Goal: Task Accomplishment & Management: Manage account settings

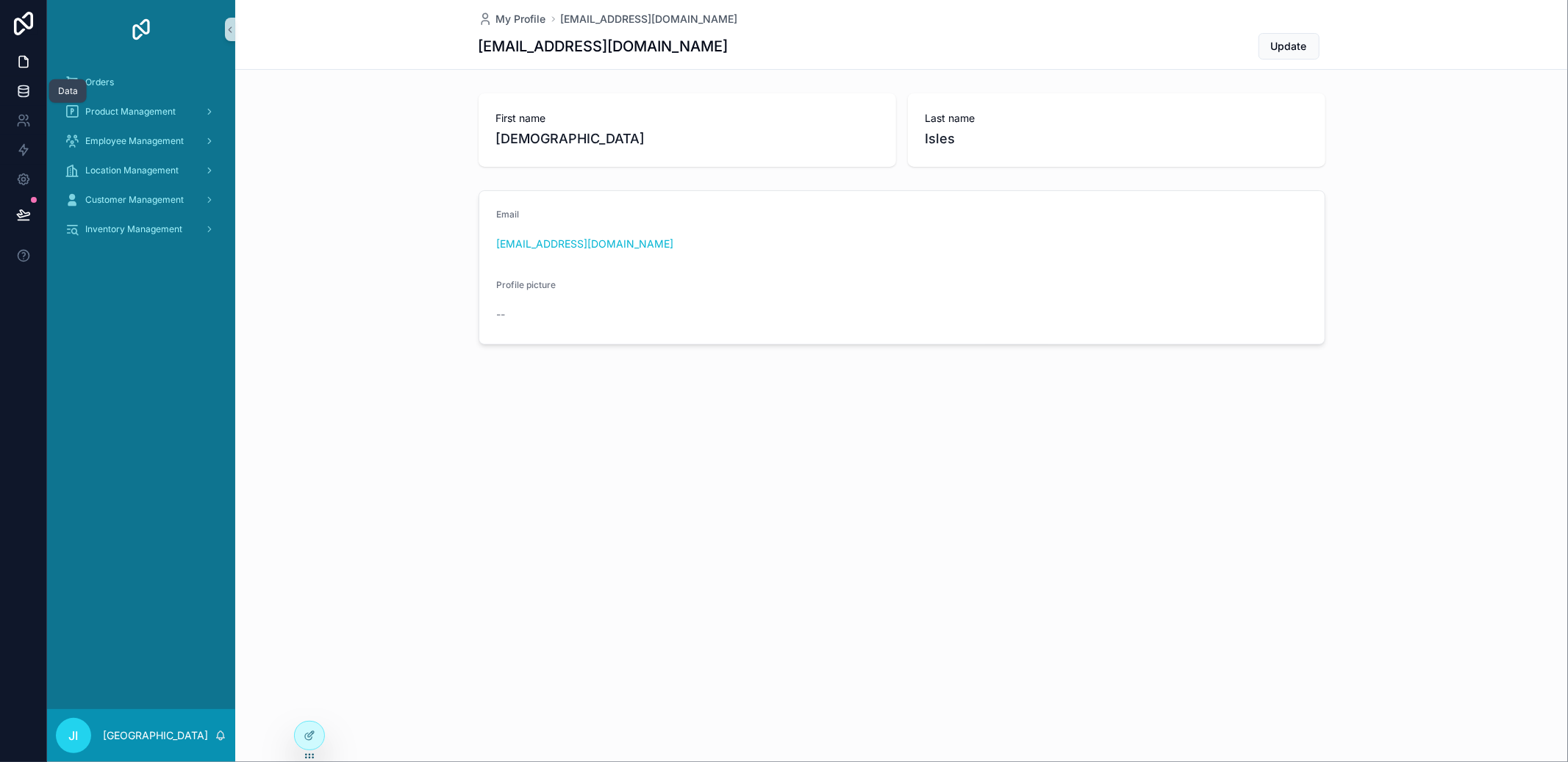
click at [18, 89] on icon at bounding box center [23, 90] width 10 height 6
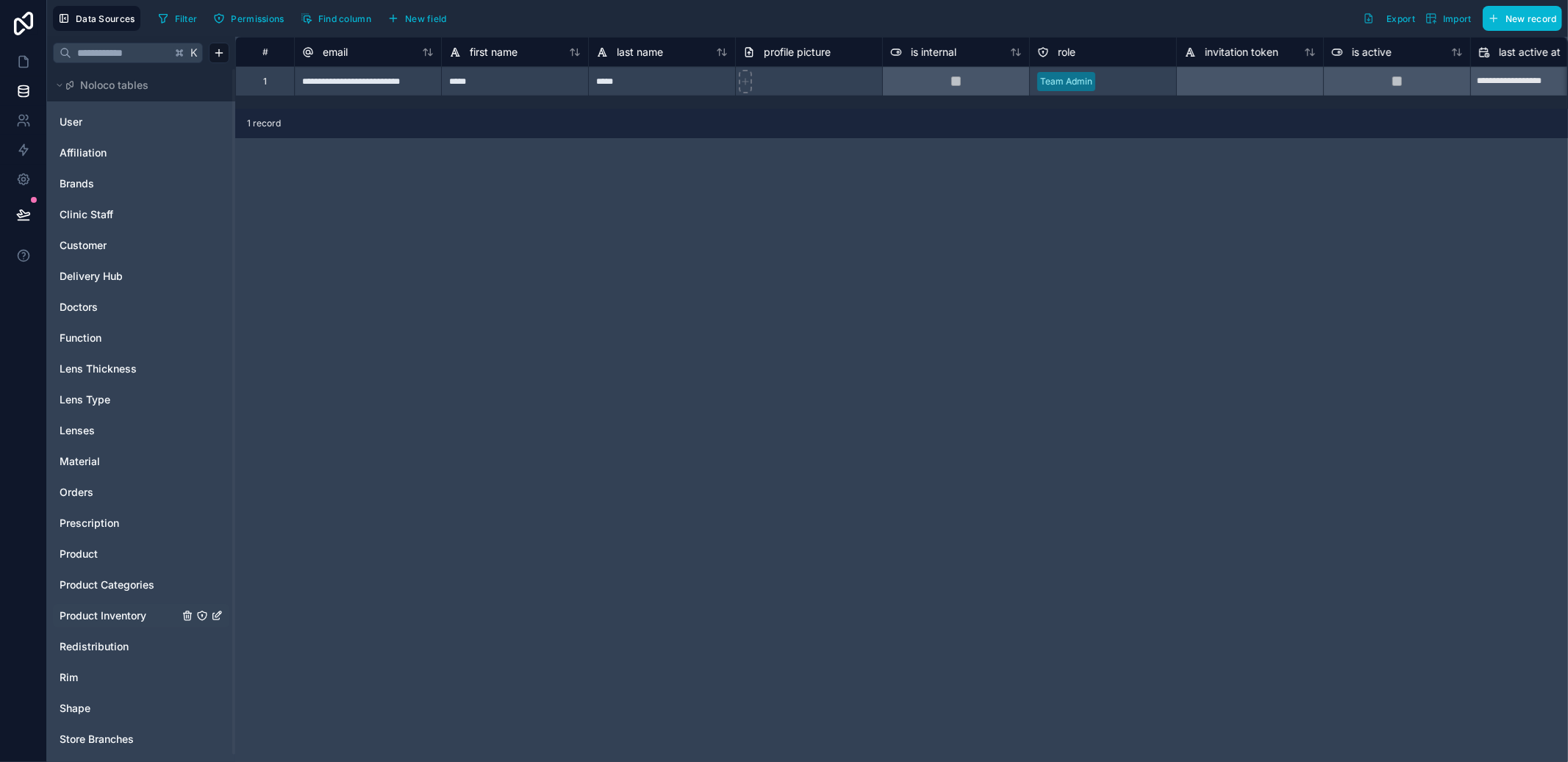
click at [100, 612] on span "Product Inventory" at bounding box center [103, 616] width 87 height 14
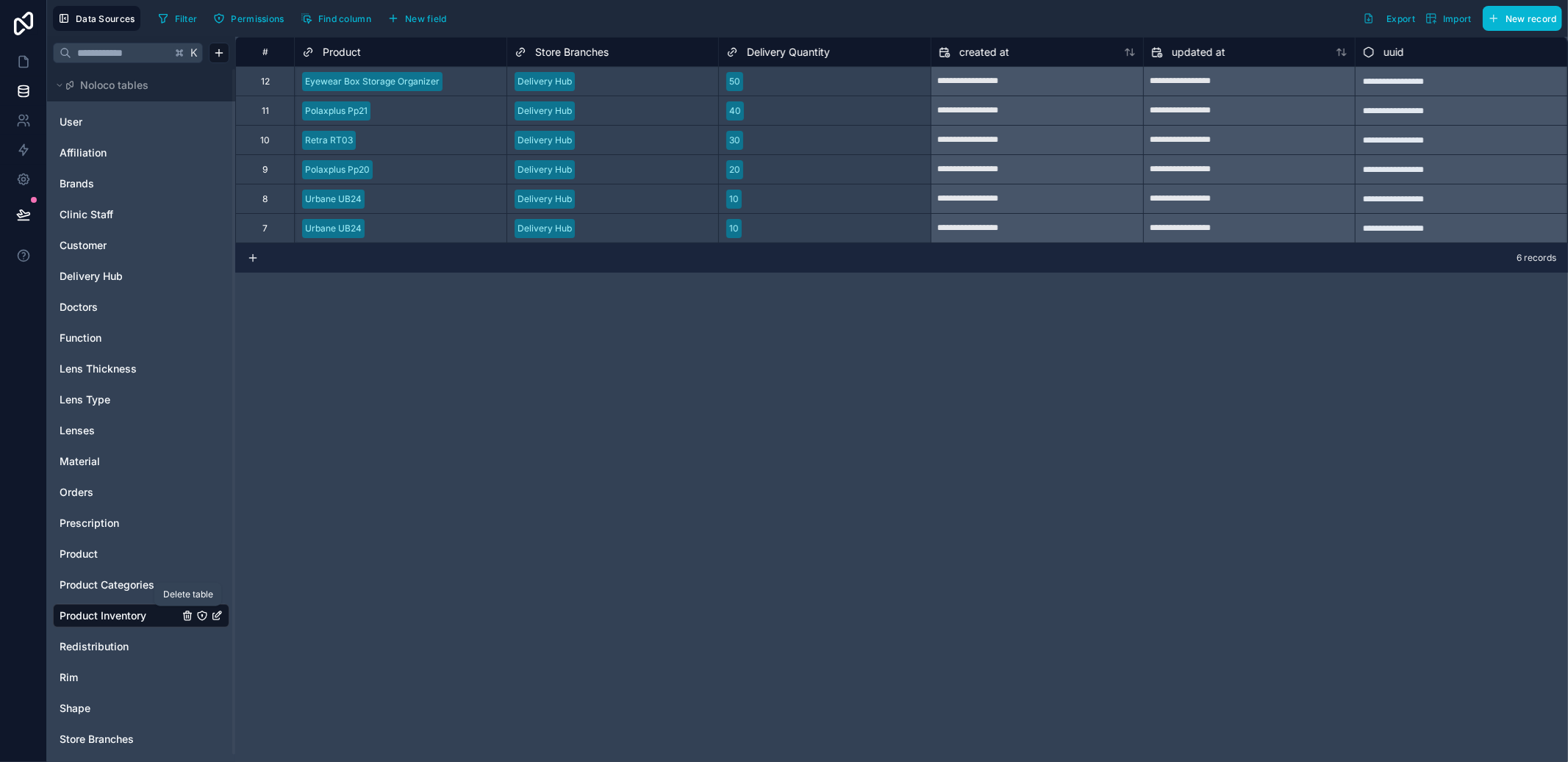
click at [190, 616] on icon "Product Inventory" at bounding box center [187, 617] width 7 height 7
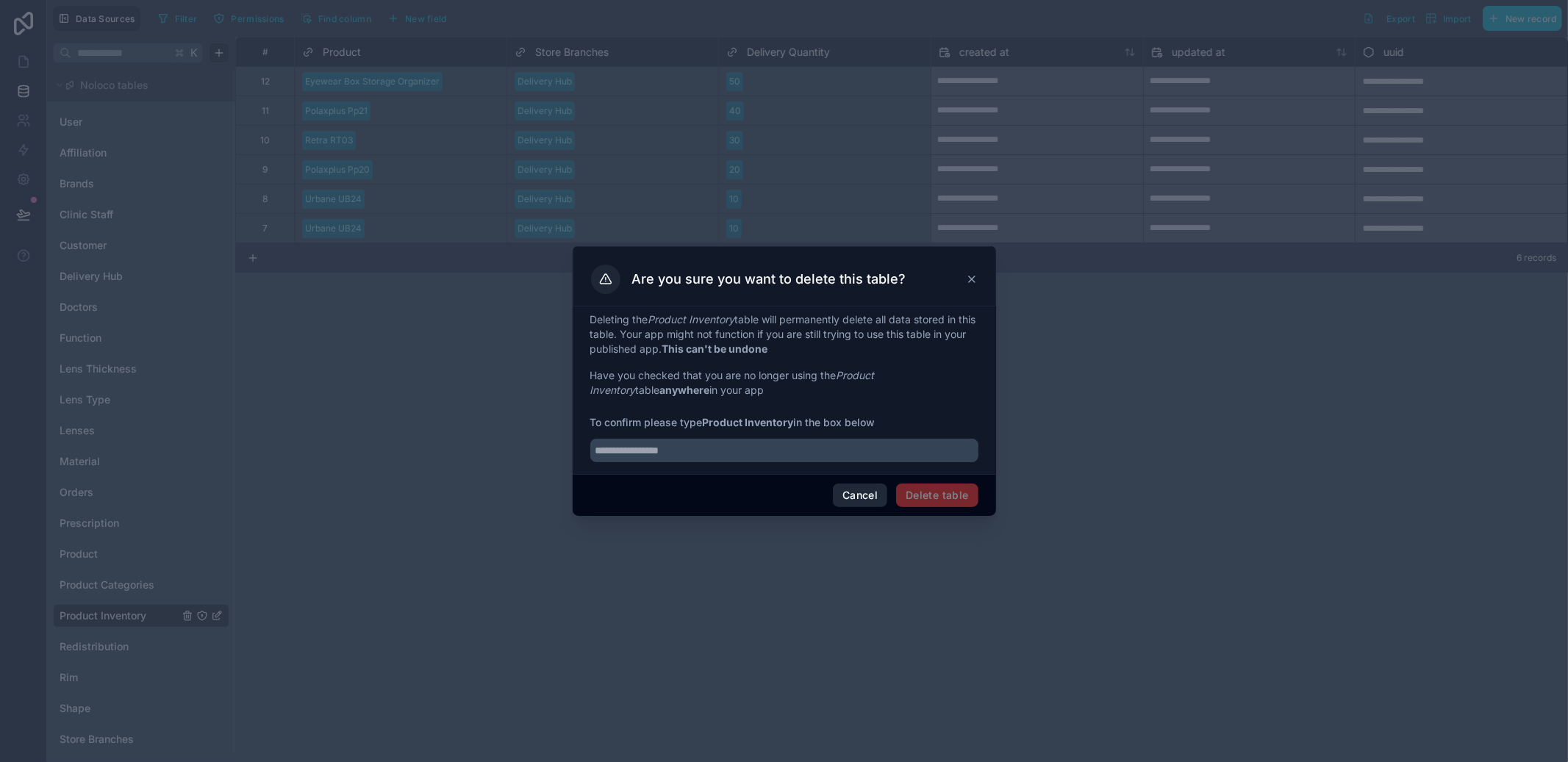
click at [861, 501] on button "Cancel" at bounding box center [861, 495] width 55 height 23
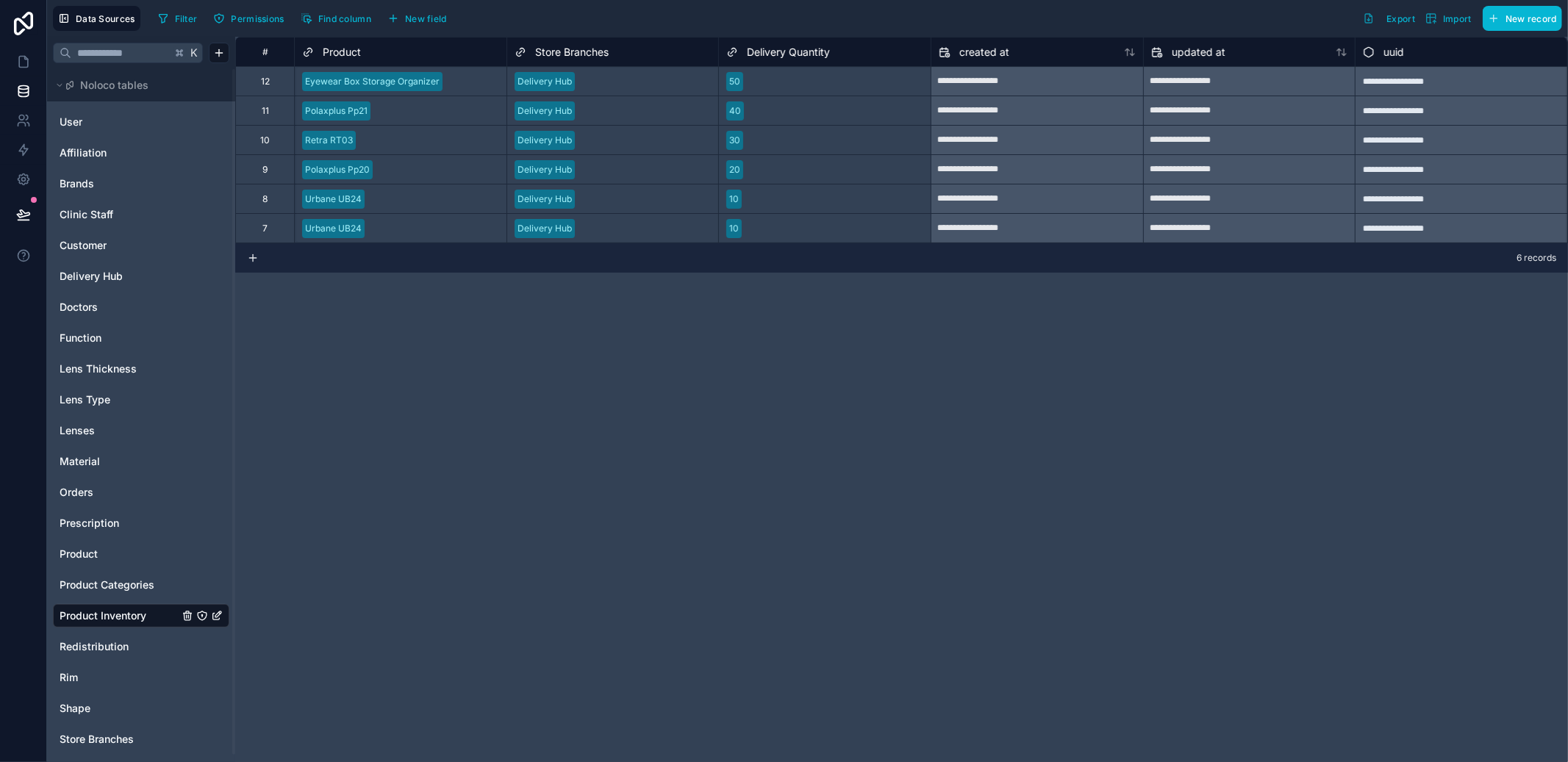
click at [408, 479] on div "**********" at bounding box center [902, 400] width 1333 height 726
click at [1012, 492] on div "**********" at bounding box center [902, 400] width 1333 height 726
click at [185, 614] on icon "Product Inventory" at bounding box center [188, 614] width 8 height 0
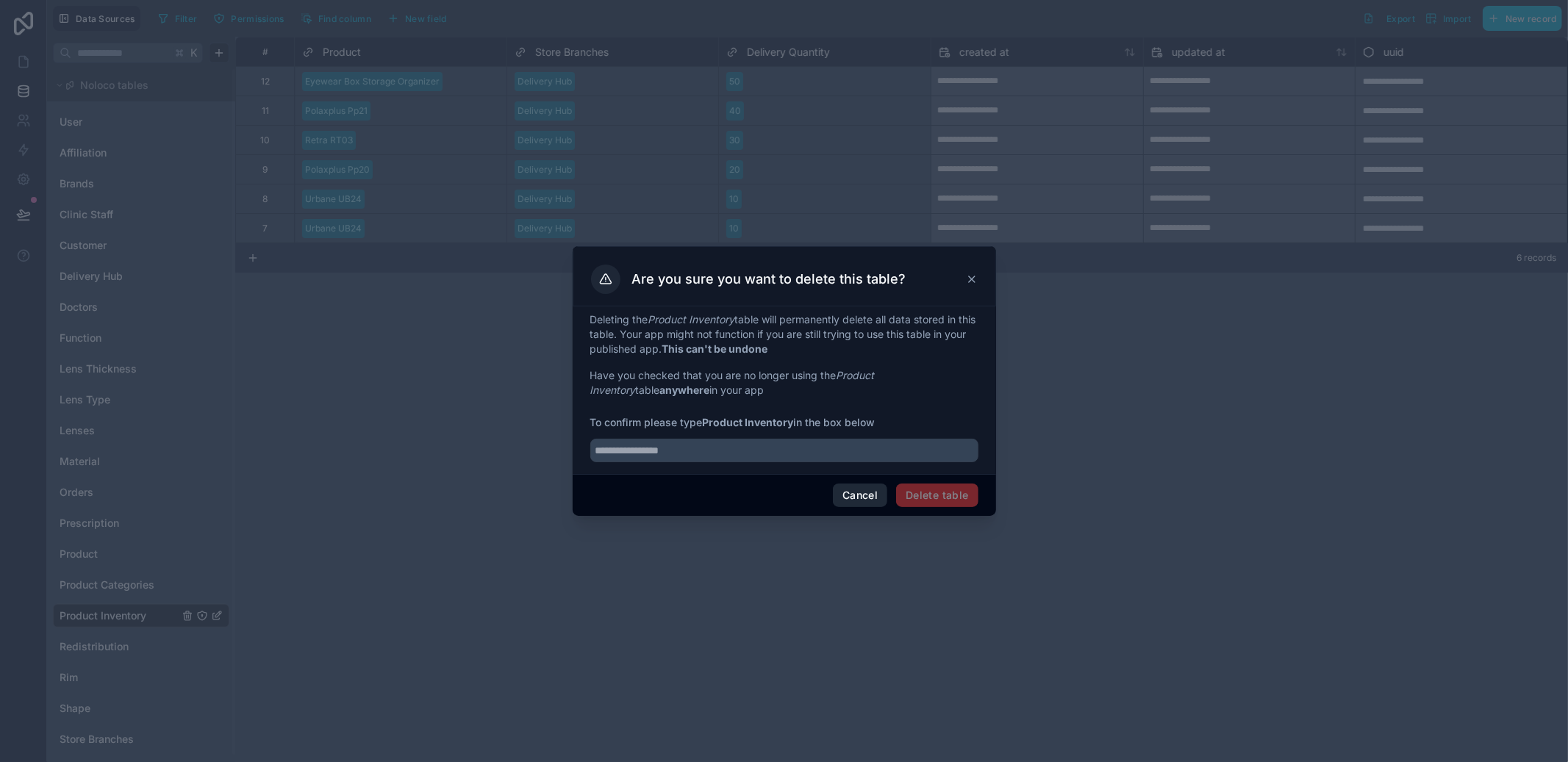
click at [844, 498] on button "Cancel" at bounding box center [861, 495] width 55 height 23
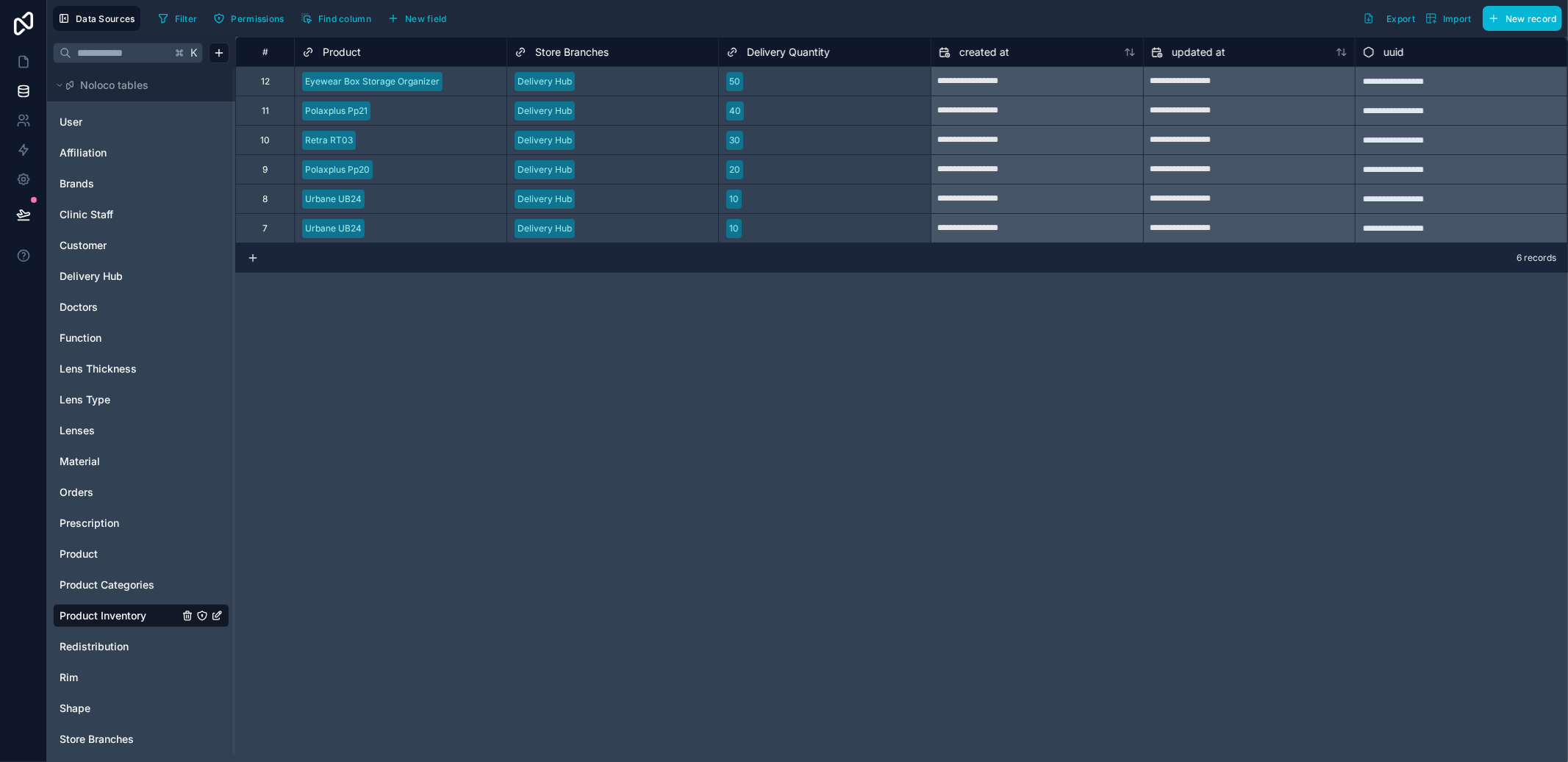
click at [214, 614] on icon "Product Inventory" at bounding box center [217, 617] width 12 height 12
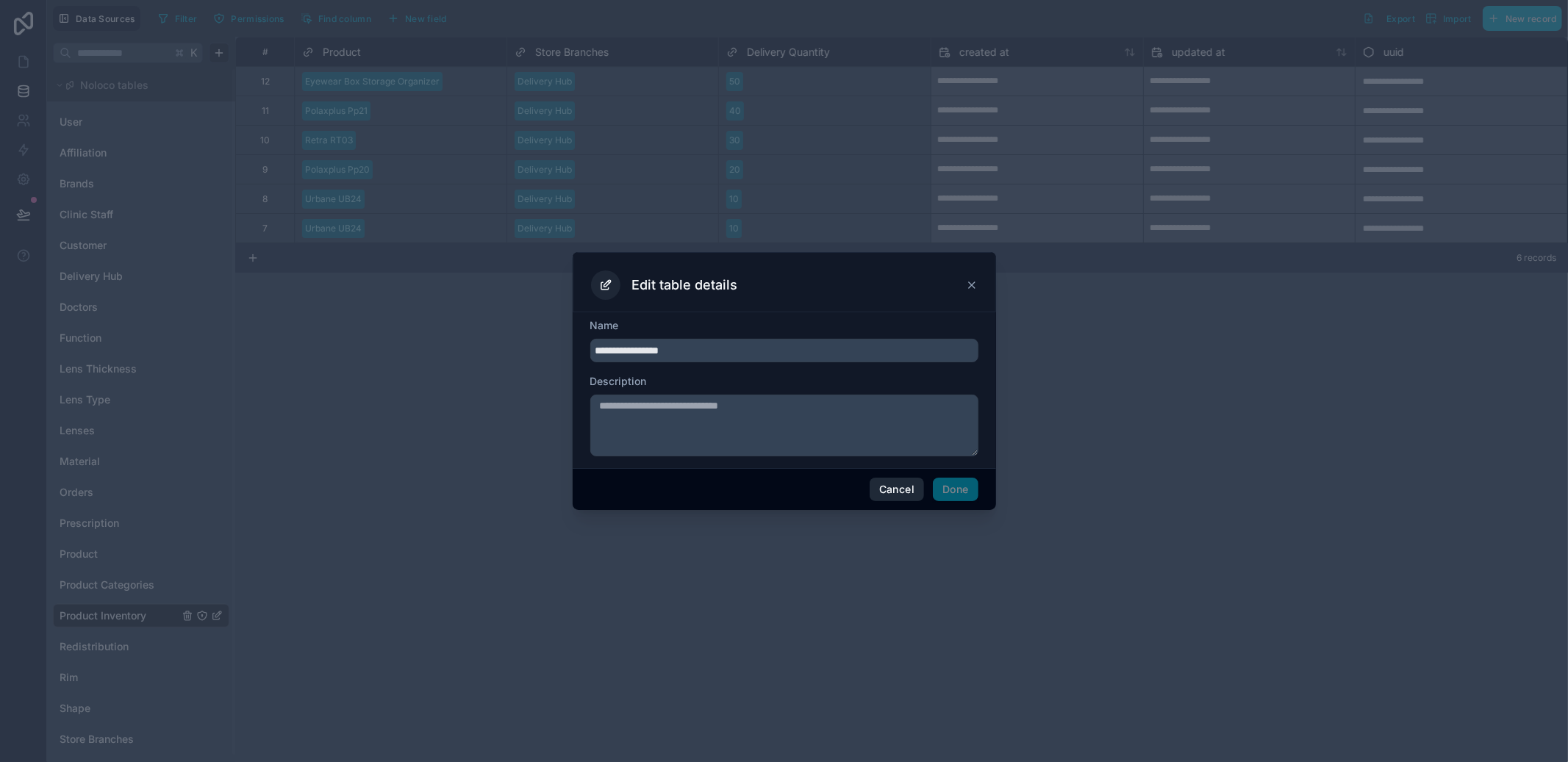
click at [918, 488] on button "Cancel" at bounding box center [897, 489] width 55 height 23
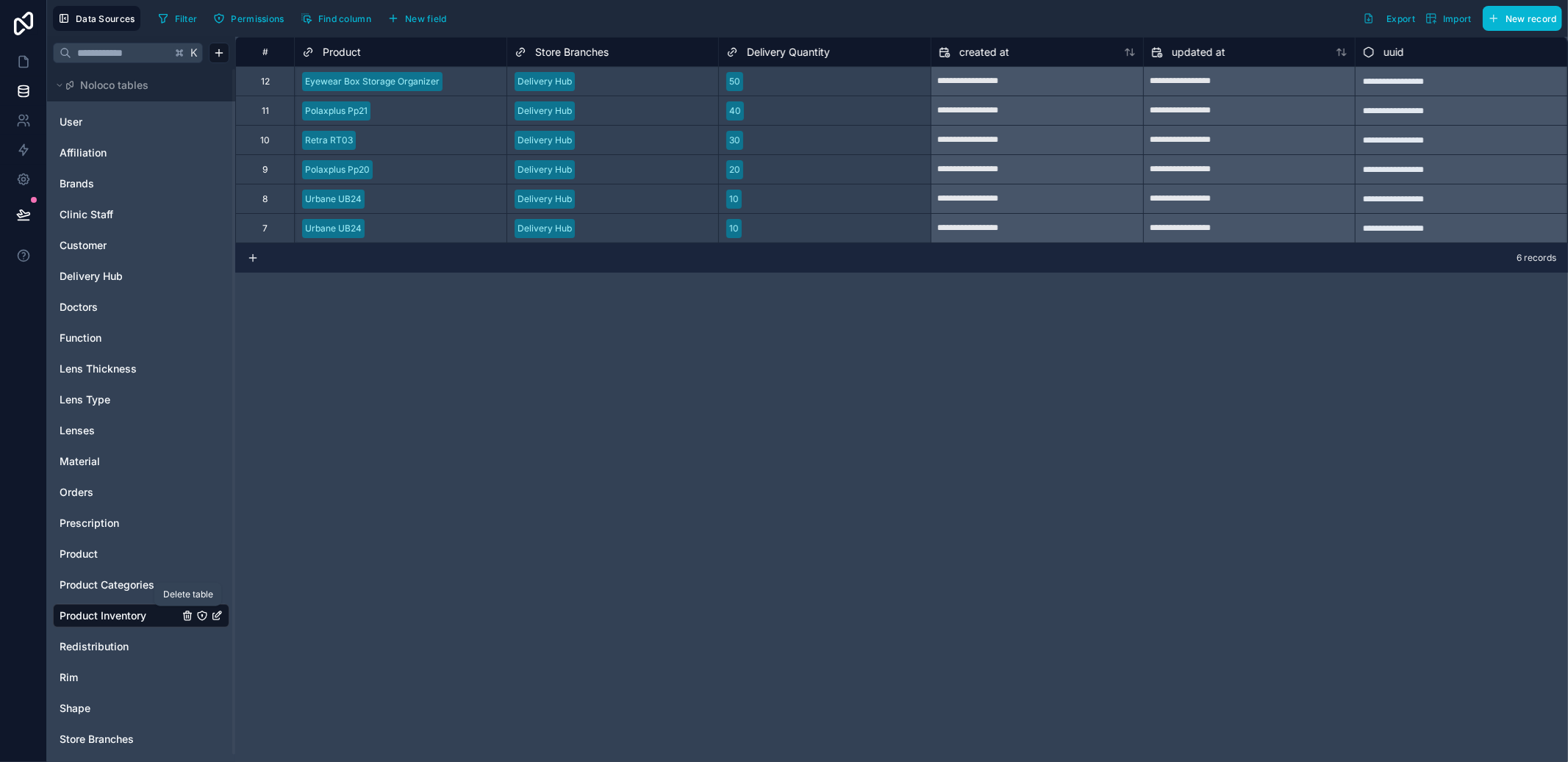
click at [187, 617] on icon "Product Inventory" at bounding box center [187, 617] width 0 height 3
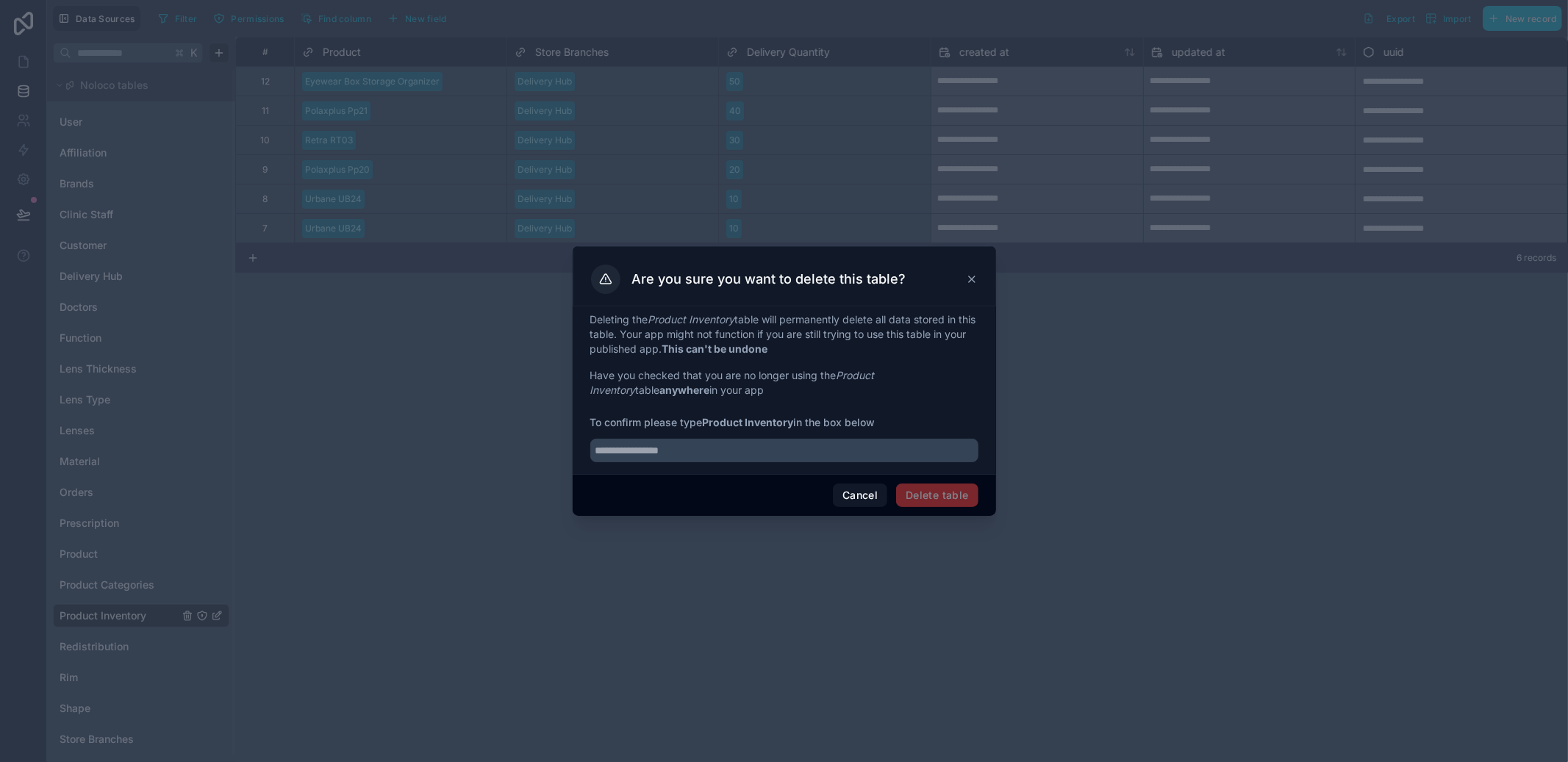
click at [703, 466] on div "Deleting the Product Inventory table will permanently delete all data stored in…" at bounding box center [784, 390] width 423 height 167
click at [704, 459] on input "text" at bounding box center [784, 450] width 388 height 23
paste input "**********"
type input "**********"
click at [944, 498] on button "Delete table" at bounding box center [937, 495] width 82 height 23
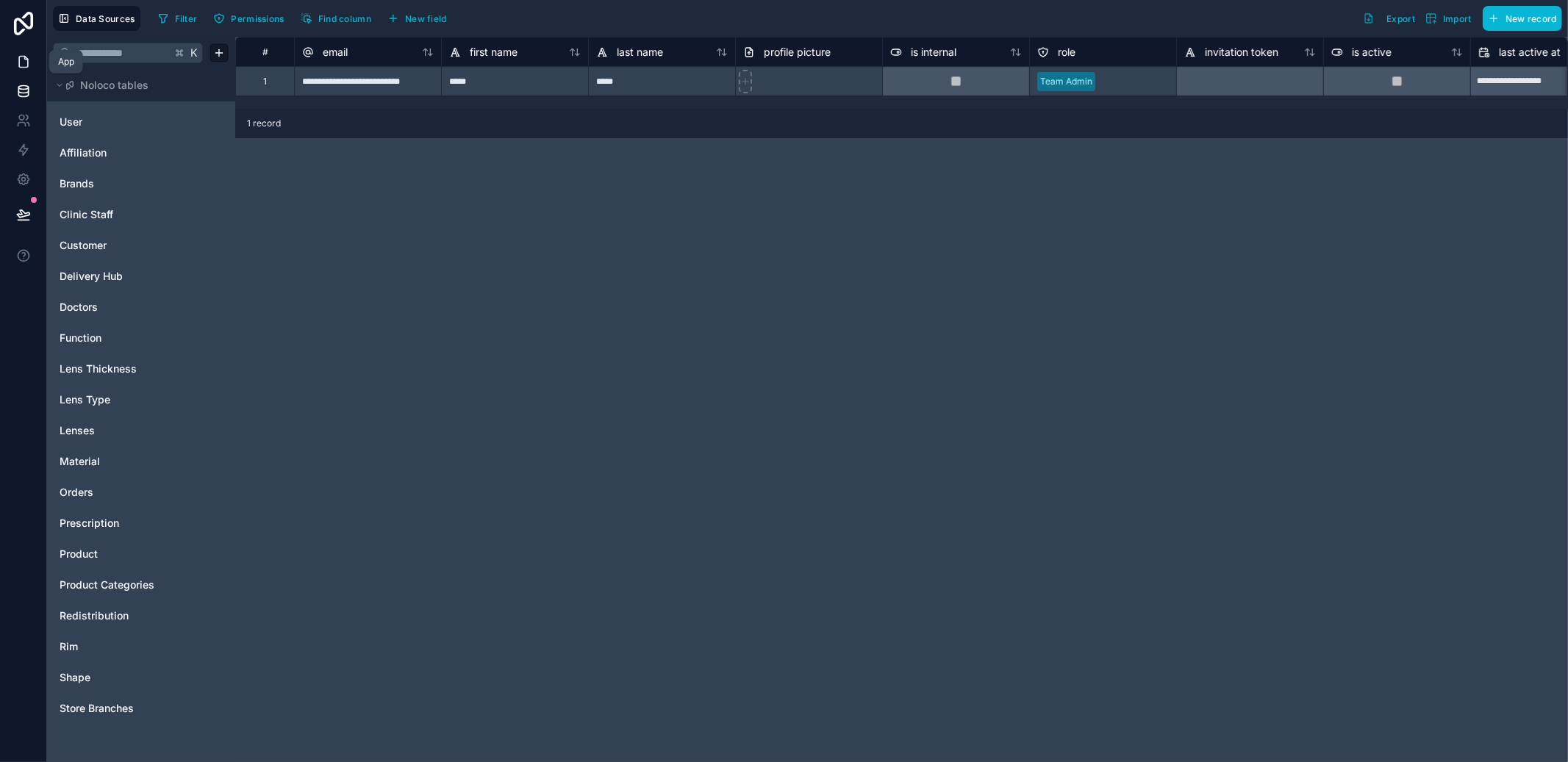
click at [15, 71] on link at bounding box center [23, 61] width 46 height 30
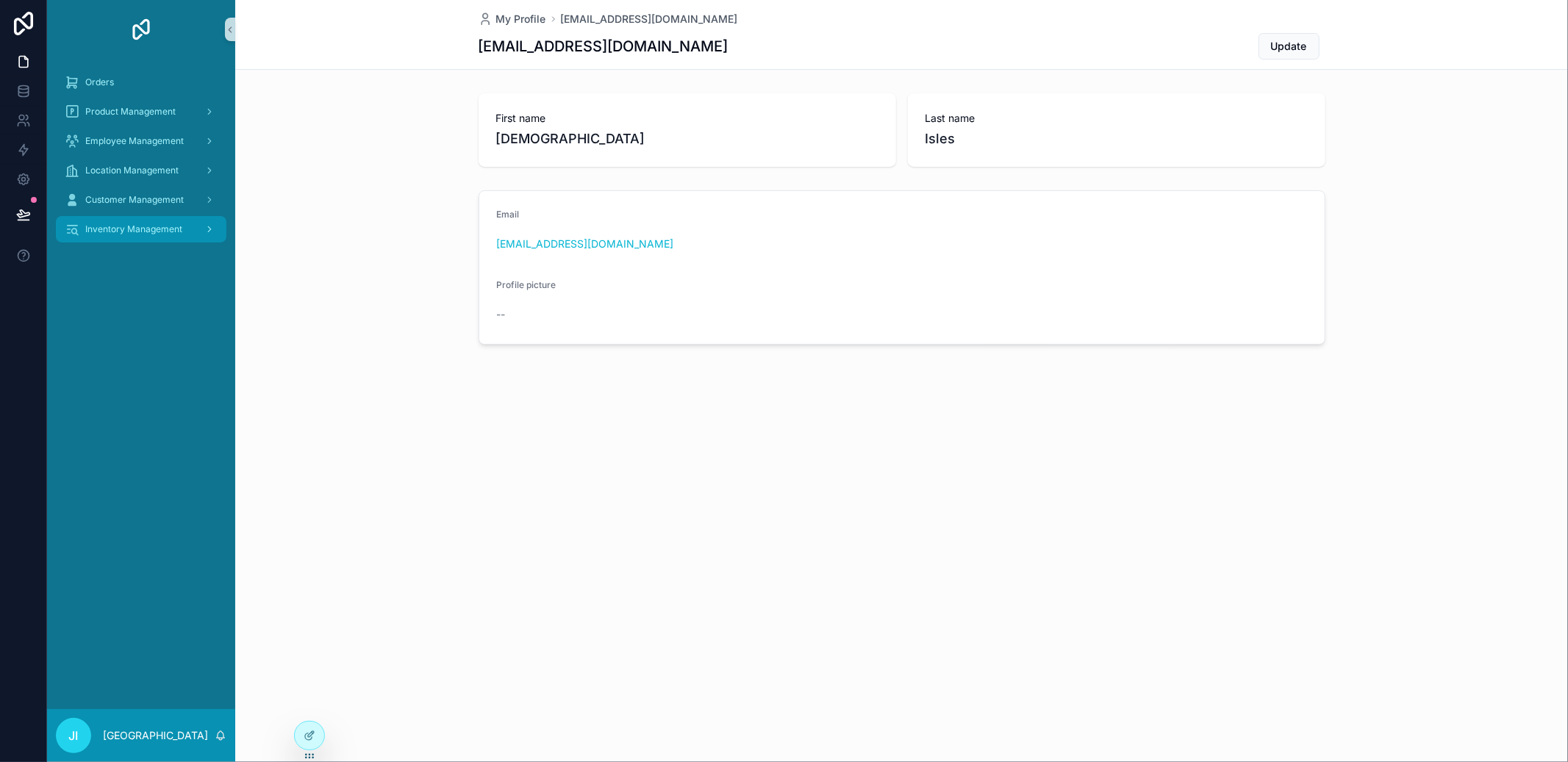
click at [155, 237] on div "Inventory Management" at bounding box center [141, 229] width 153 height 23
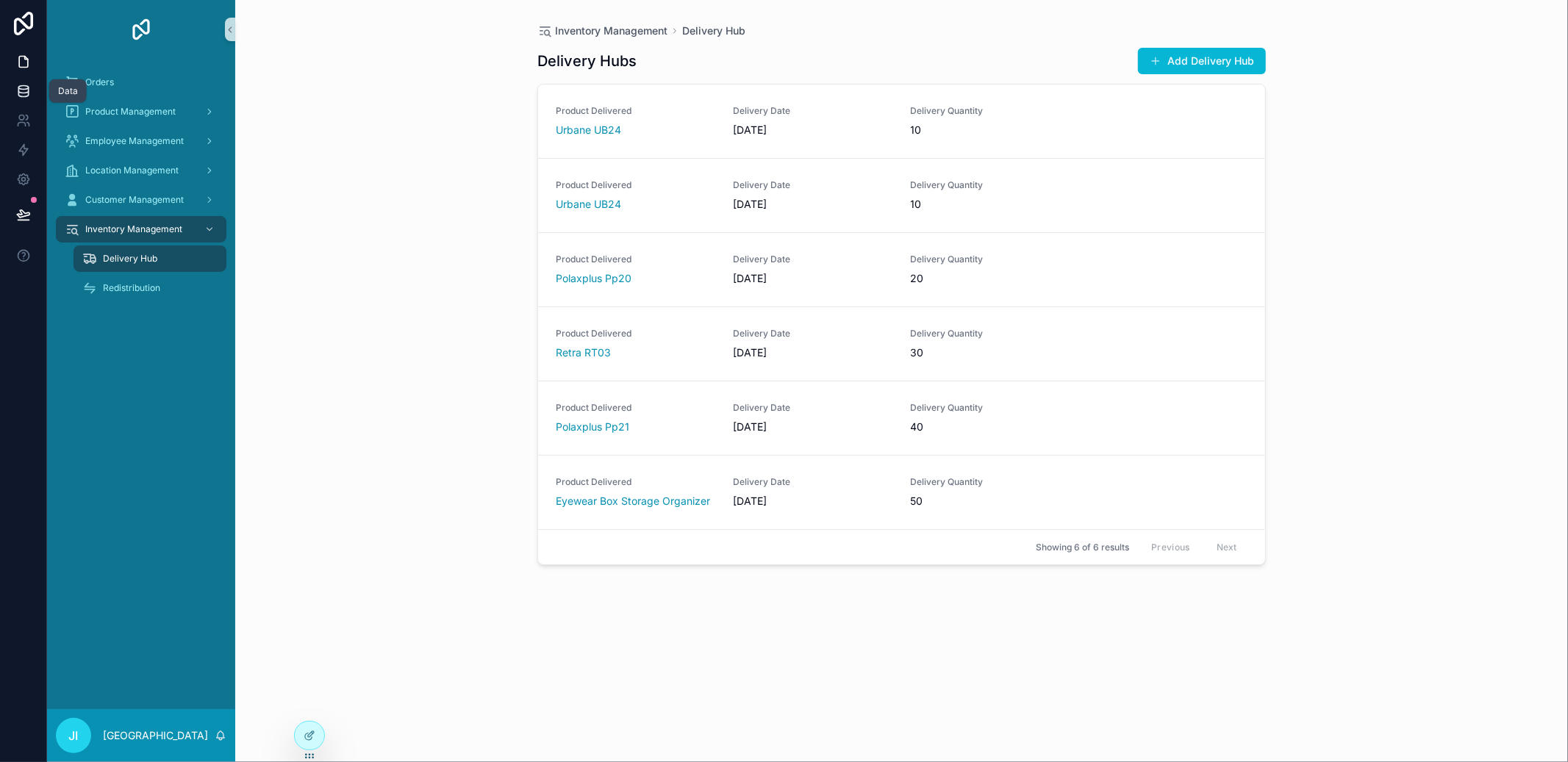
click at [23, 83] on link at bounding box center [23, 91] width 46 height 30
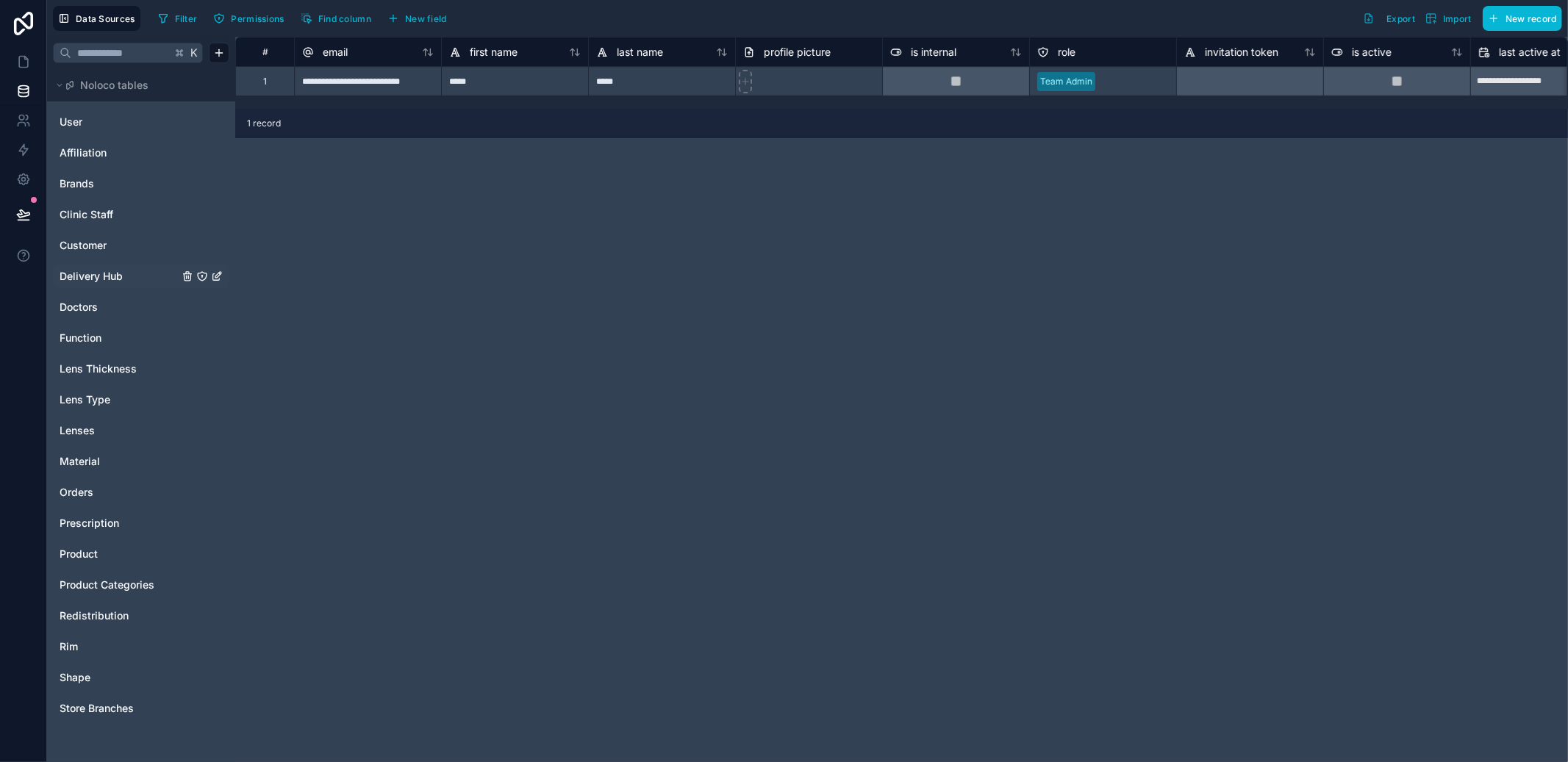
click at [101, 270] on span "Delivery Hub" at bounding box center [91, 276] width 63 height 14
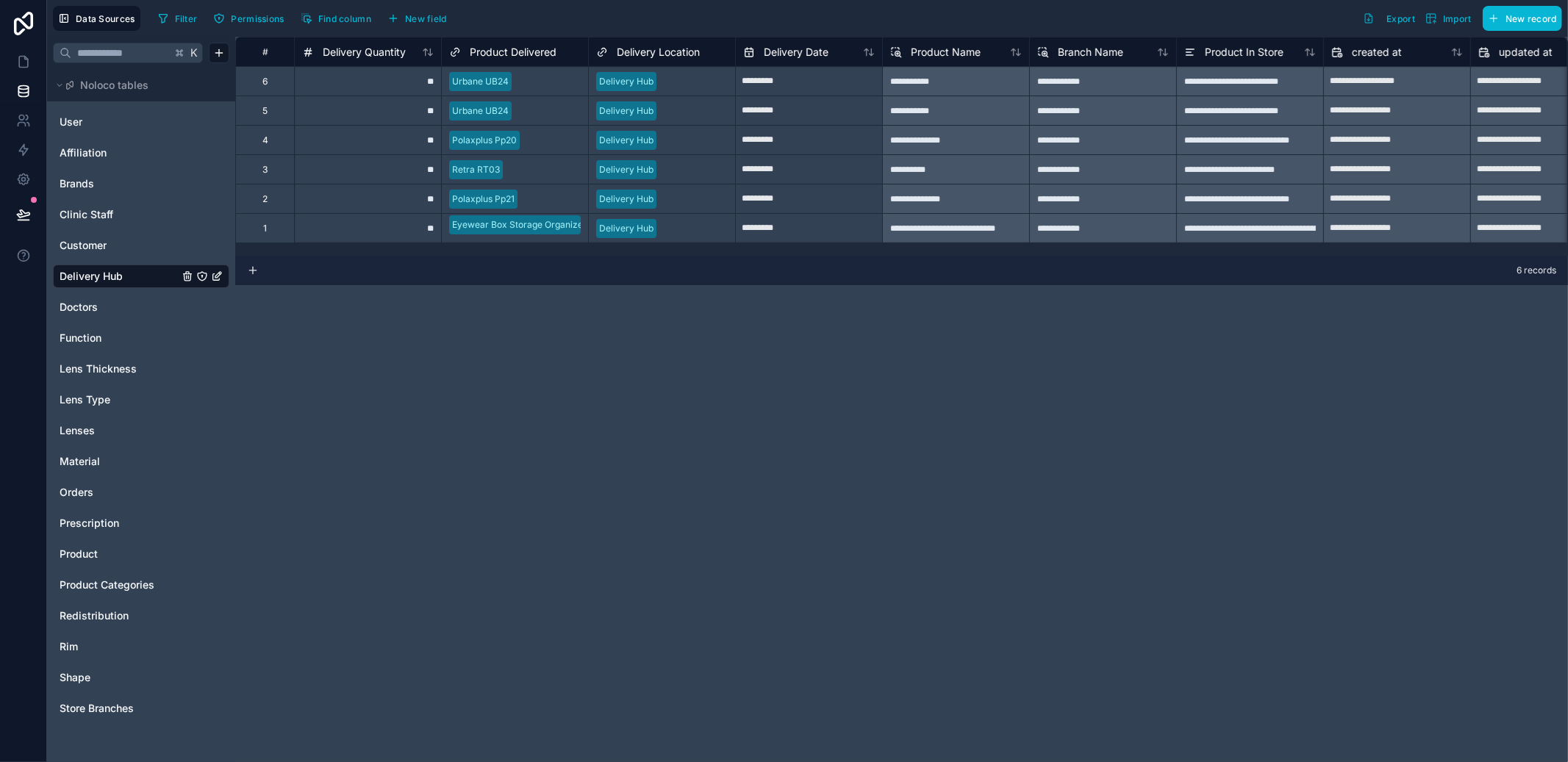
click at [518, 52] on span "Product Delivered" at bounding box center [513, 52] width 87 height 14
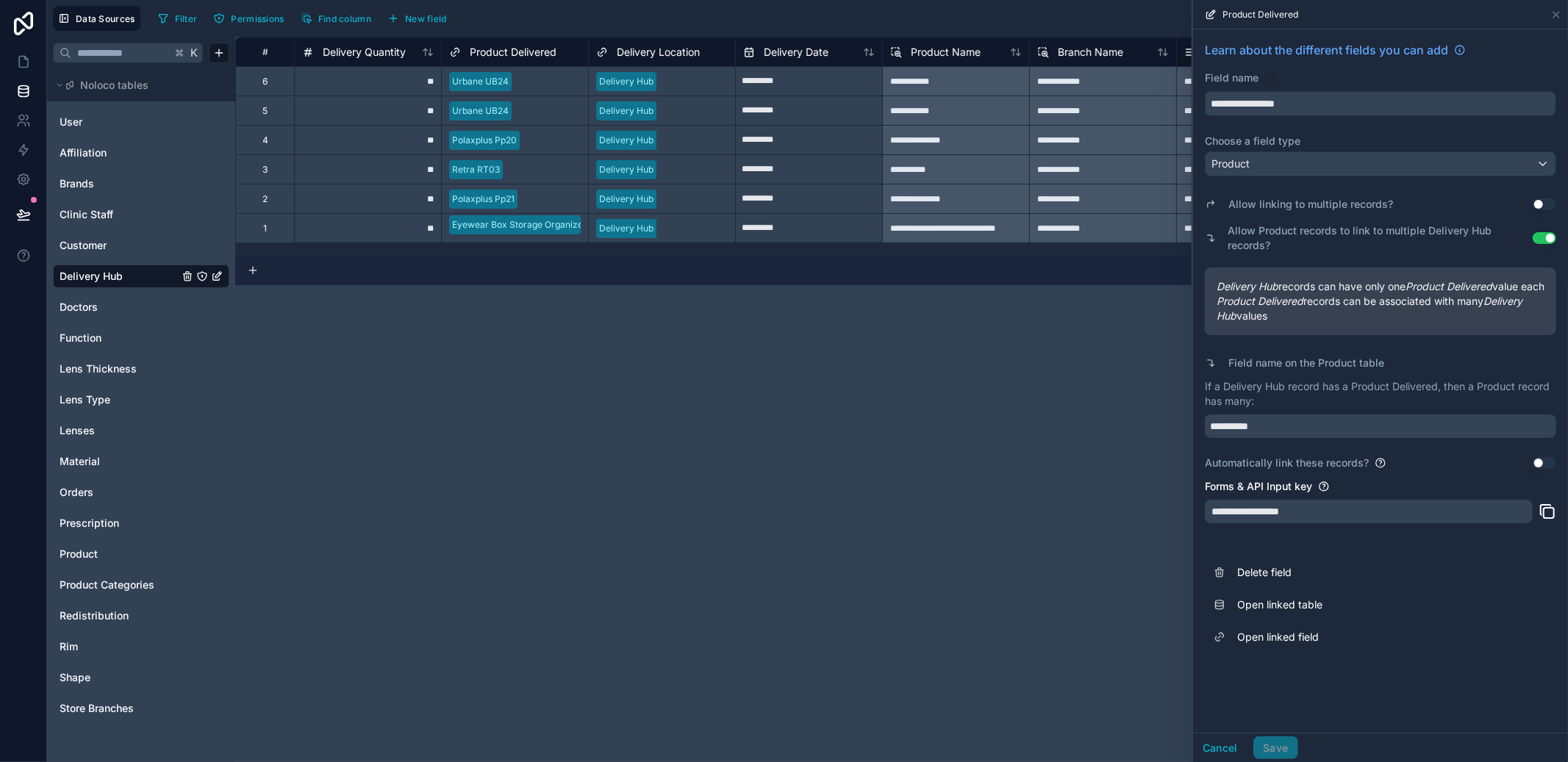
click at [1548, 17] on div "Product Delivered" at bounding box center [1380, 14] width 363 height 29
click at [1556, 14] on icon at bounding box center [1557, 15] width 6 height 6
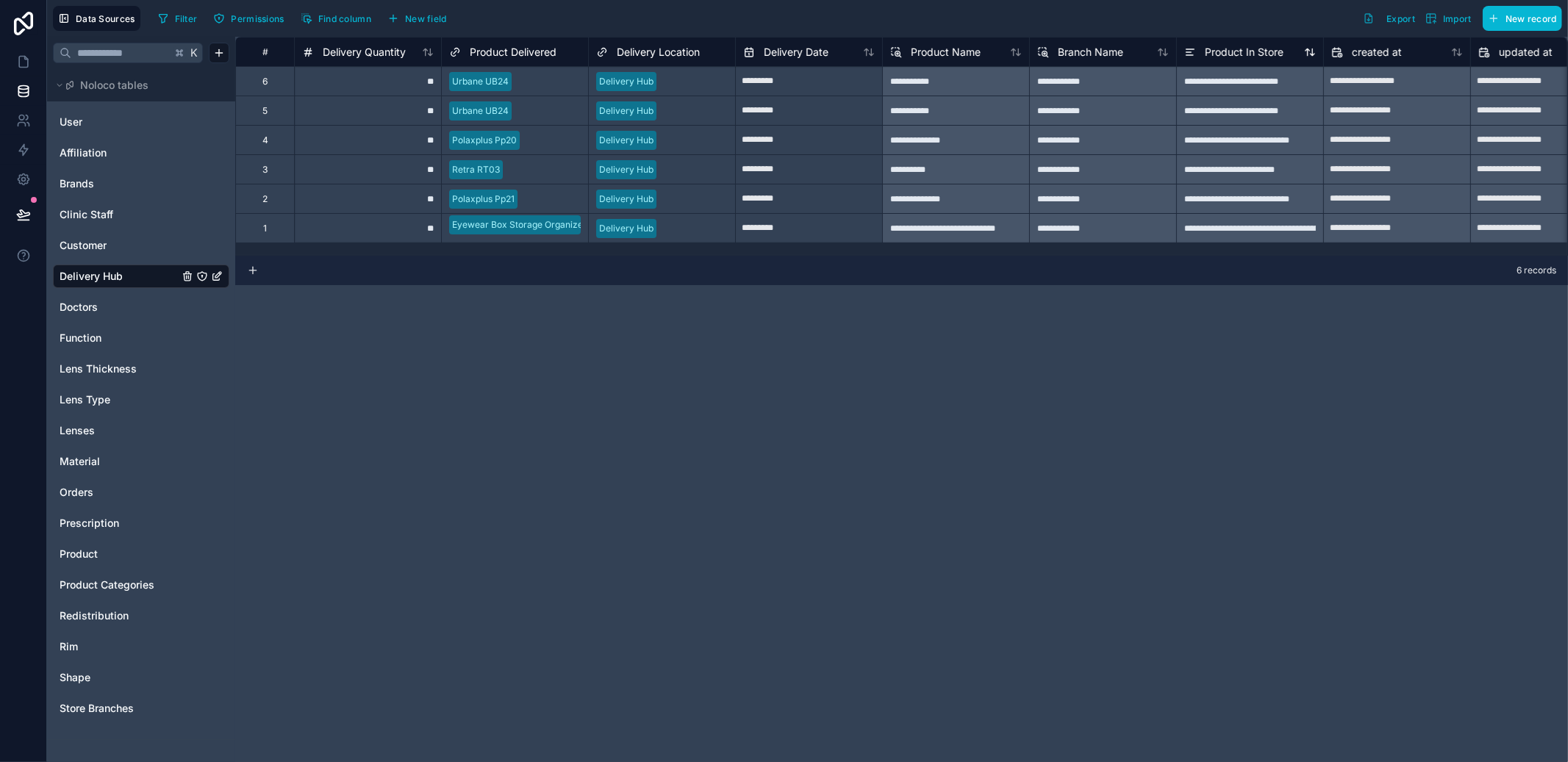
click at [1217, 57] on span "Product In Store" at bounding box center [1245, 52] width 79 height 14
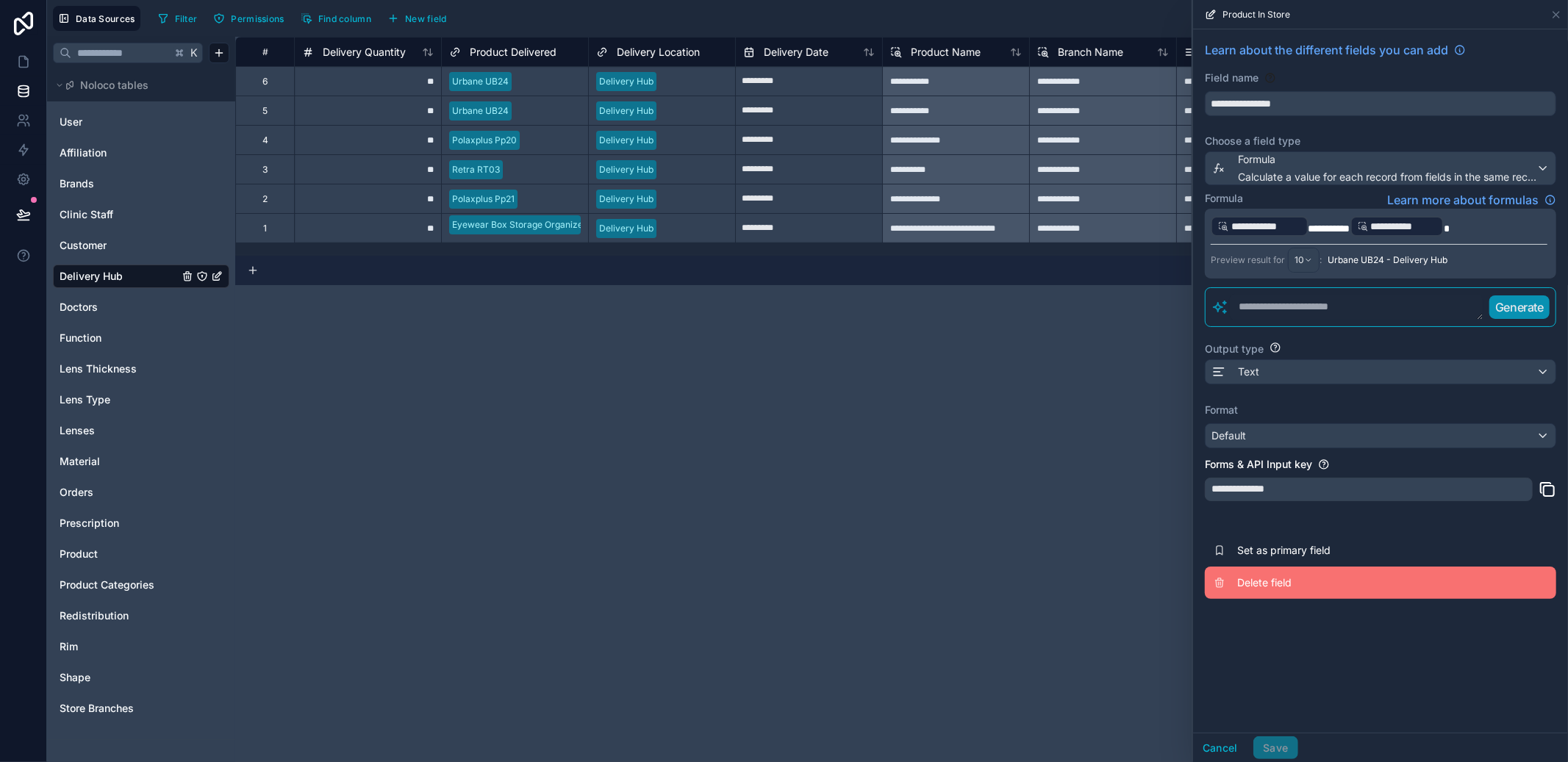
click at [1271, 584] on span "Delete field" at bounding box center [1343, 582] width 212 height 14
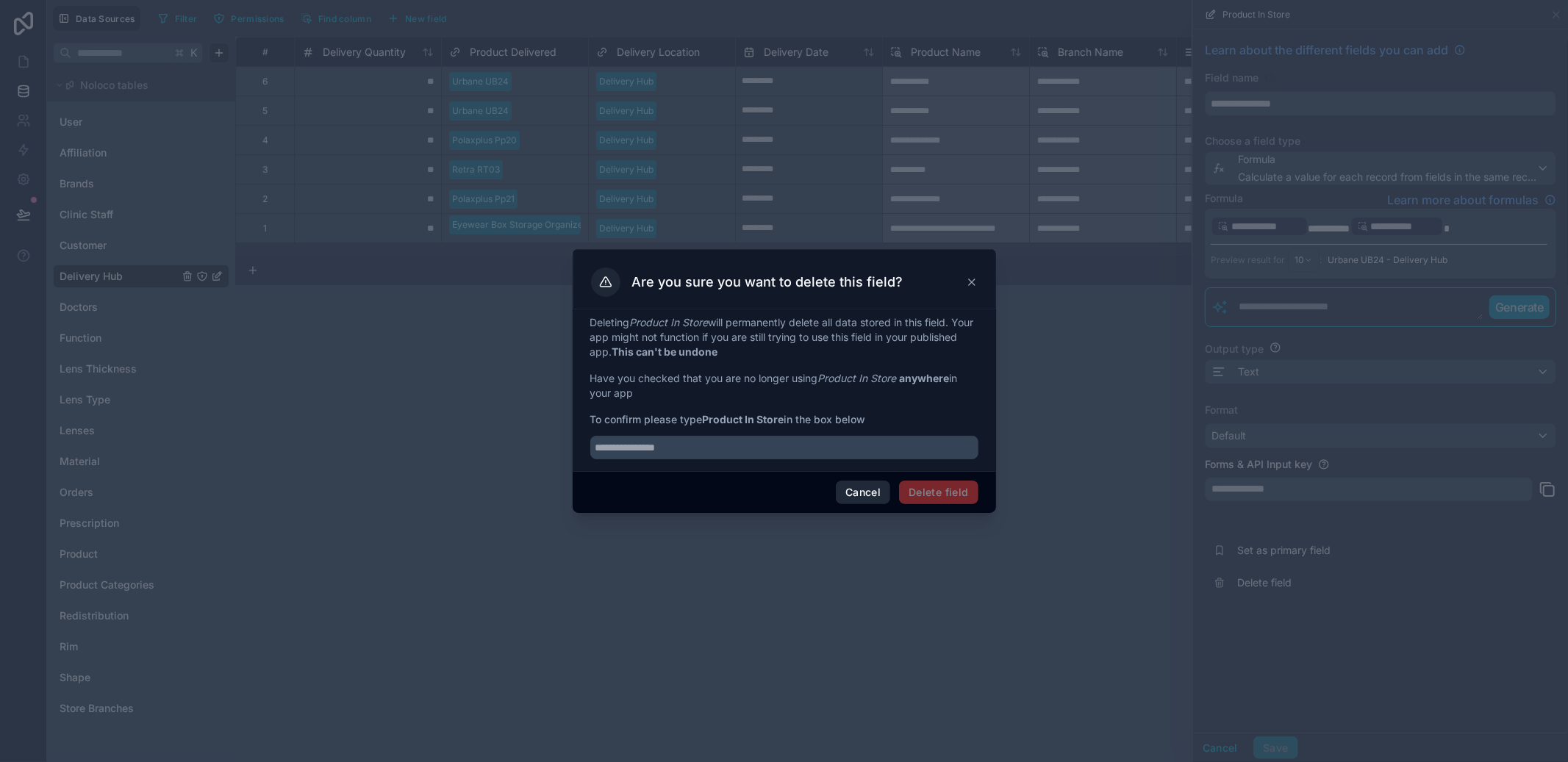
click at [882, 501] on button "Cancel" at bounding box center [864, 492] width 55 height 23
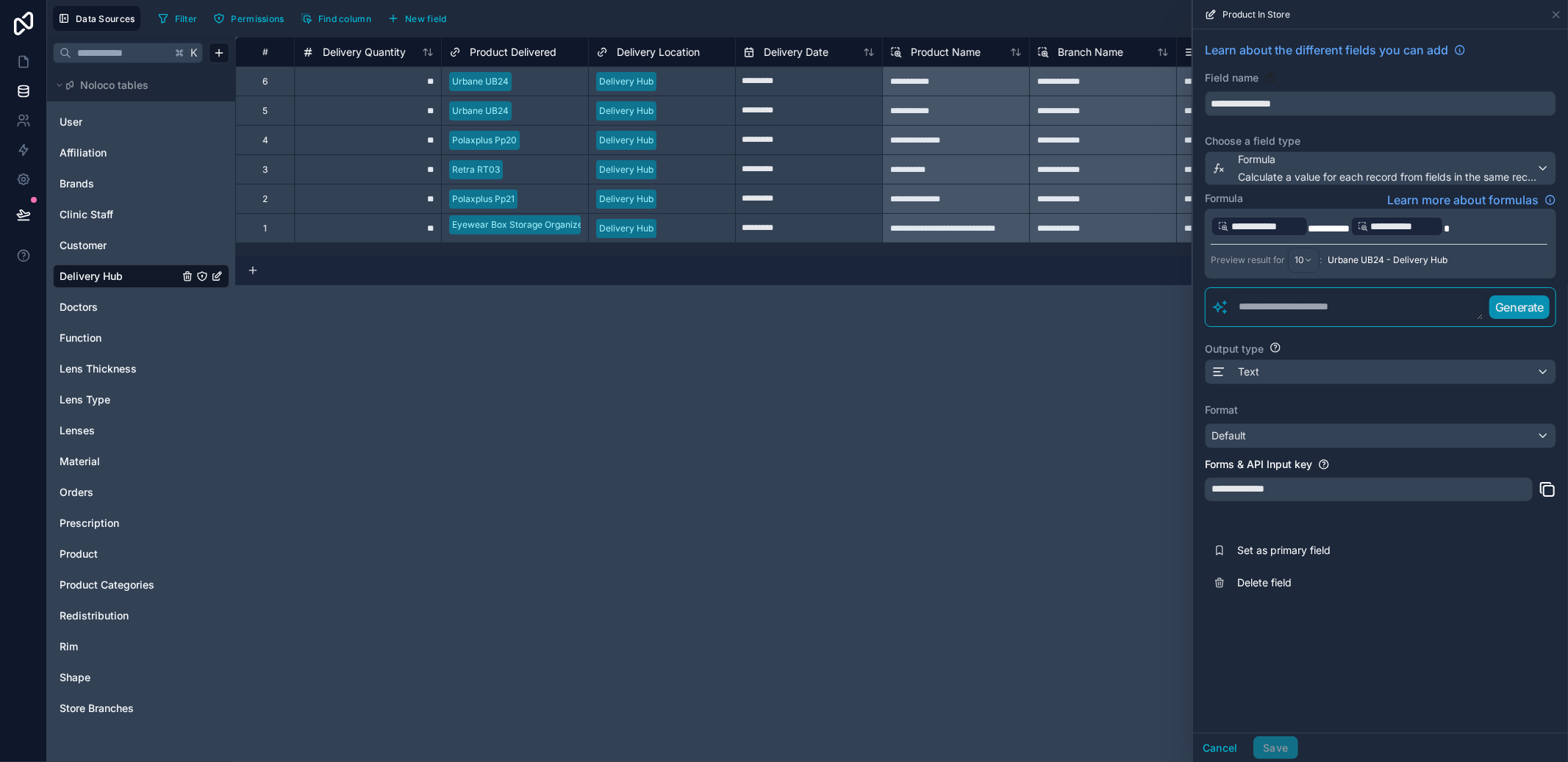
click at [878, 517] on div "**********" at bounding box center [902, 400] width 1333 height 726
click at [1560, 17] on icon at bounding box center [1557, 15] width 12 height 12
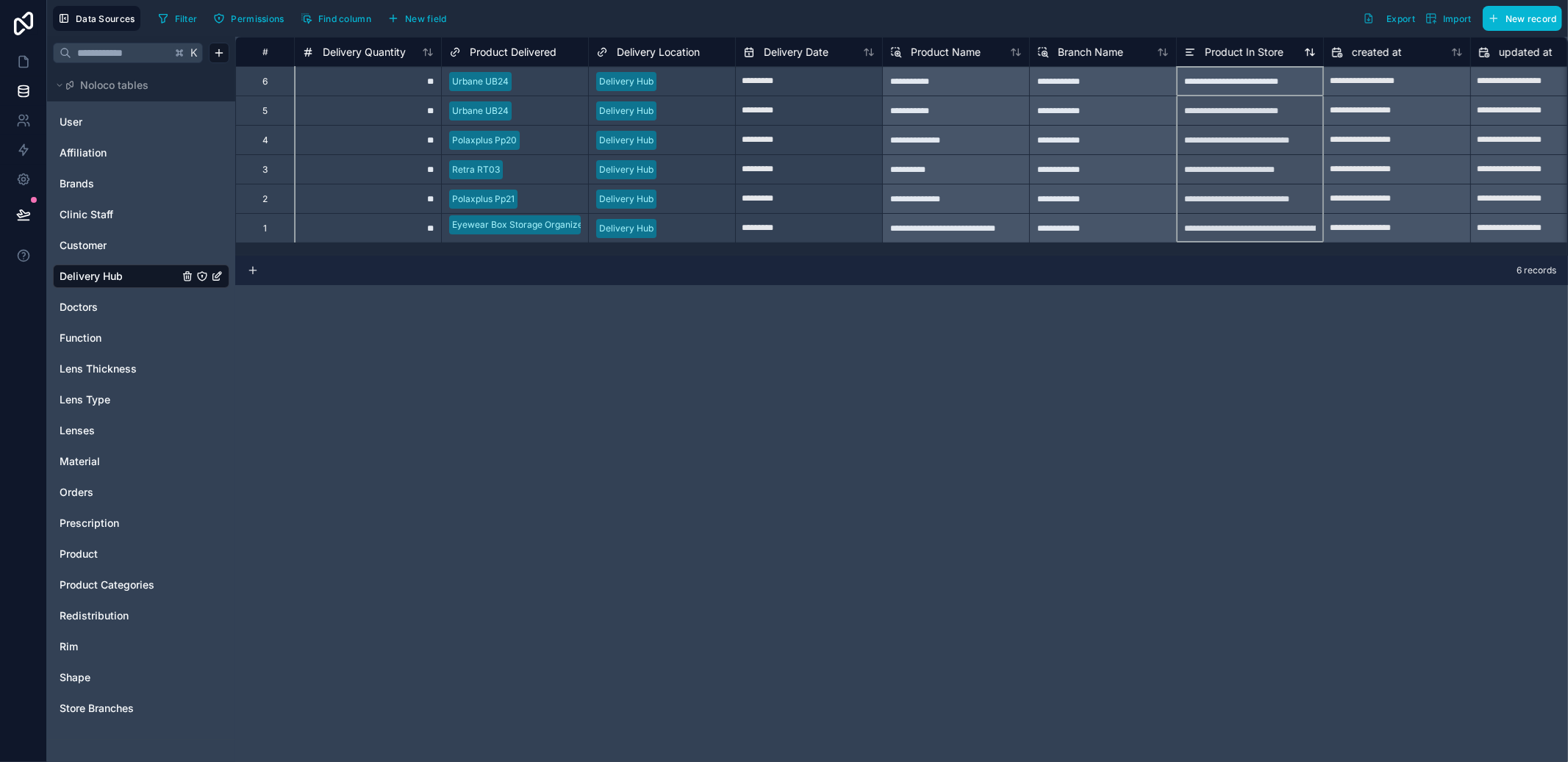
click at [1253, 51] on span "Product In Store" at bounding box center [1245, 52] width 79 height 14
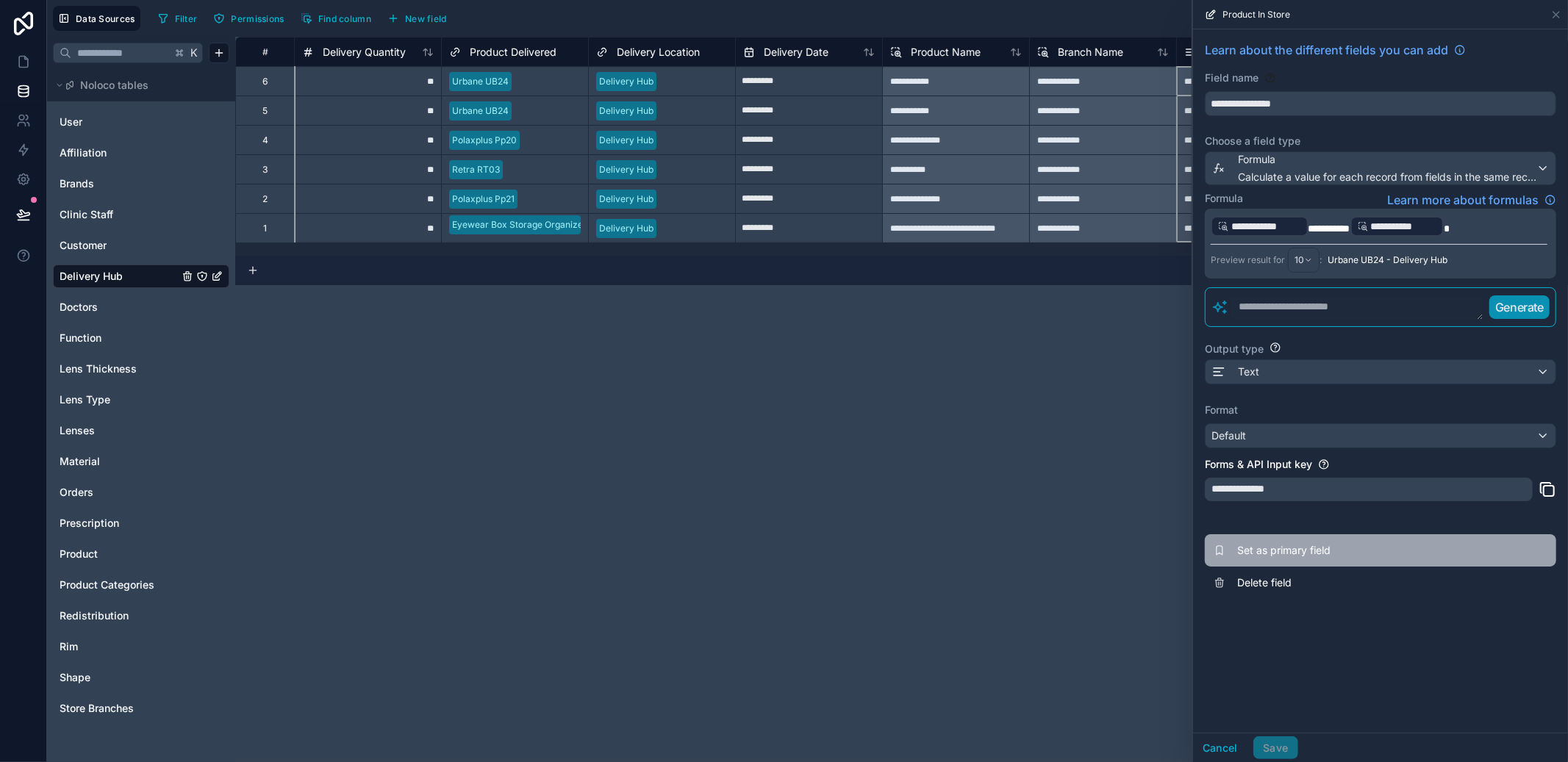
click at [1308, 552] on span "Set as primary field" at bounding box center [1343, 550] width 212 height 14
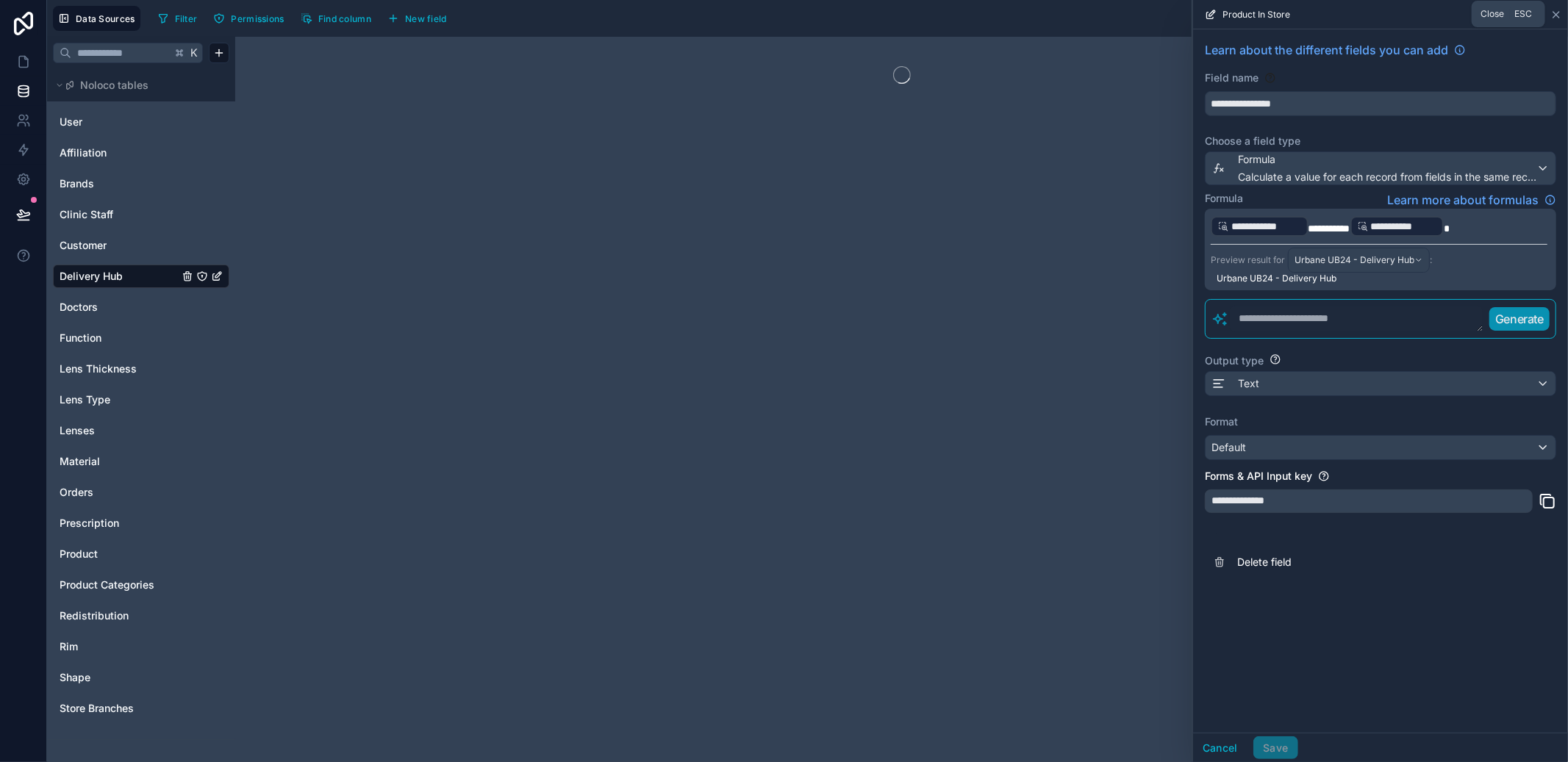
click at [1555, 11] on icon at bounding box center [1557, 15] width 12 height 12
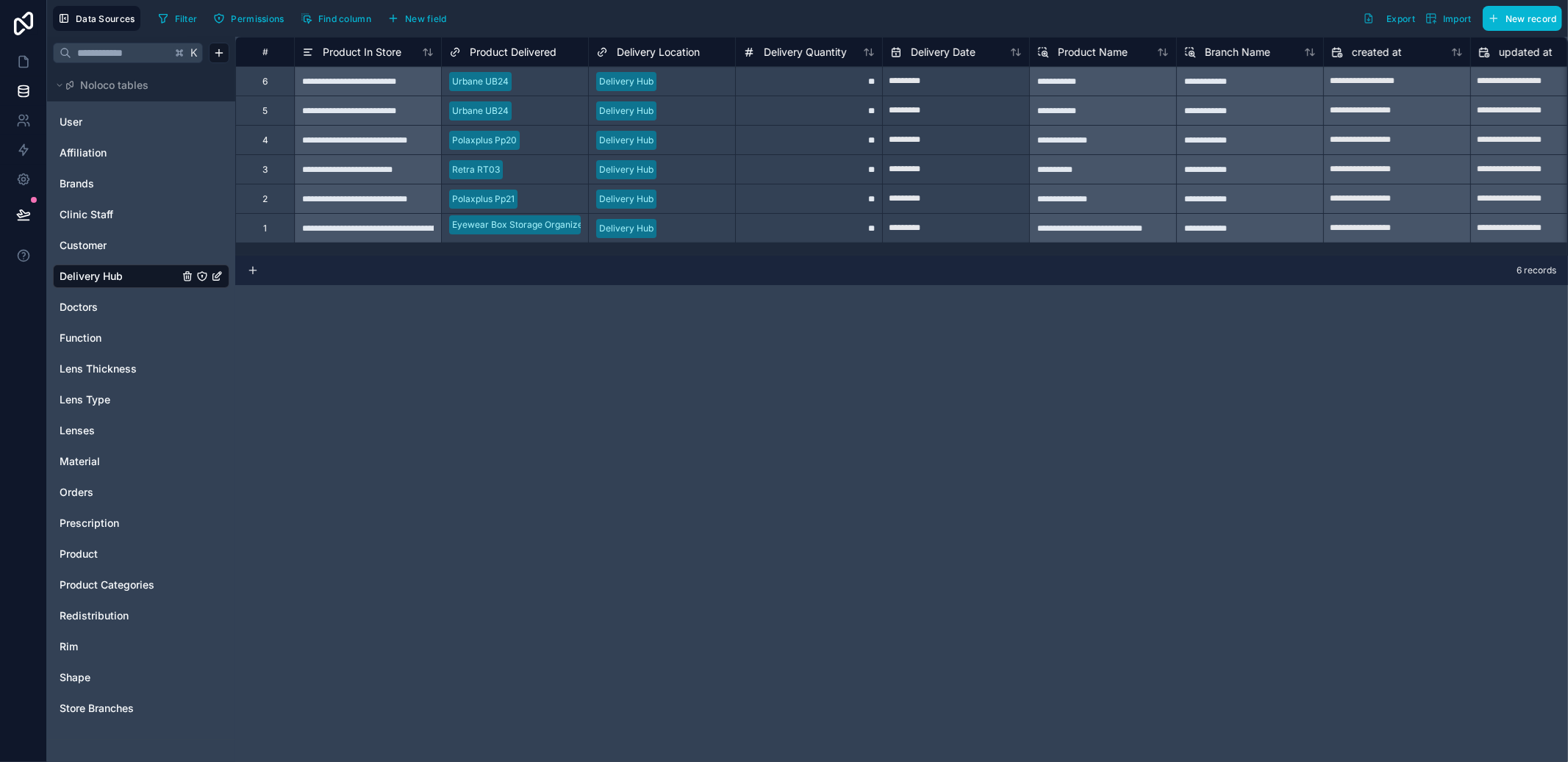
click at [1095, 395] on div "**********" at bounding box center [902, 400] width 1333 height 726
click at [90, 551] on span "Product" at bounding box center [79, 554] width 38 height 14
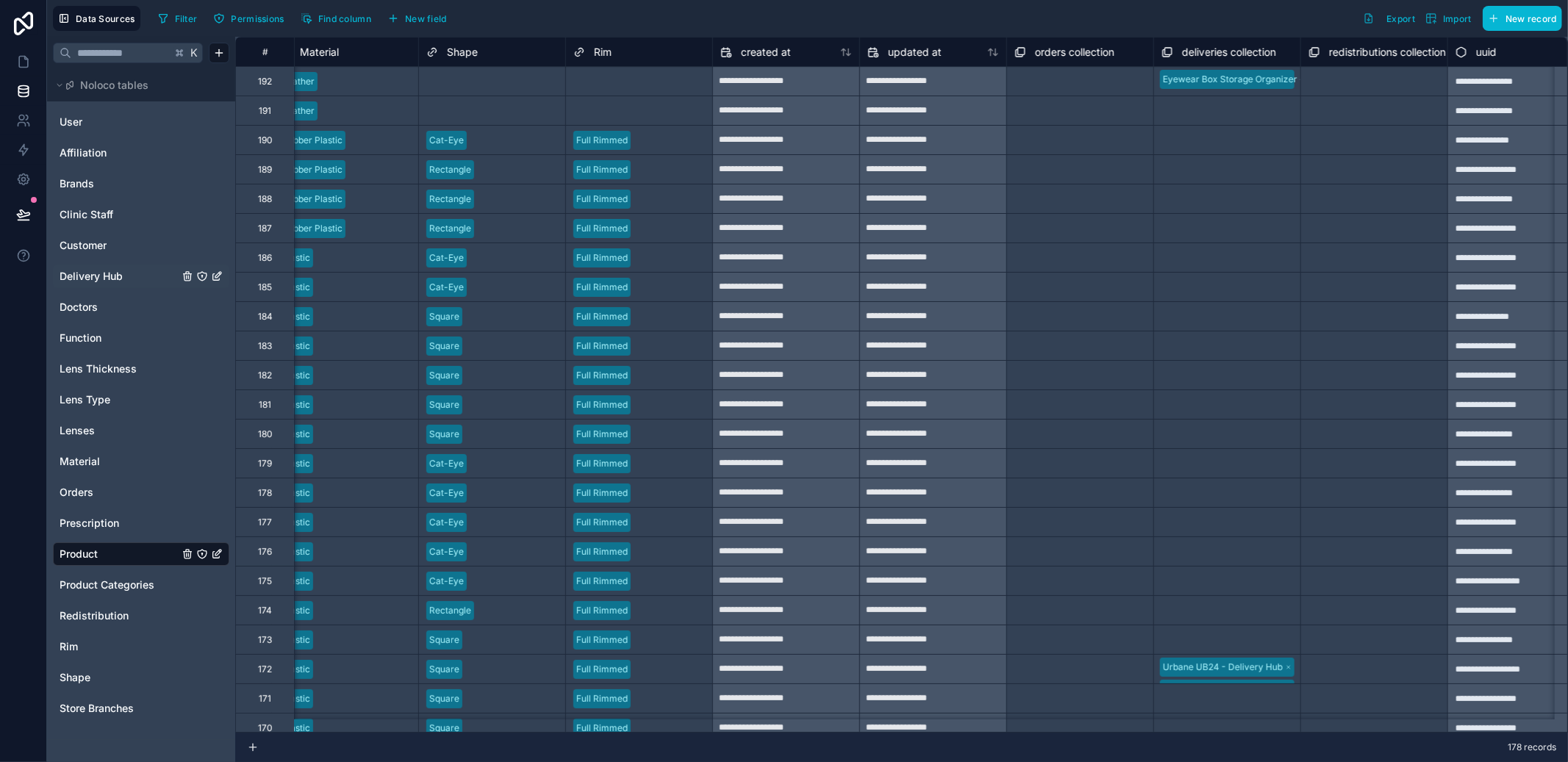
scroll to position [0, 944]
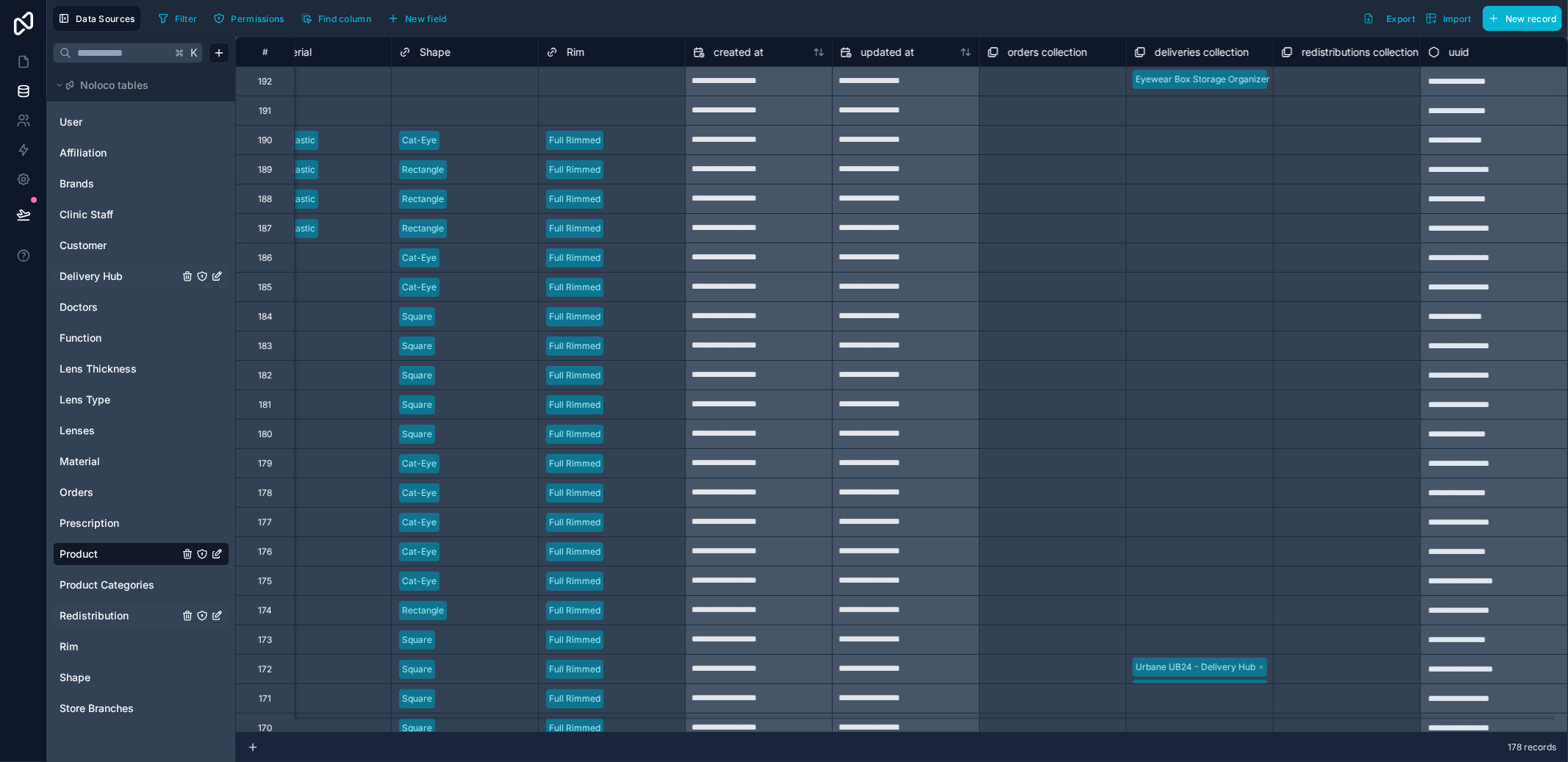
click at [85, 611] on span "Redistribution" at bounding box center [94, 616] width 69 height 14
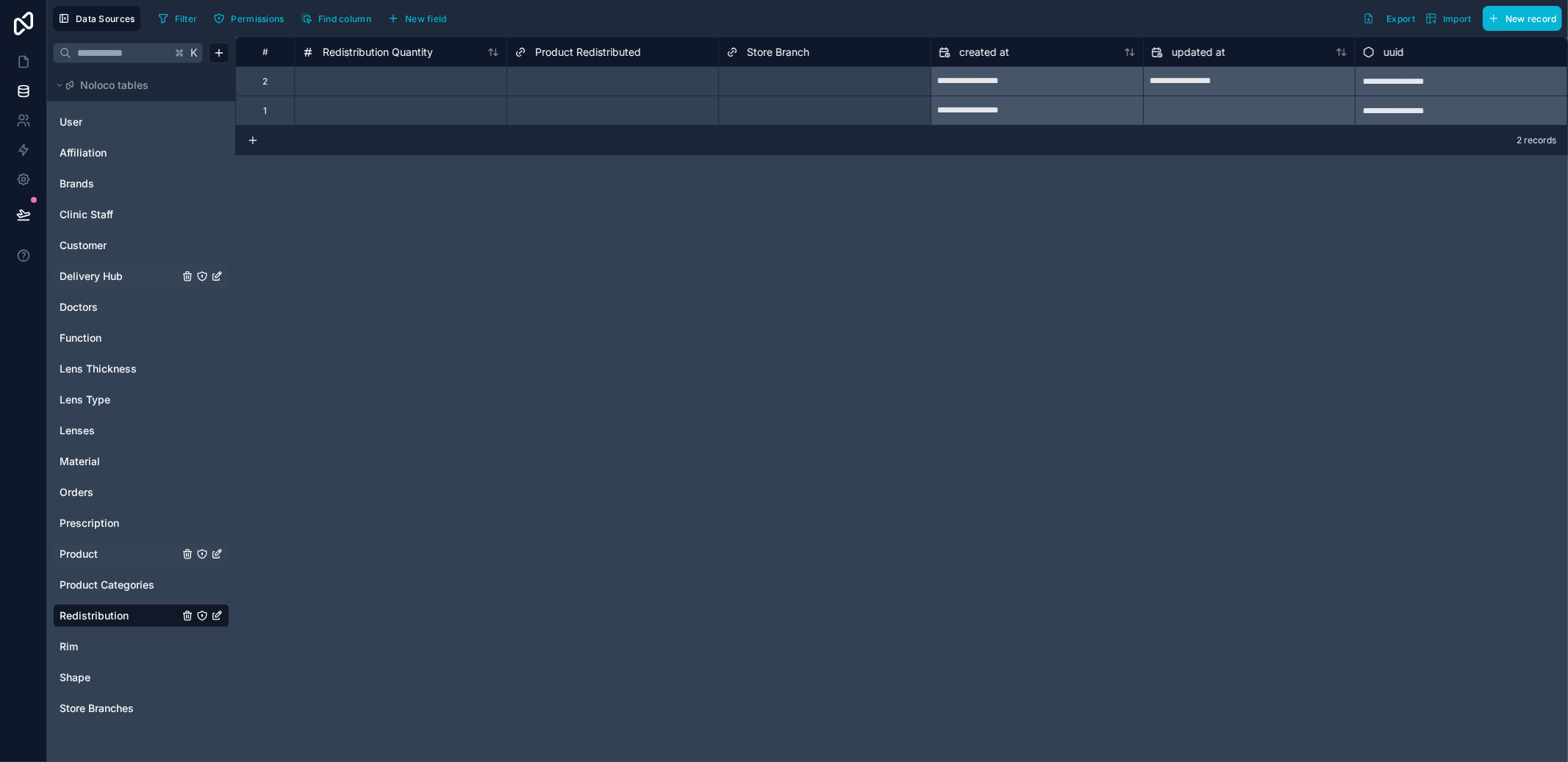
click at [88, 556] on span "Product" at bounding box center [79, 554] width 38 height 14
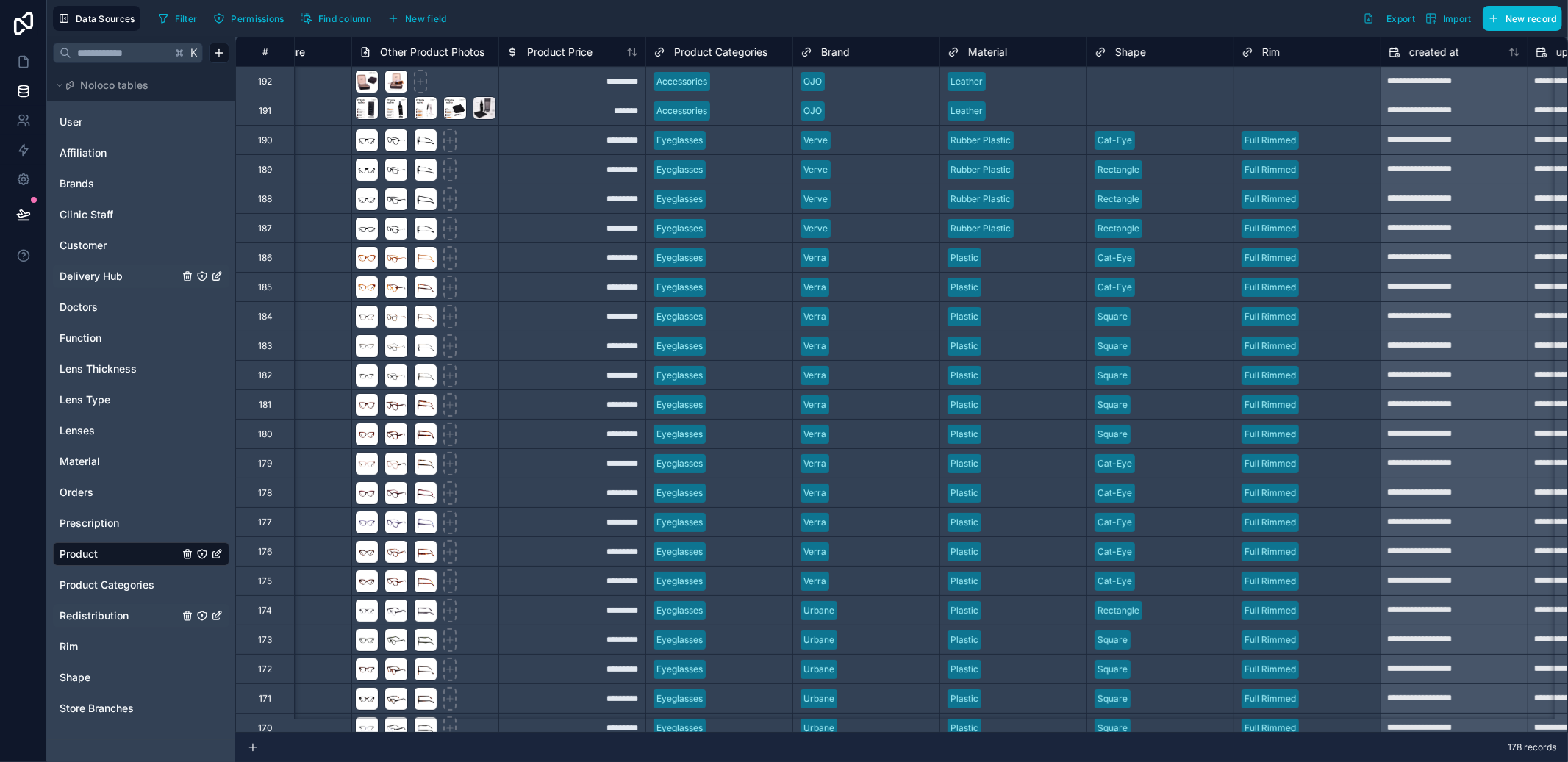
scroll to position [0, 944]
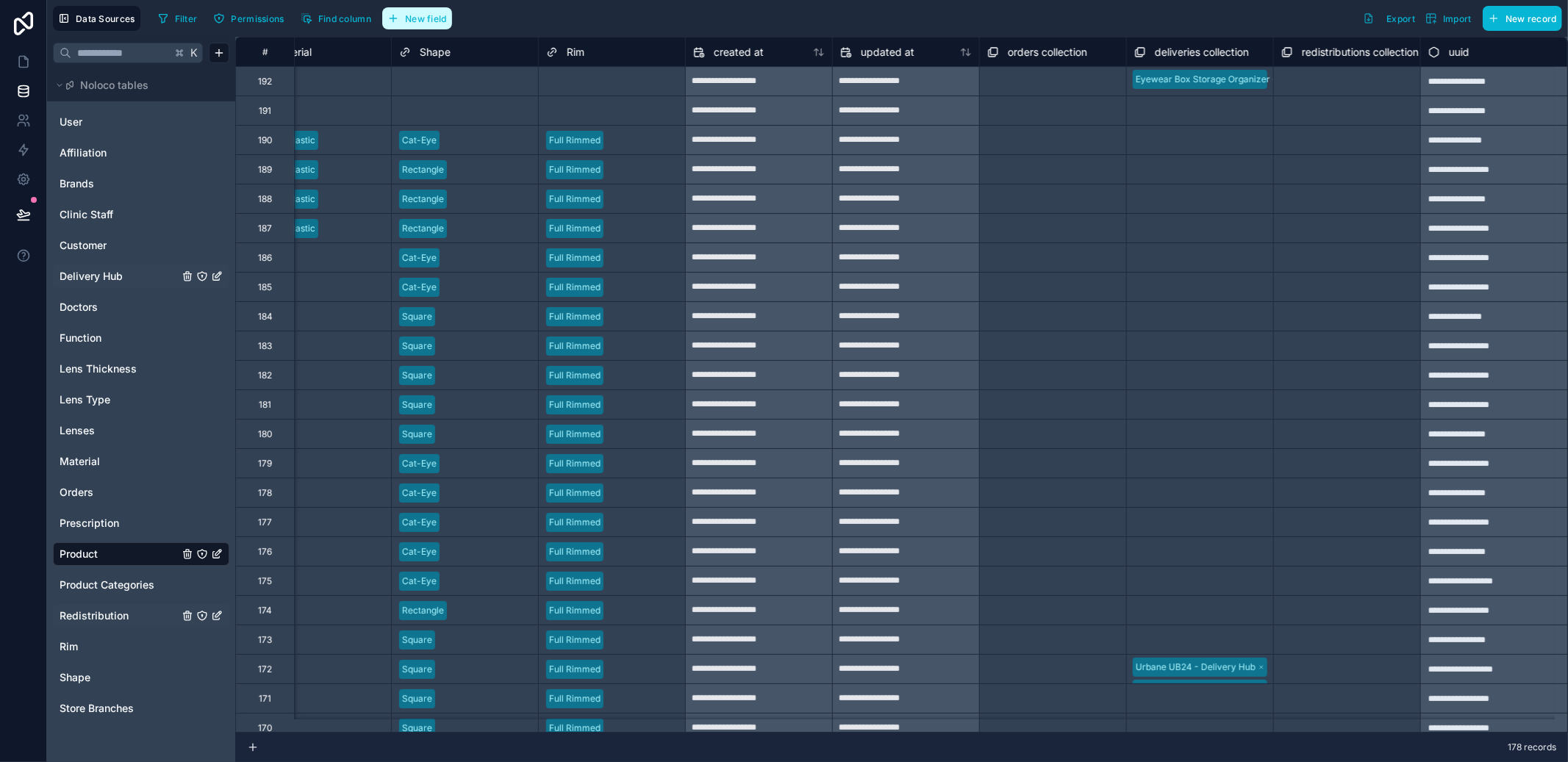
click at [411, 24] on button "New field" at bounding box center [417, 18] width 70 height 22
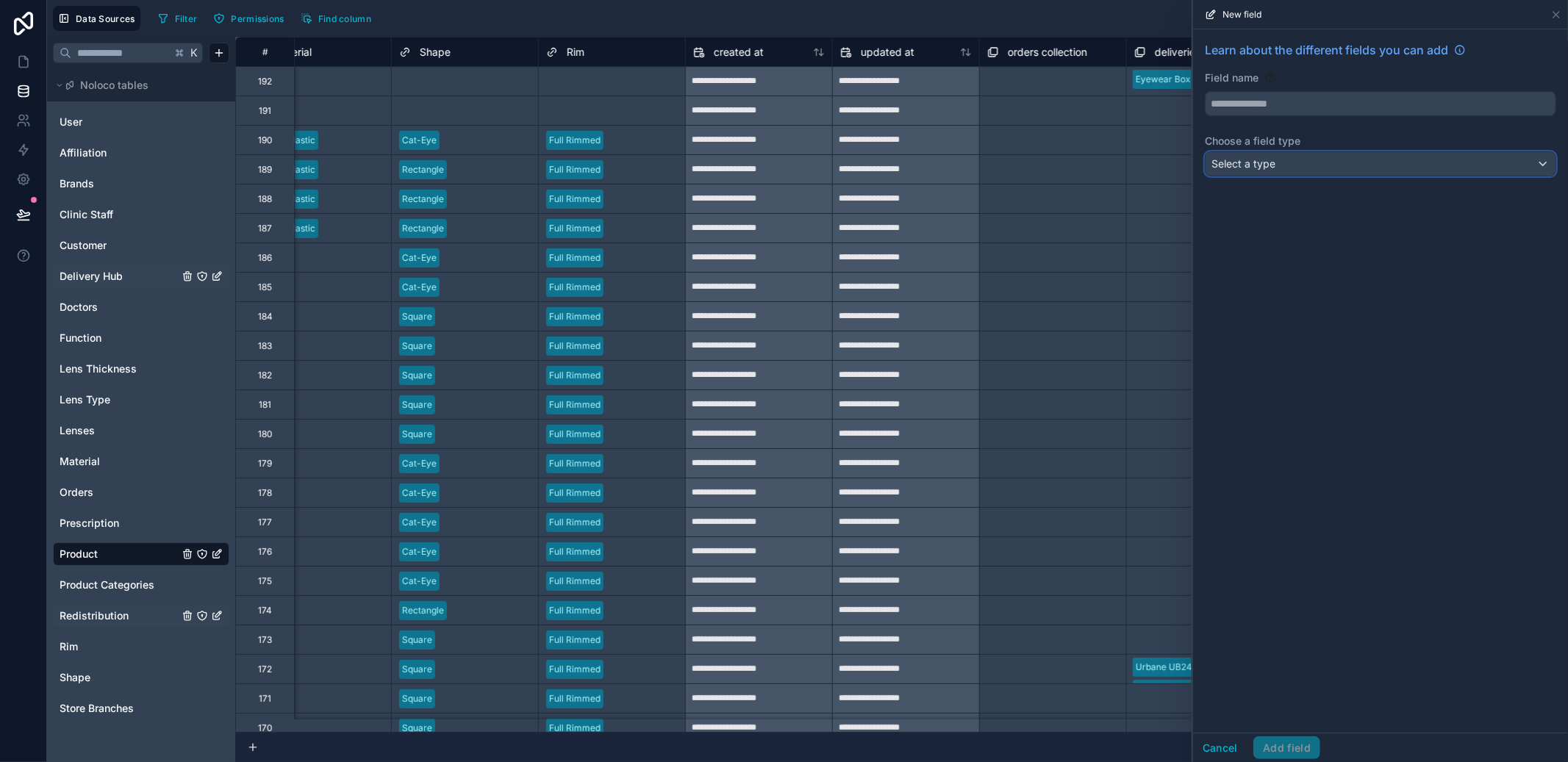
click at [1288, 175] on div "Select a type" at bounding box center [1381, 164] width 350 height 23
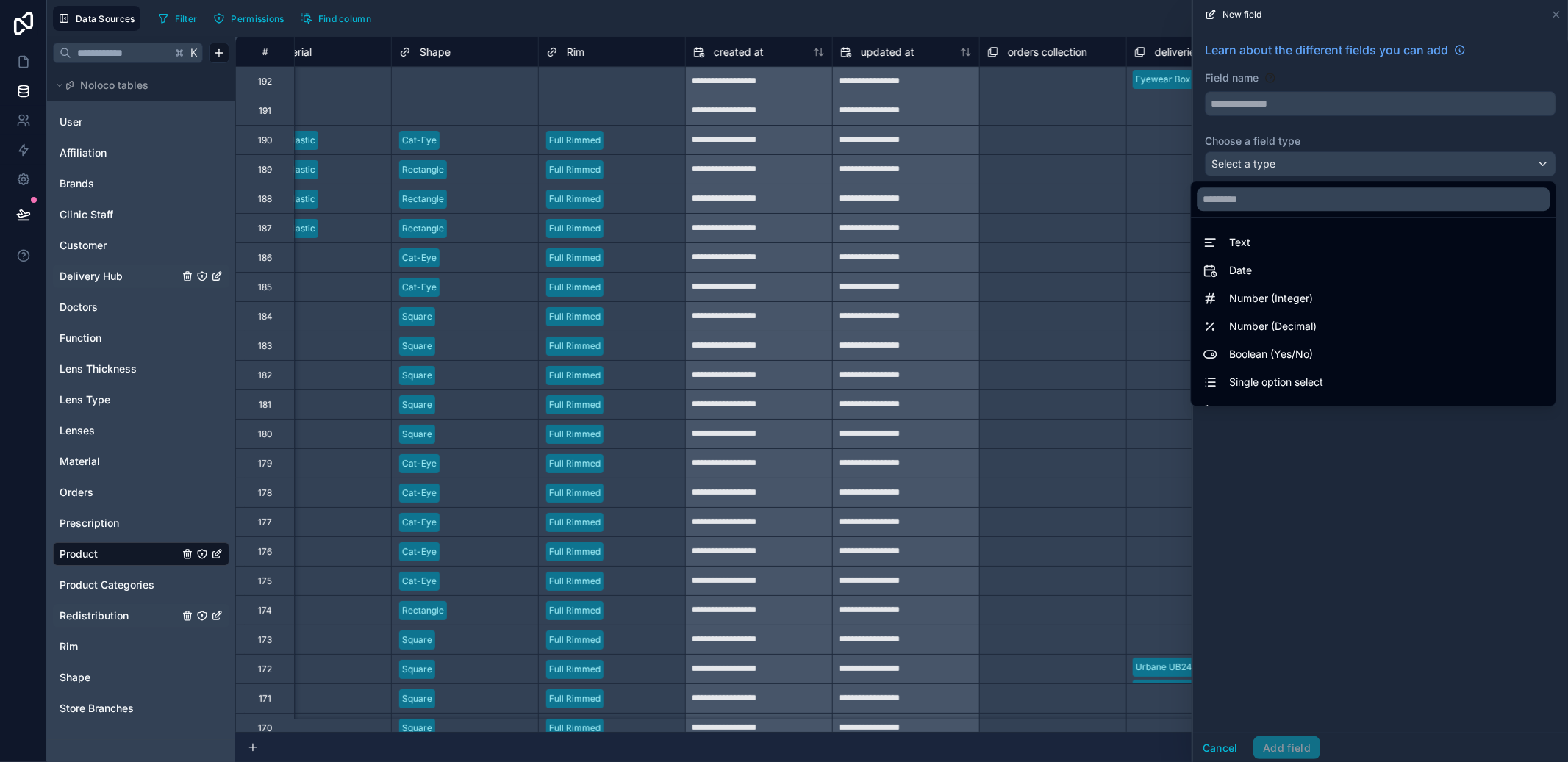
click at [1307, 107] on div at bounding box center [1380, 381] width 375 height 762
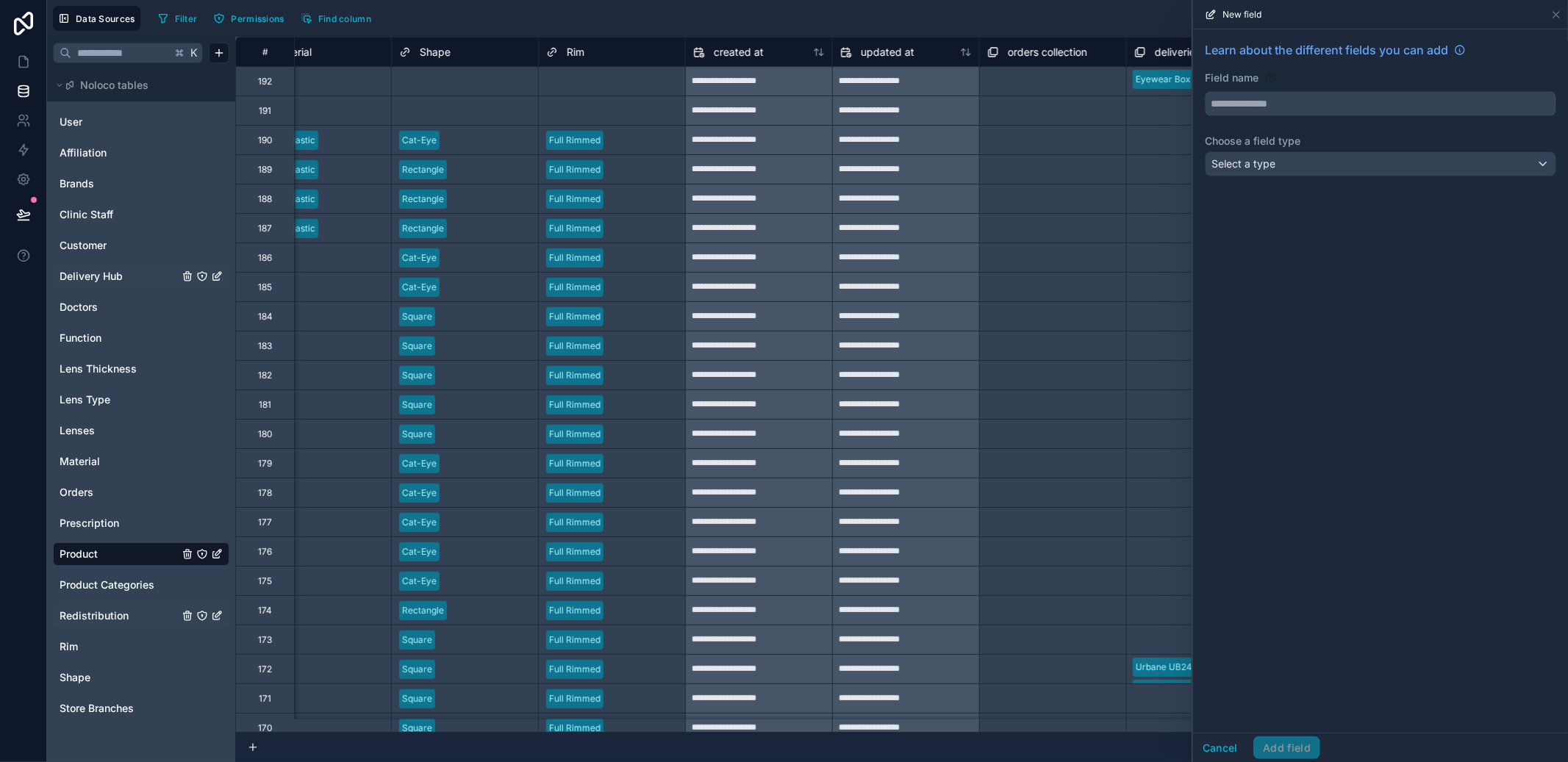
click at [1307, 107] on input "text" at bounding box center [1381, 103] width 350 height 23
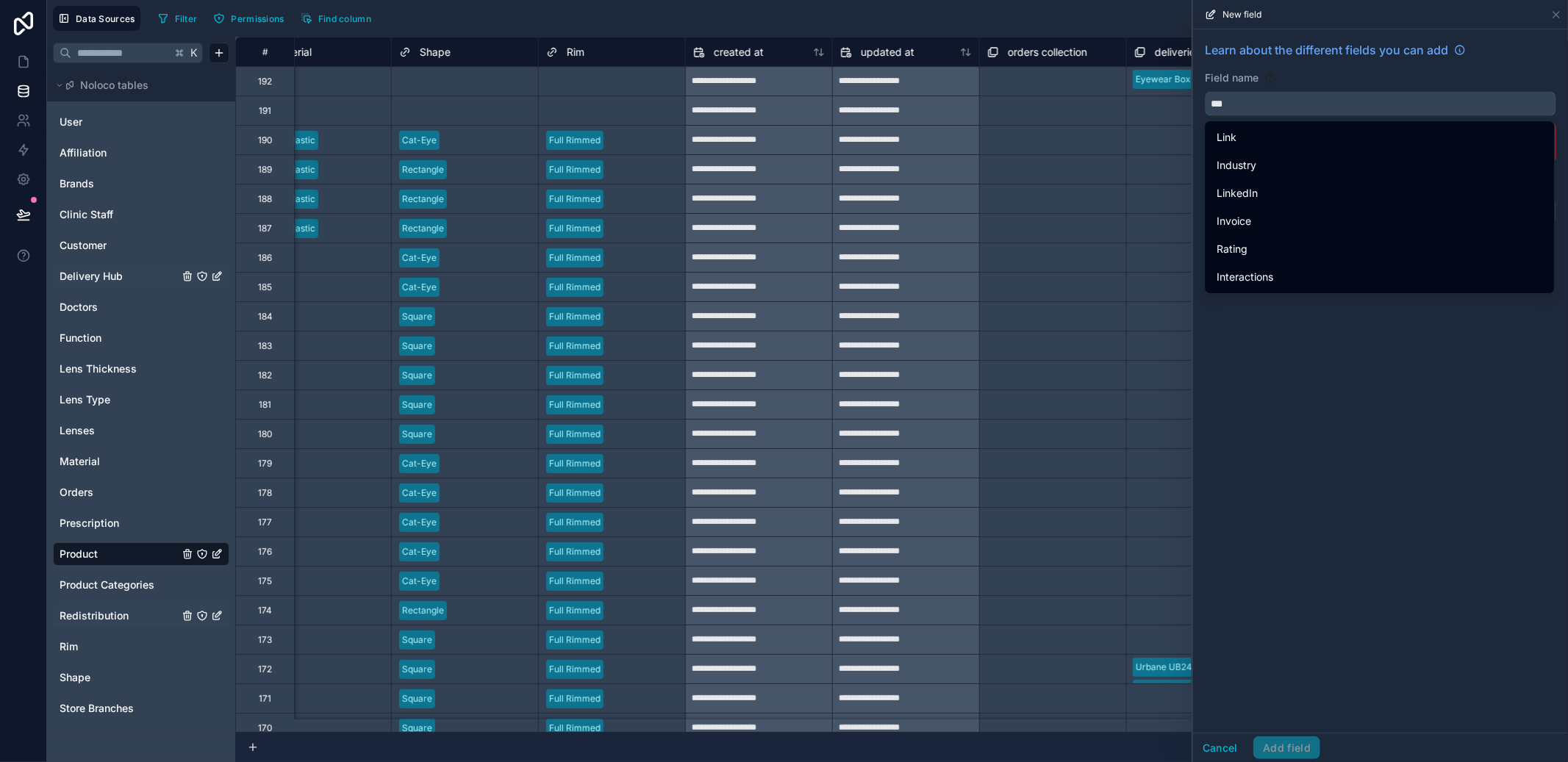
click at [1205, 91] on button "**" at bounding box center [1381, 103] width 351 height 25
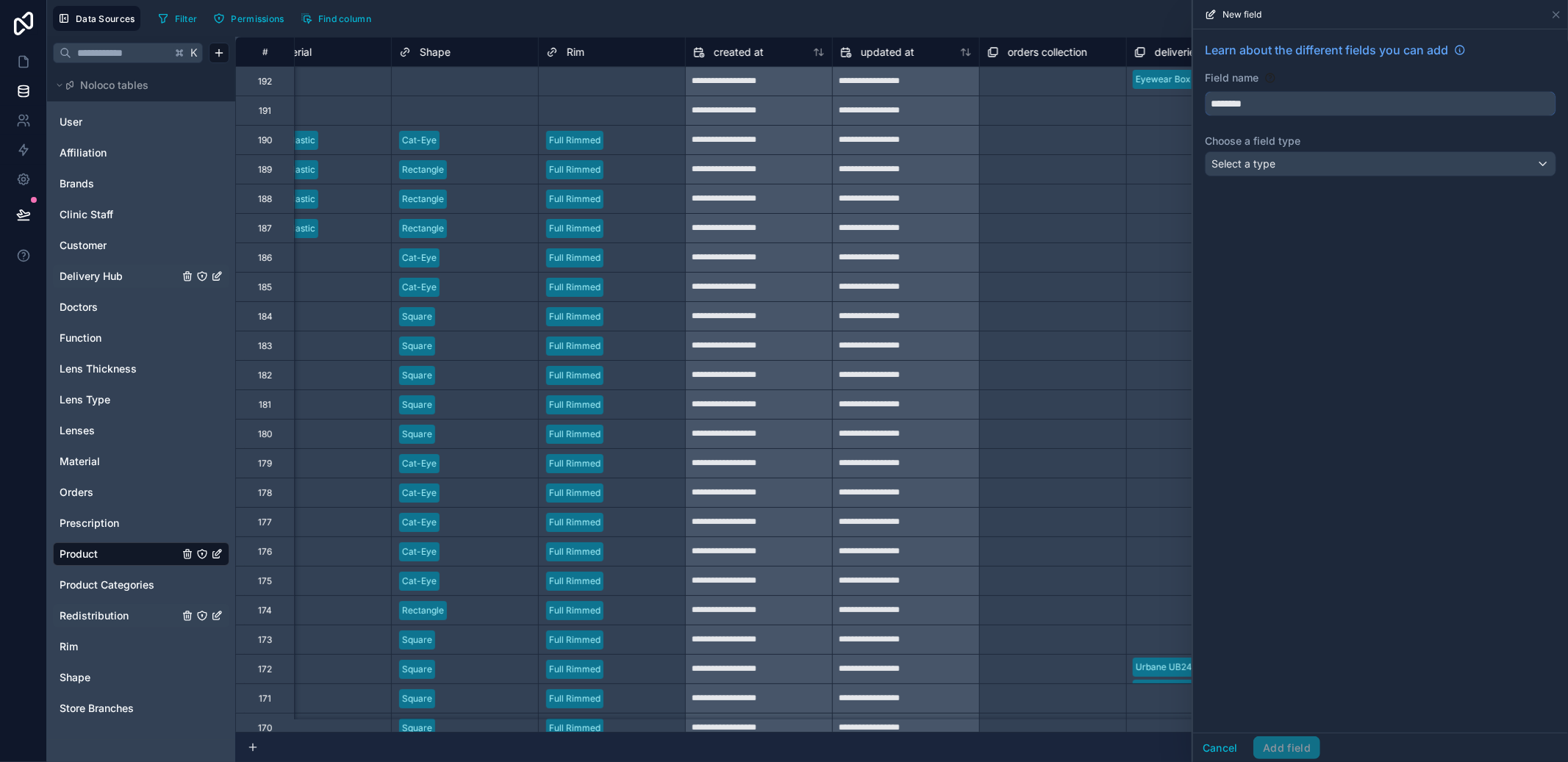
type input "********"
click at [1290, 175] on div "Select a type" at bounding box center [1381, 164] width 350 height 23
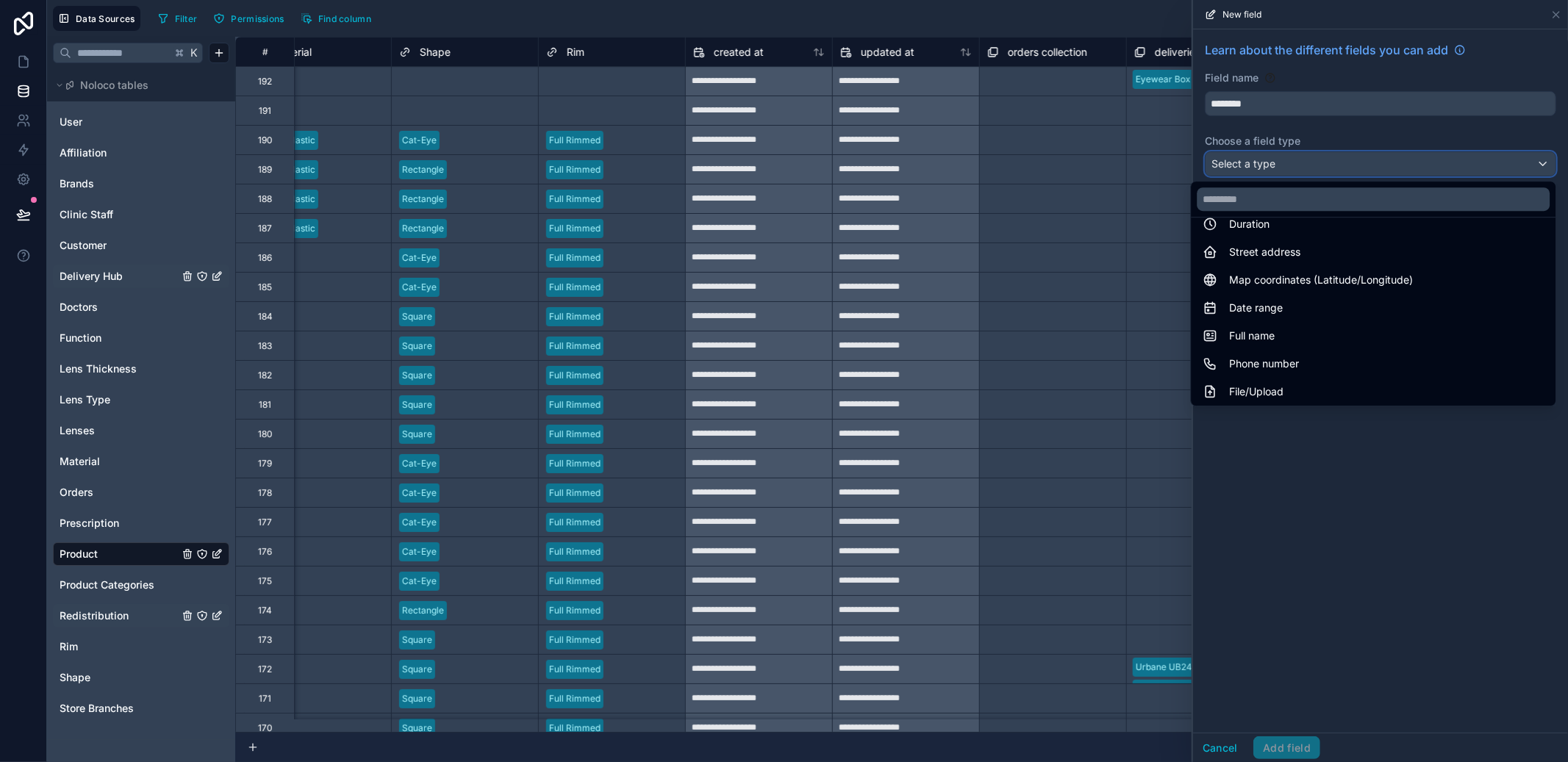
scroll to position [426, 0]
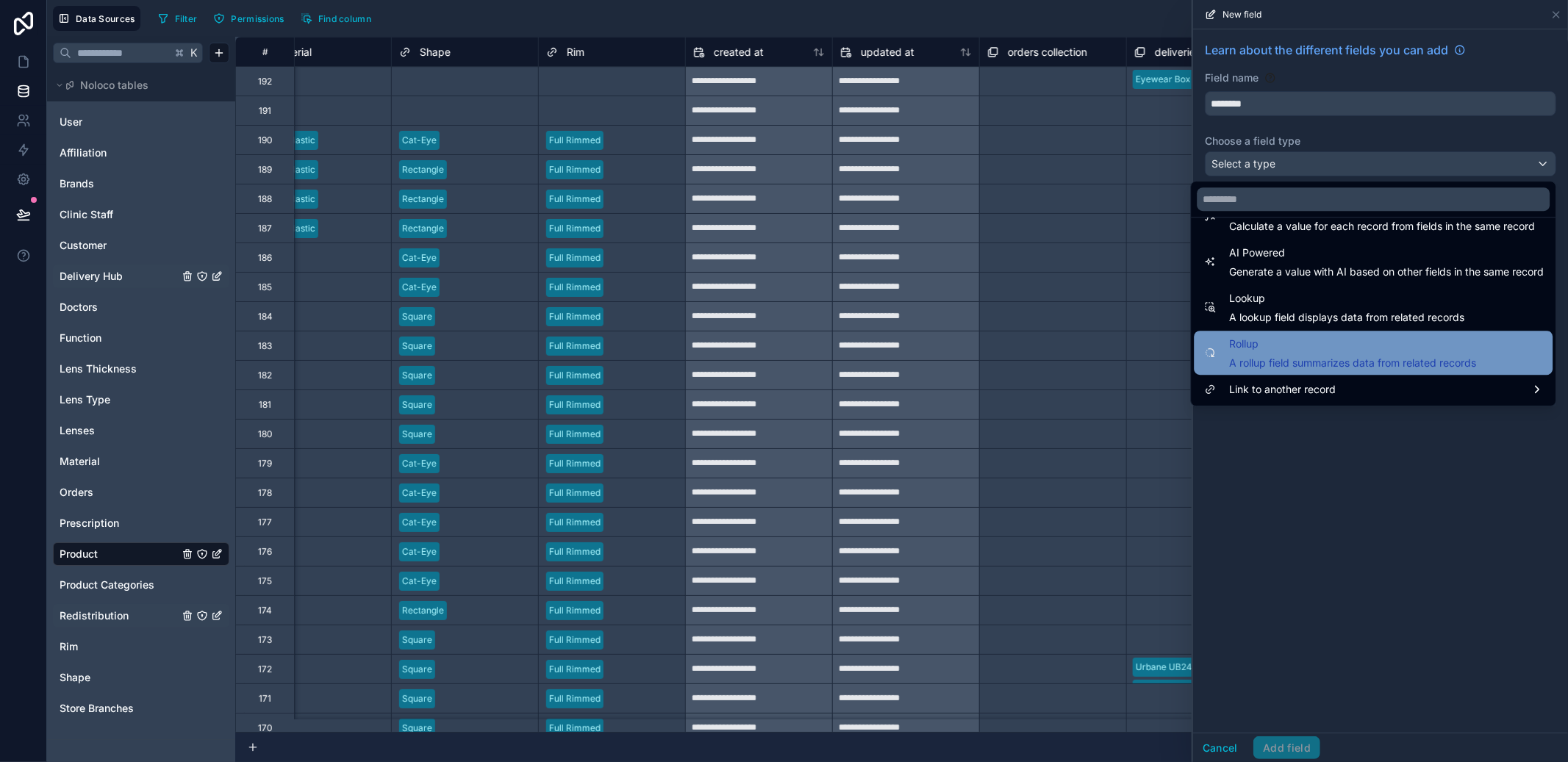
click at [1282, 337] on span "Rollup" at bounding box center [1353, 344] width 247 height 17
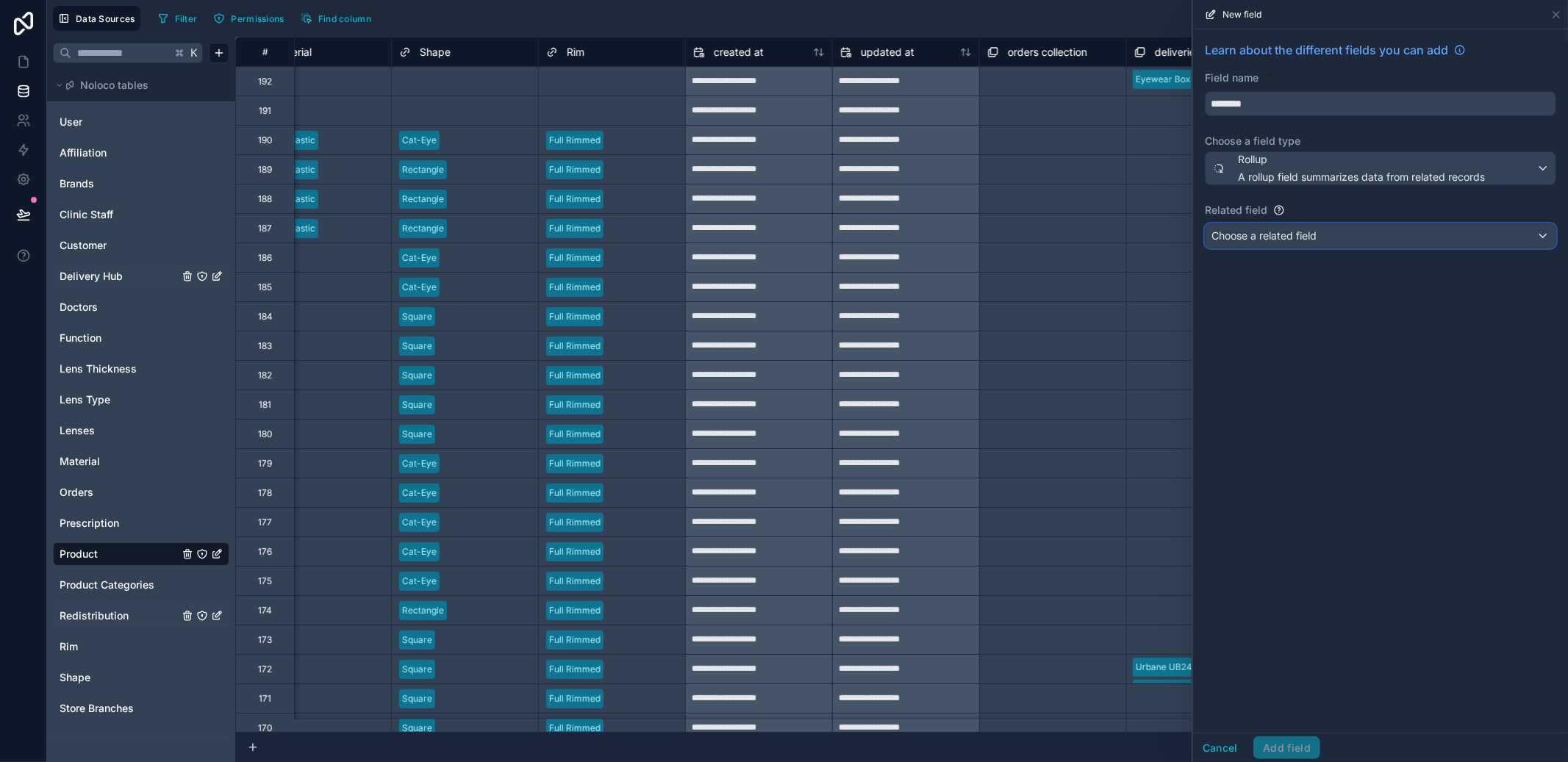
click at [1307, 235] on span "Choose a related field" at bounding box center [1264, 236] width 105 height 12
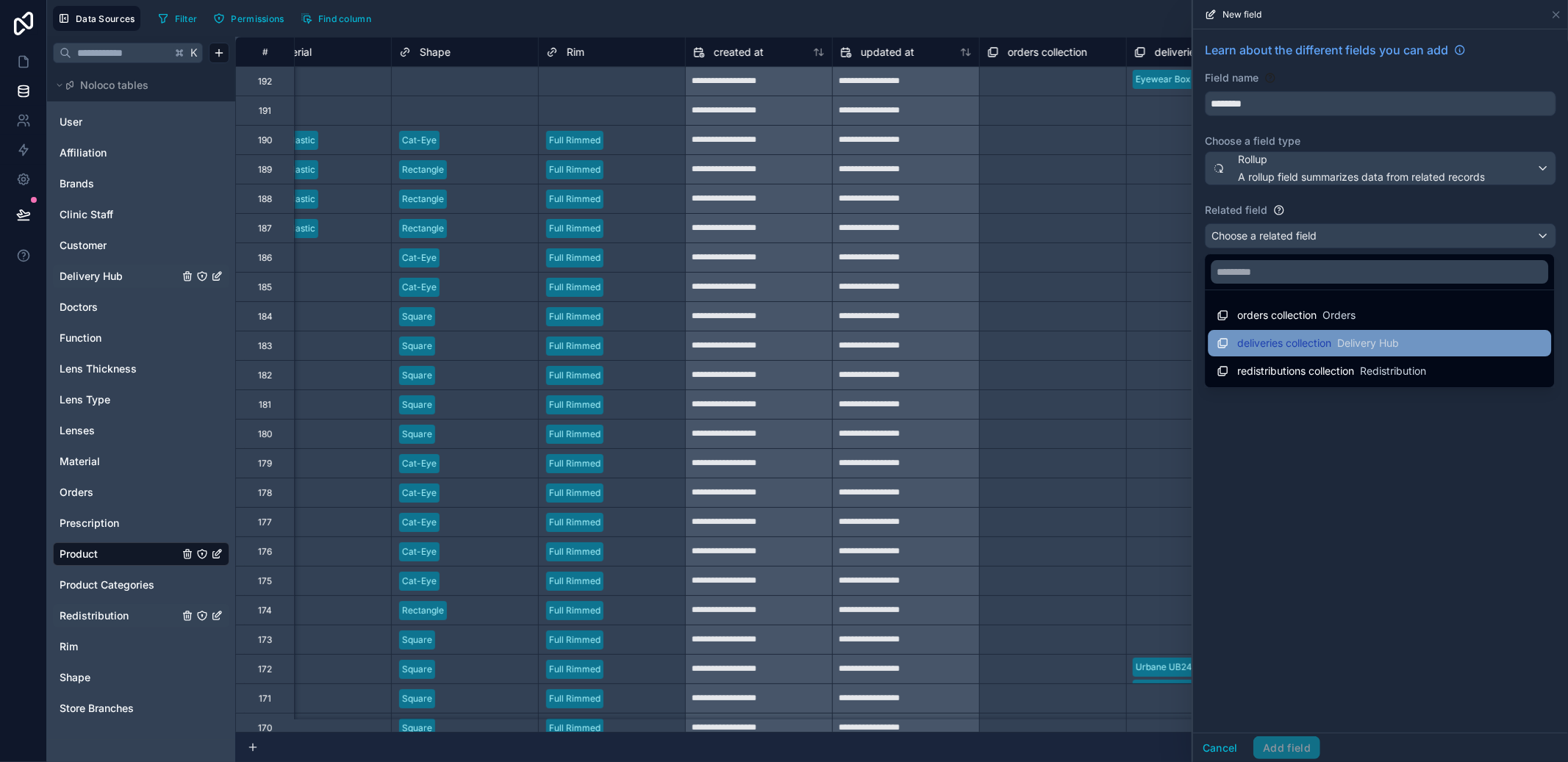
click at [1304, 335] on div "deliveries collection Delivery Hub" at bounding box center [1307, 343] width 183 height 17
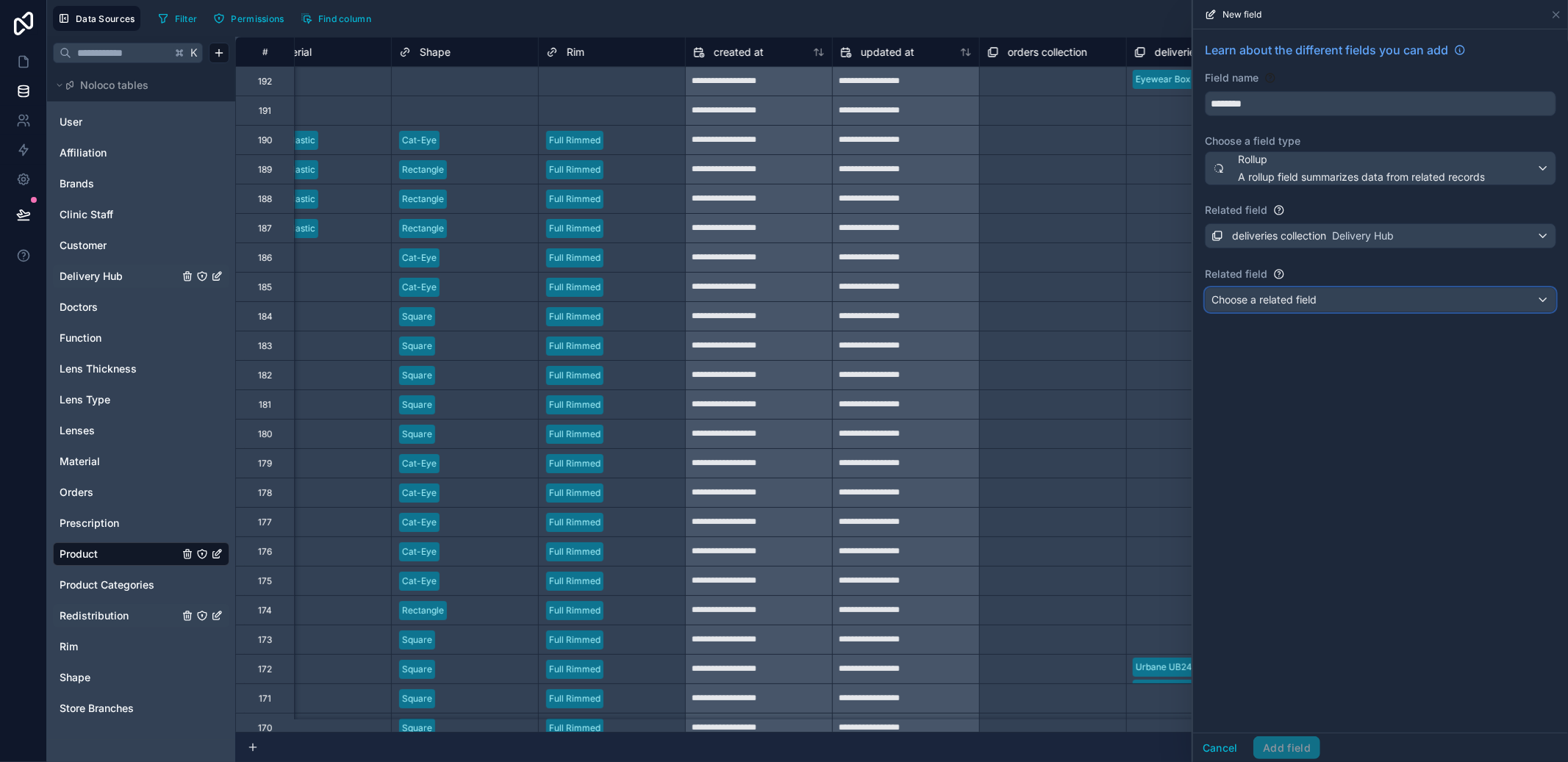
click at [1312, 306] on span "Choose a related field" at bounding box center [1264, 299] width 105 height 12
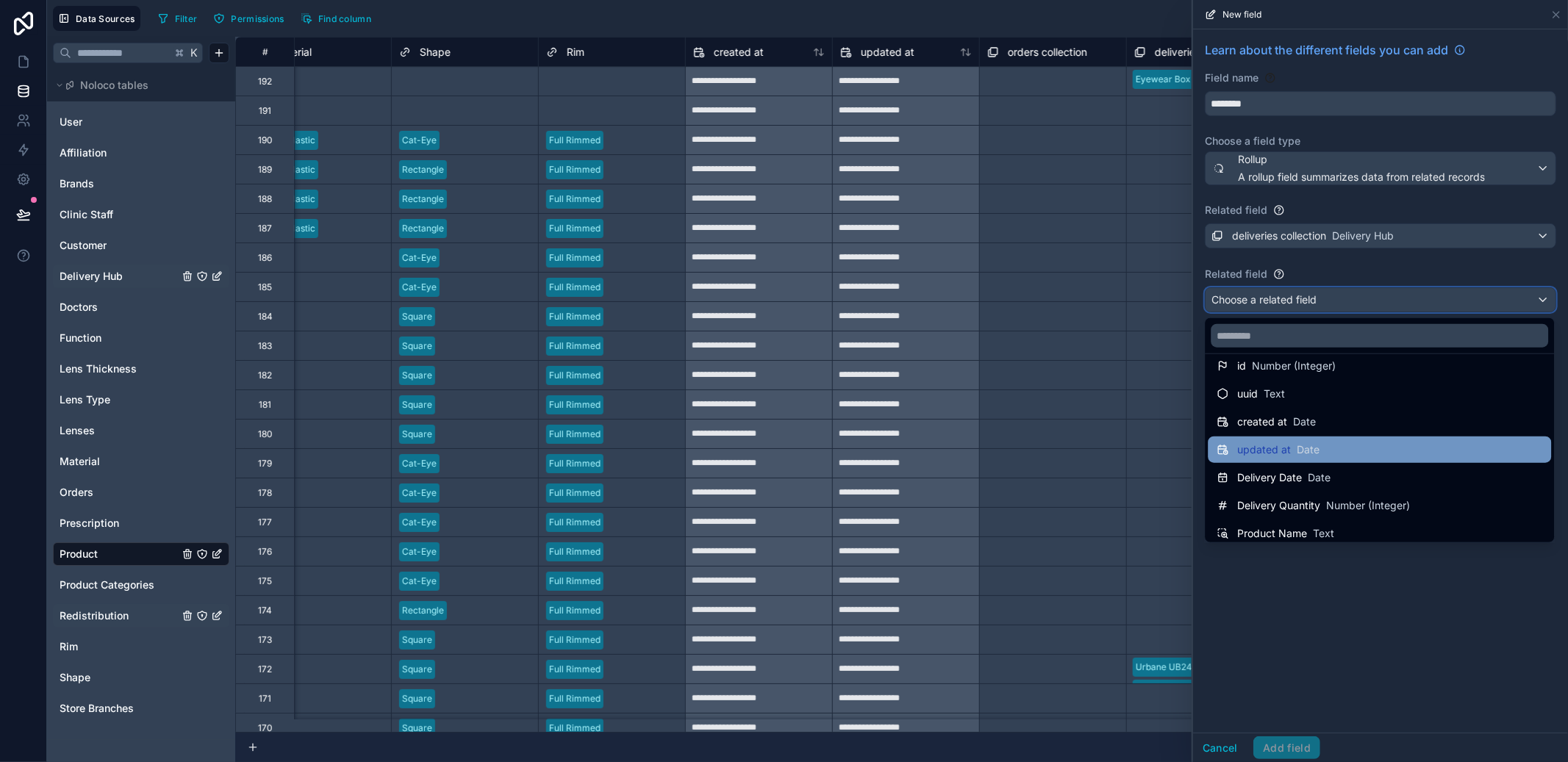
scroll to position [17, 0]
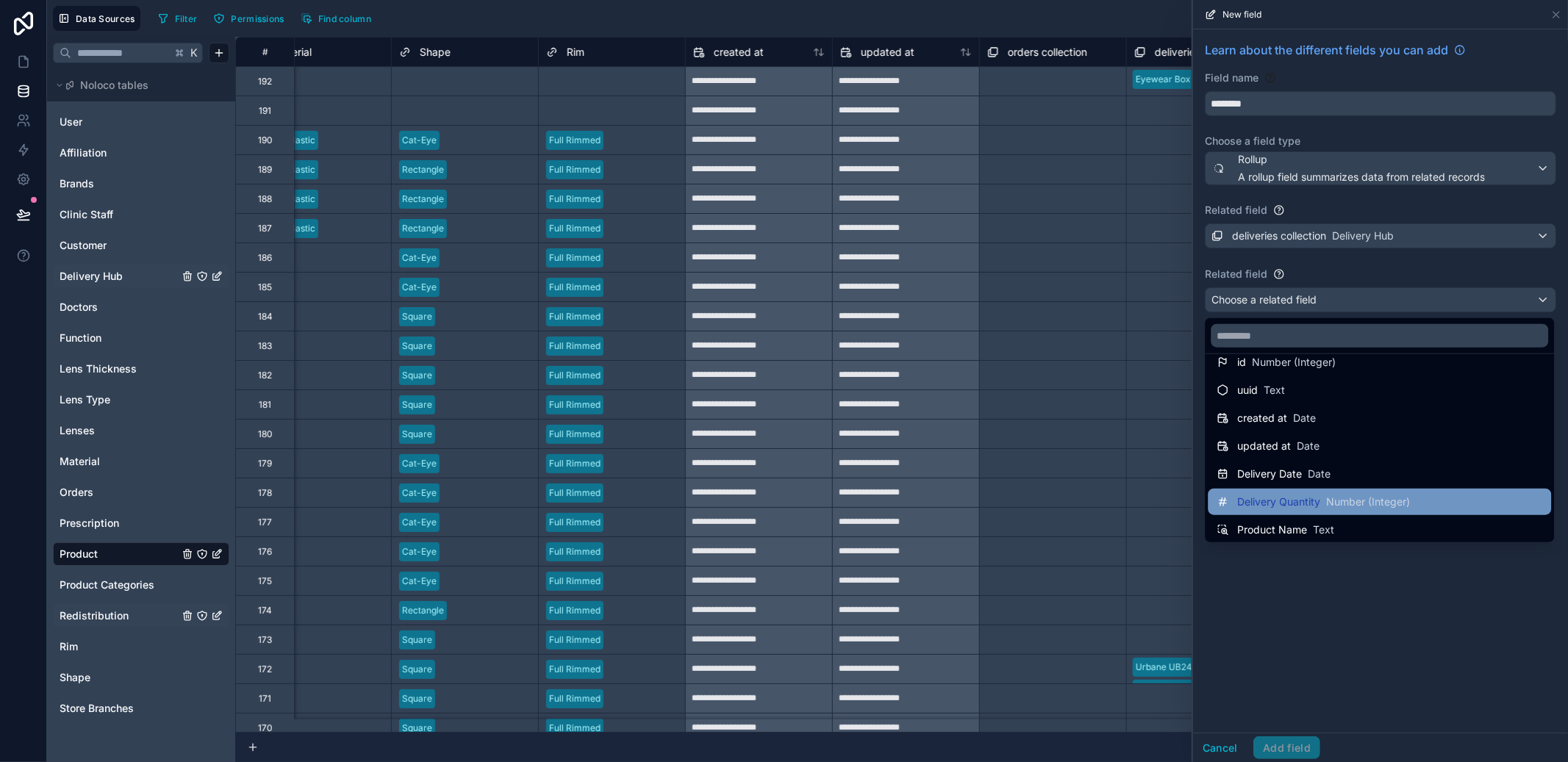
click at [1341, 489] on div "Delivery Quantity Number (Integer)" at bounding box center [1379, 501] width 343 height 27
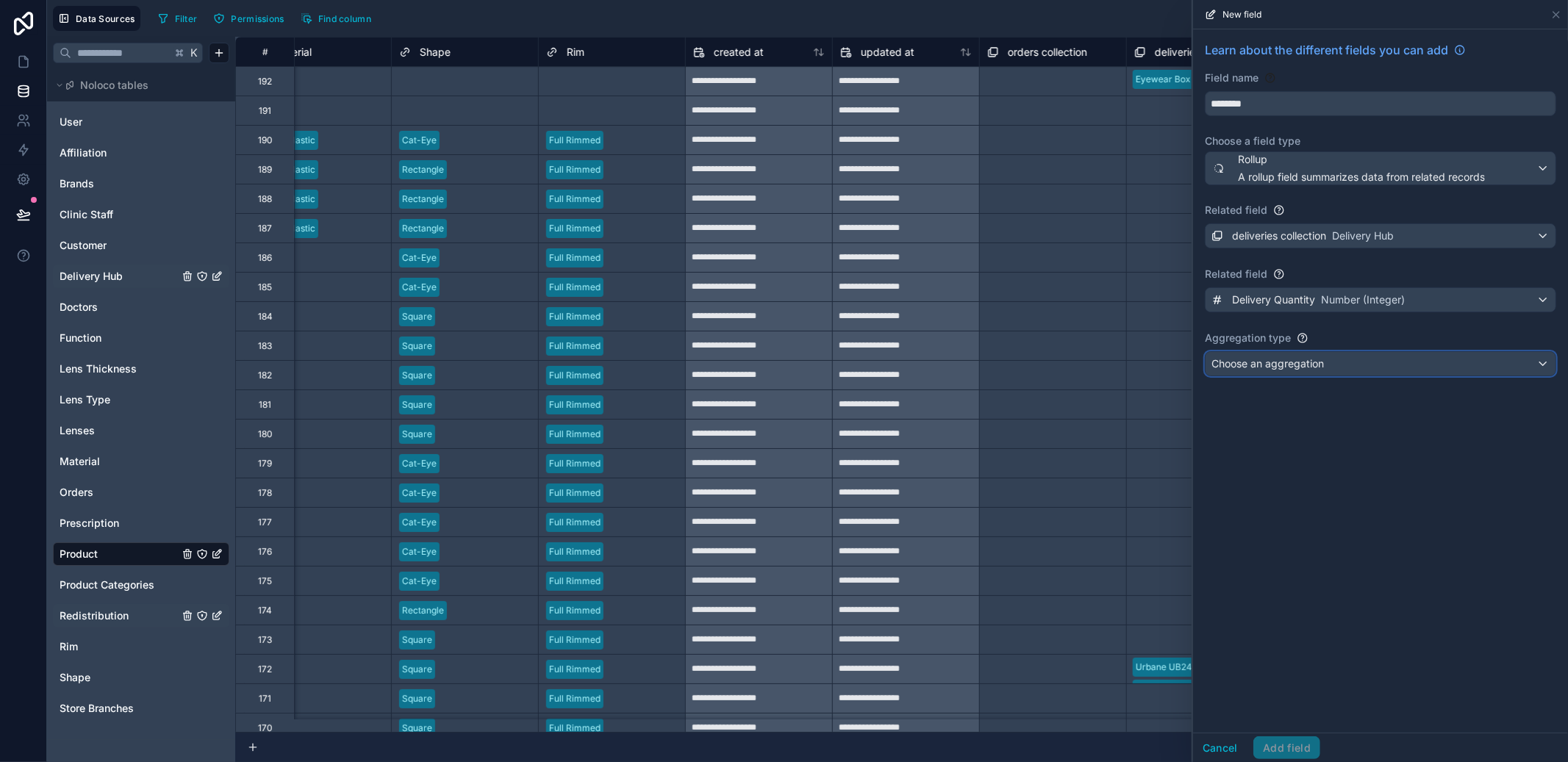
click at [1315, 371] on span "Choose an aggregation" at bounding box center [1268, 364] width 112 height 14
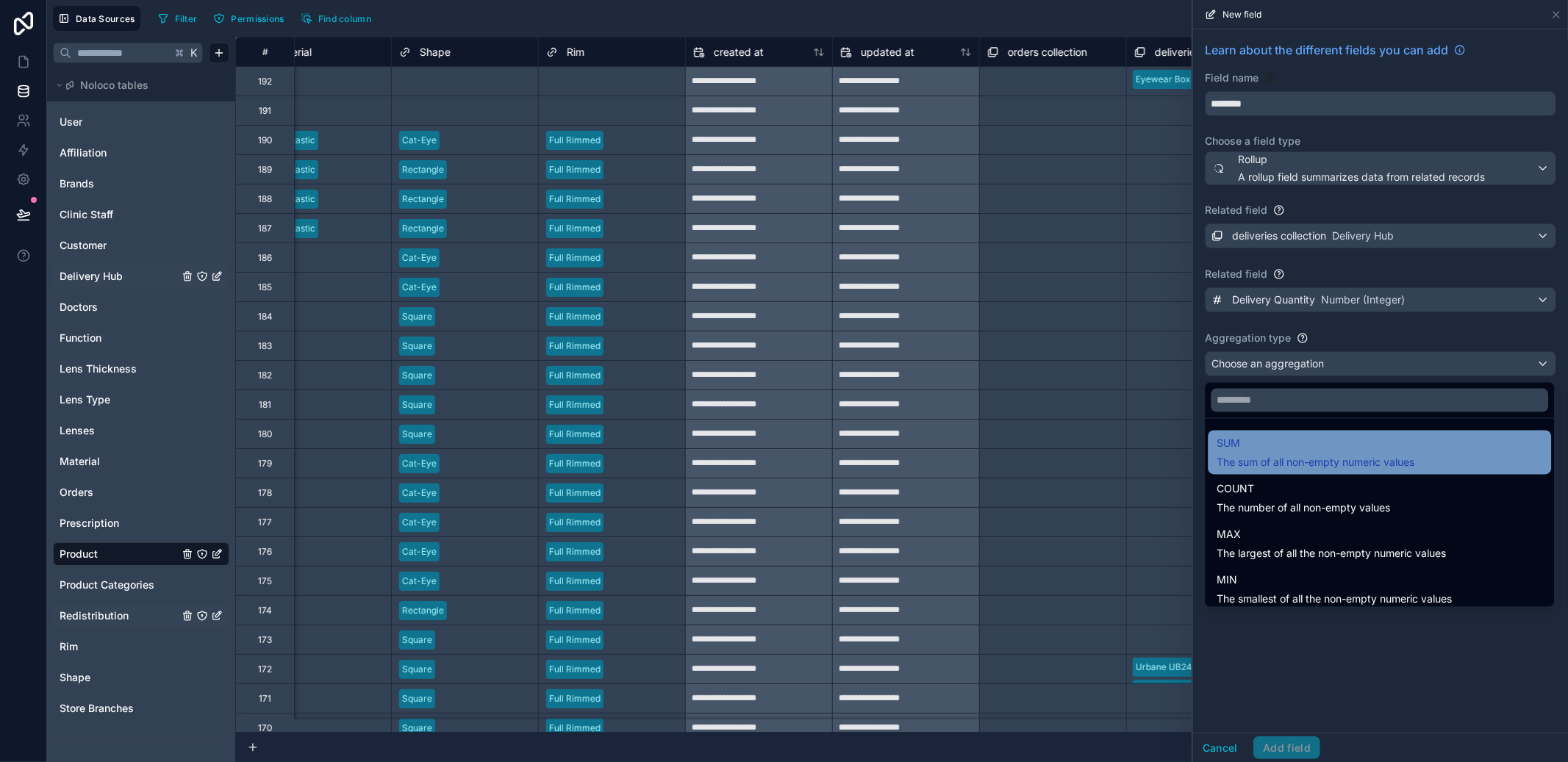
click at [1291, 437] on span "SUM" at bounding box center [1315, 444] width 198 height 17
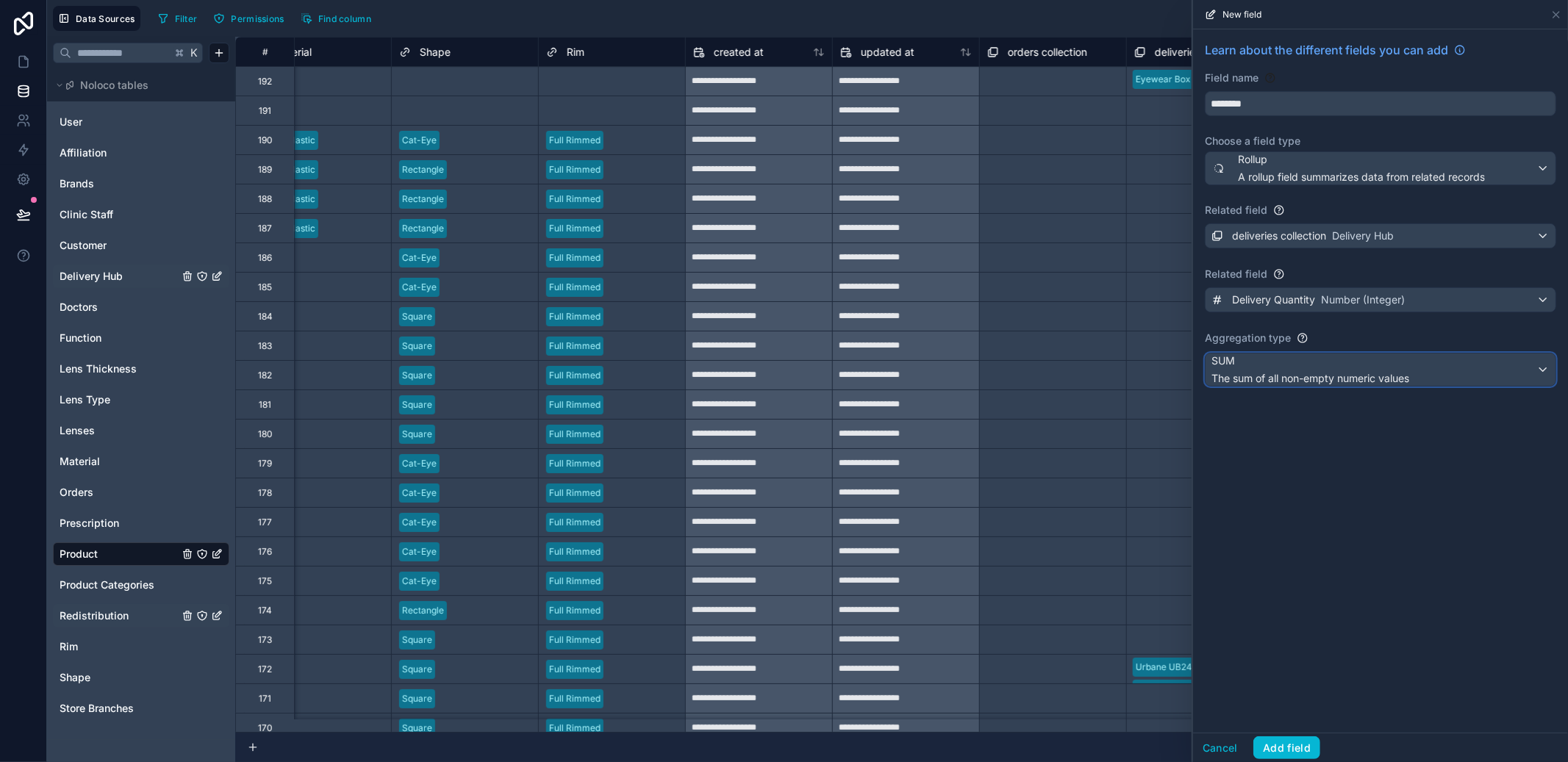
click at [1301, 358] on span "SUM" at bounding box center [1310, 361] width 198 height 14
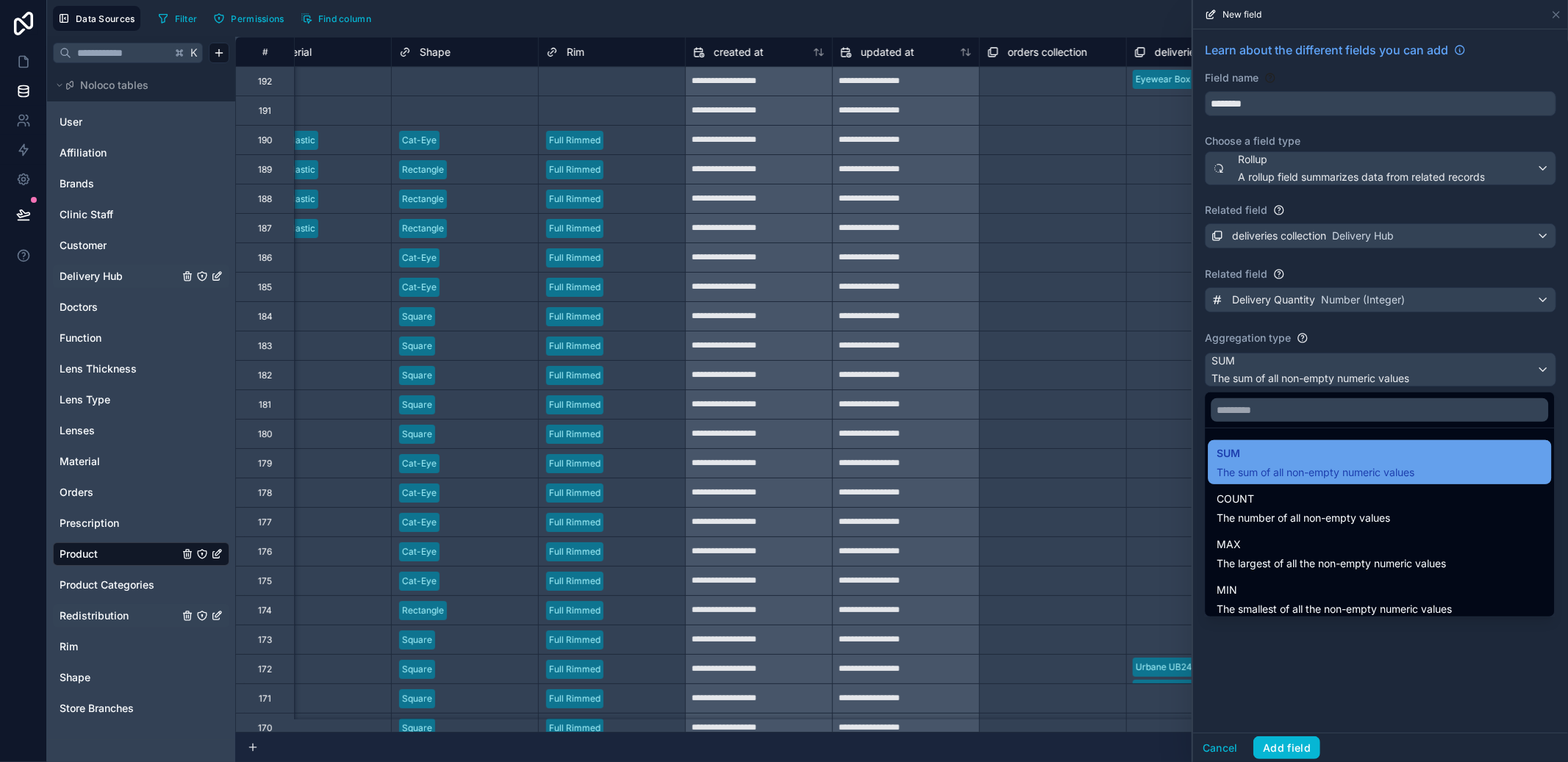
click at [1304, 451] on span "SUM" at bounding box center [1315, 453] width 198 height 17
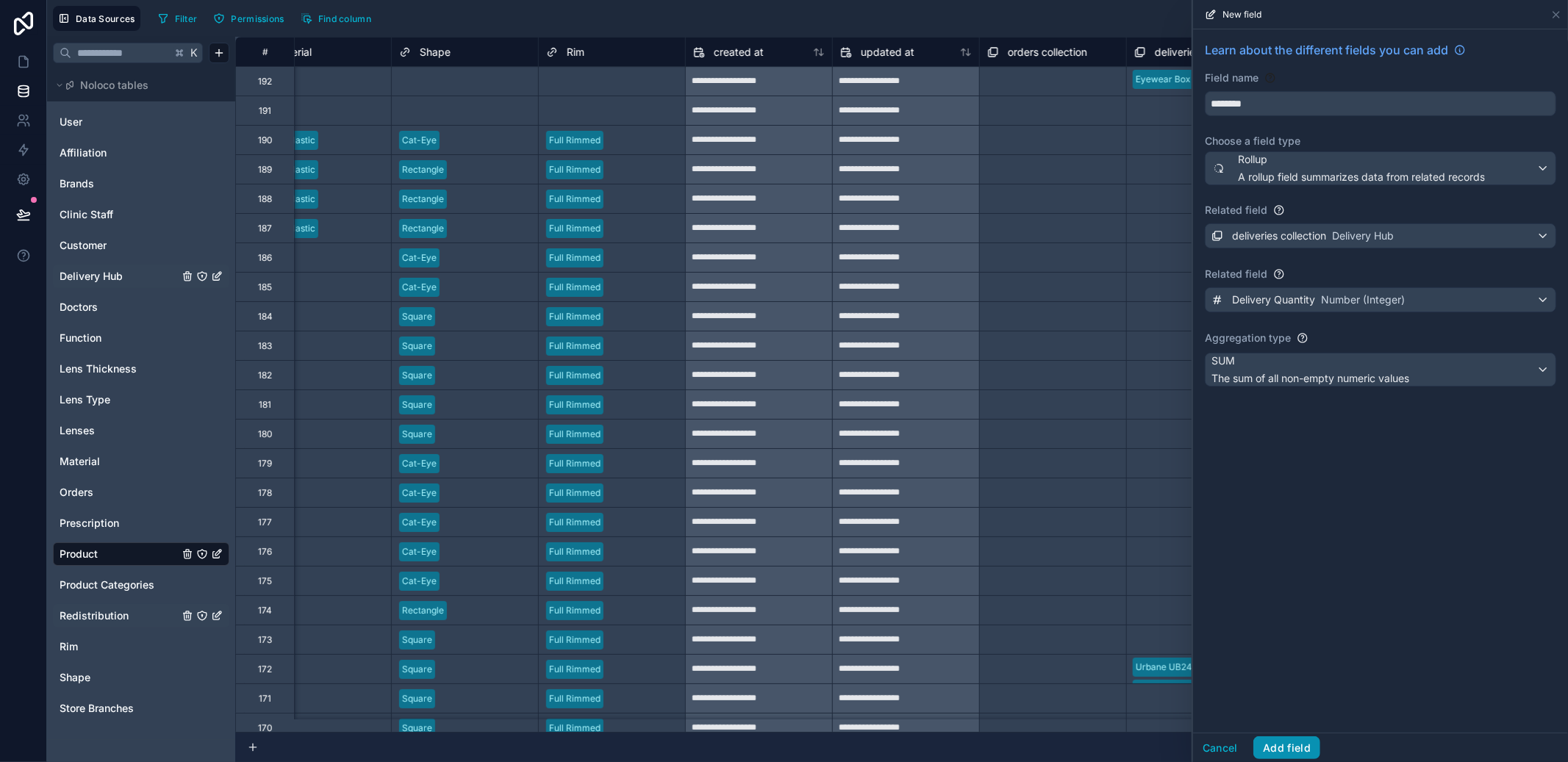
click at [1289, 748] on button "Add field" at bounding box center [1287, 748] width 67 height 23
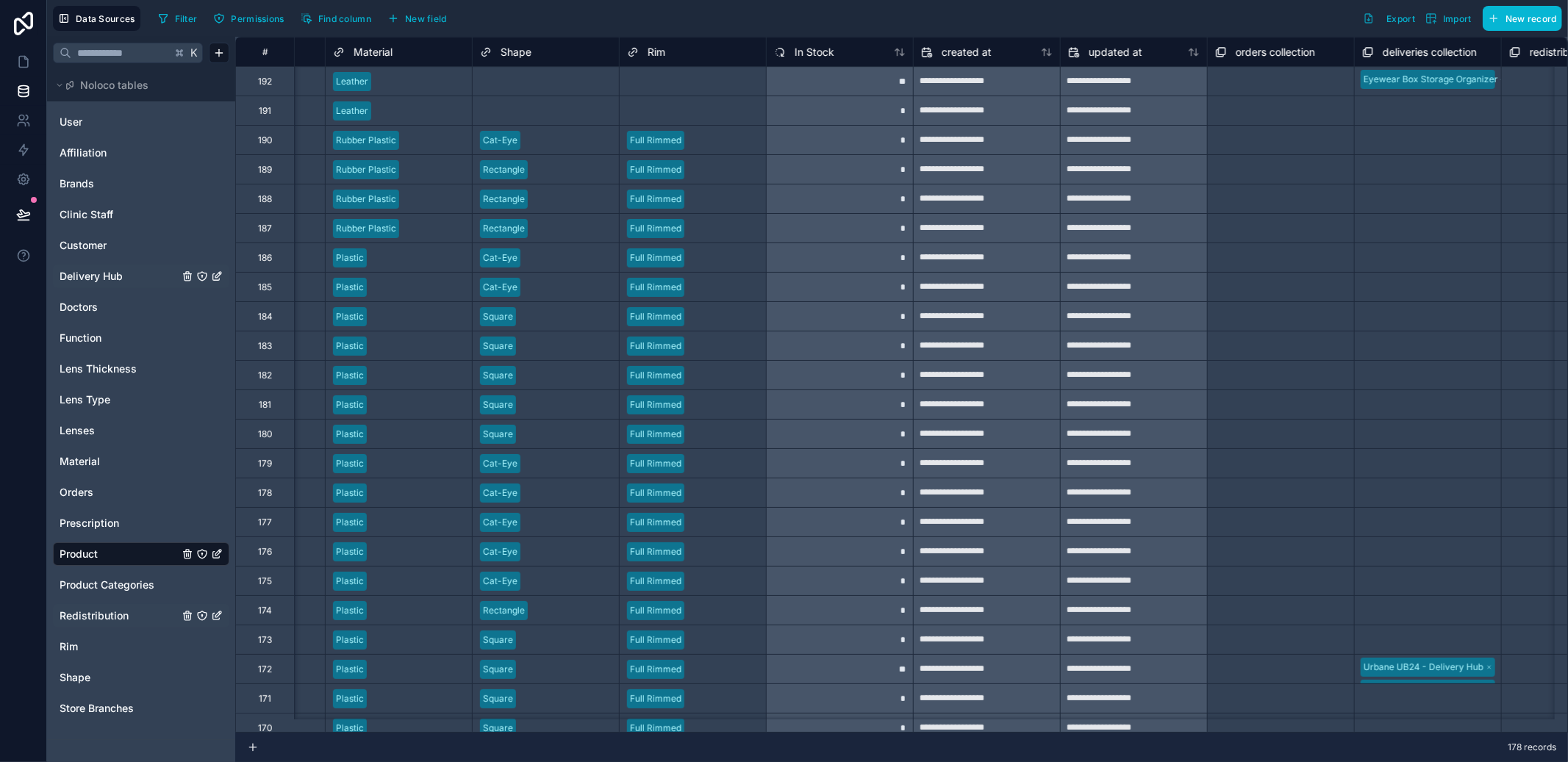
scroll to position [0, 862]
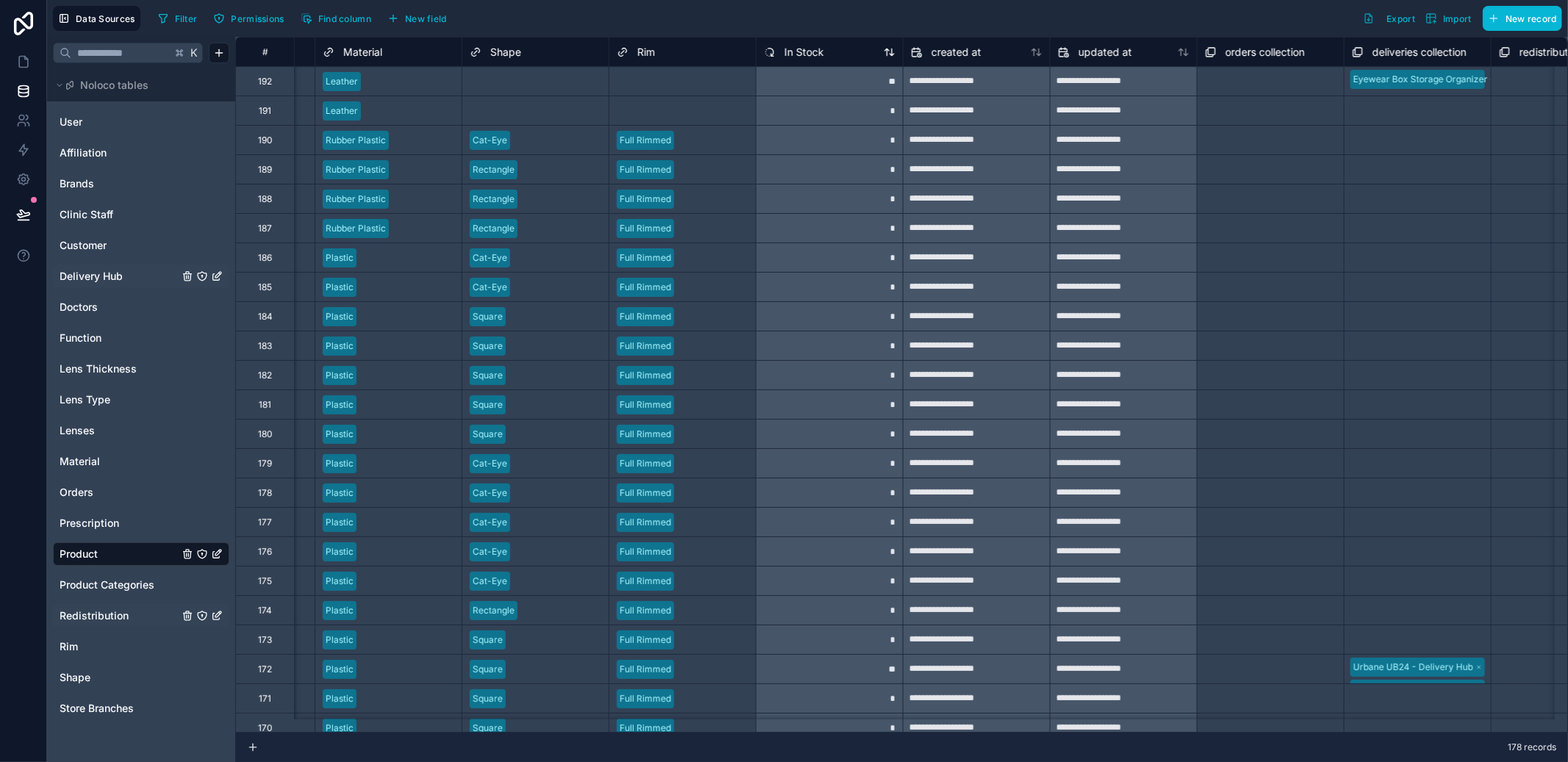
click at [813, 56] on span "In Stock" at bounding box center [804, 52] width 39 height 14
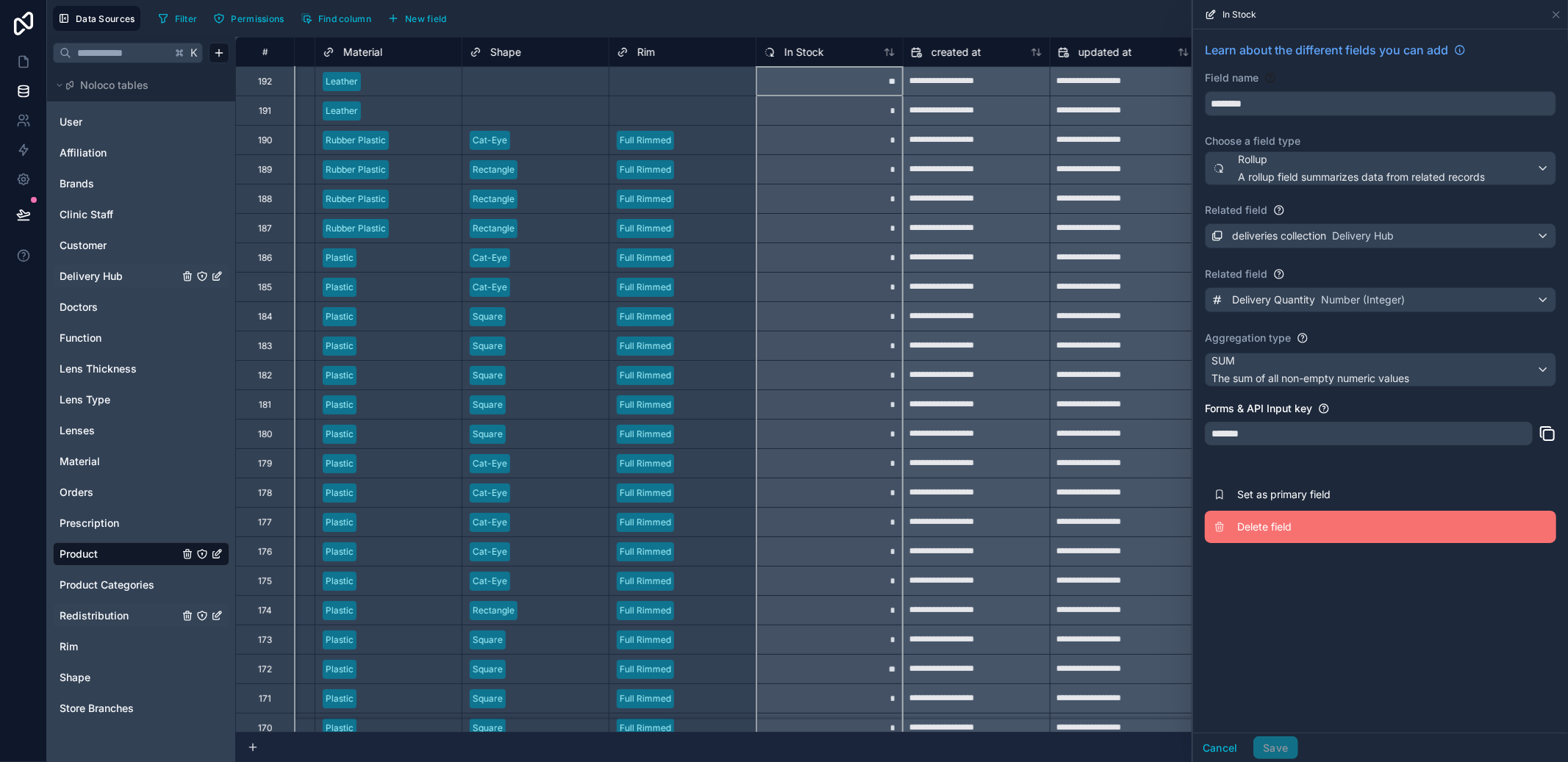
click at [1295, 528] on span "Delete field" at bounding box center [1343, 526] width 212 height 14
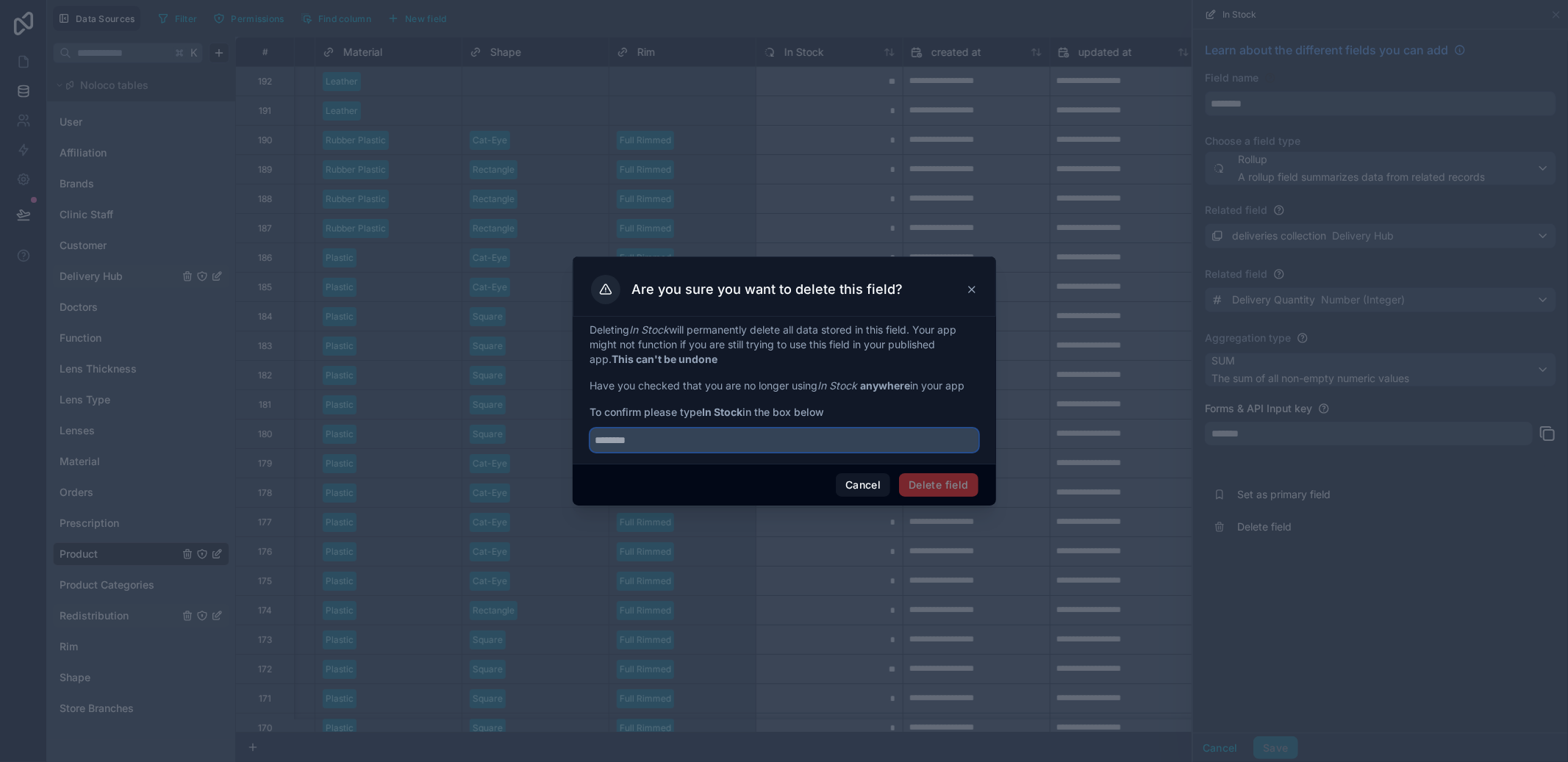
click at [775, 442] on input "text" at bounding box center [784, 440] width 388 height 23
type input "********"
click at [936, 479] on button "Delete field" at bounding box center [939, 485] width 79 height 23
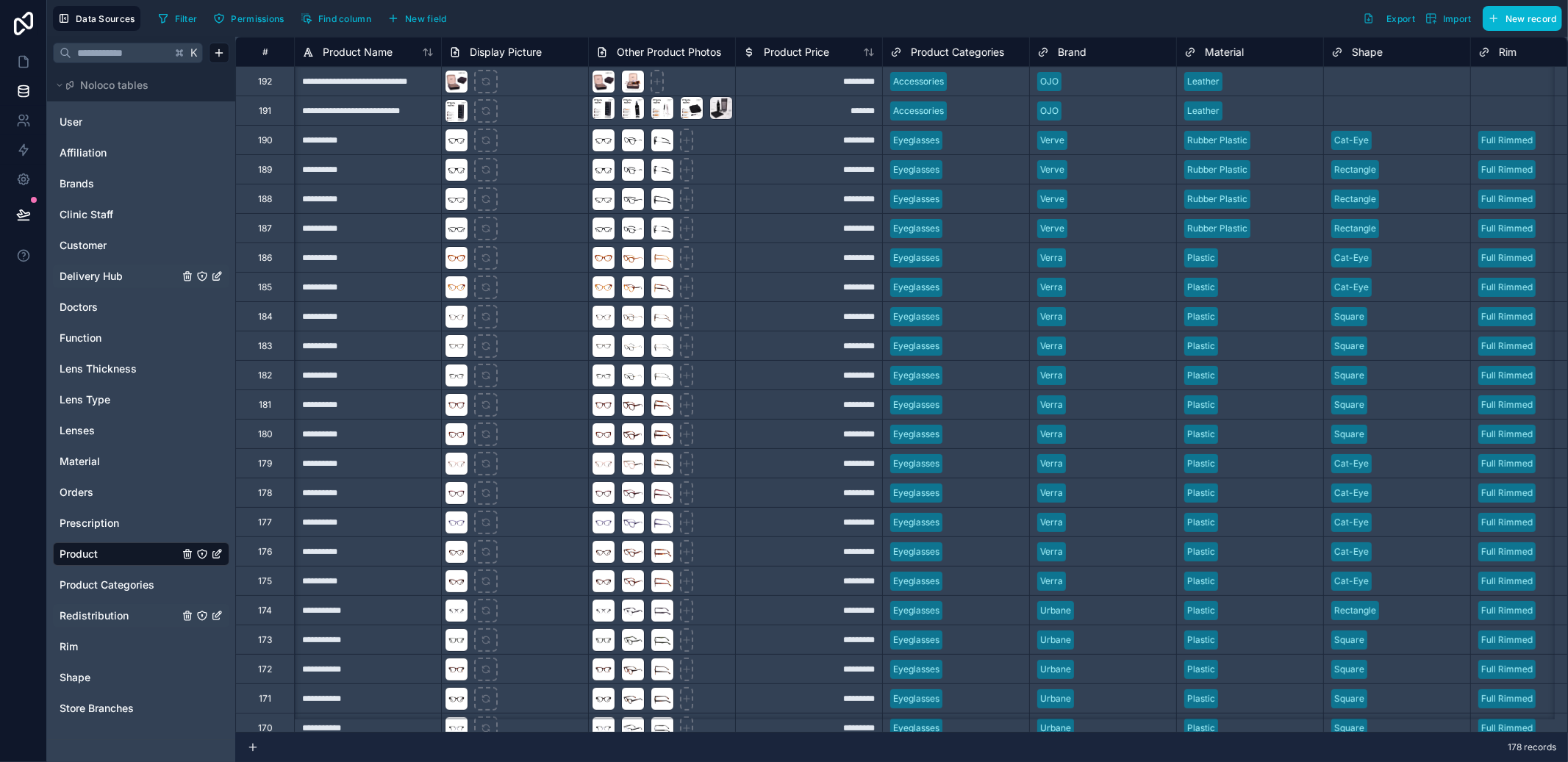
scroll to position [0, 944]
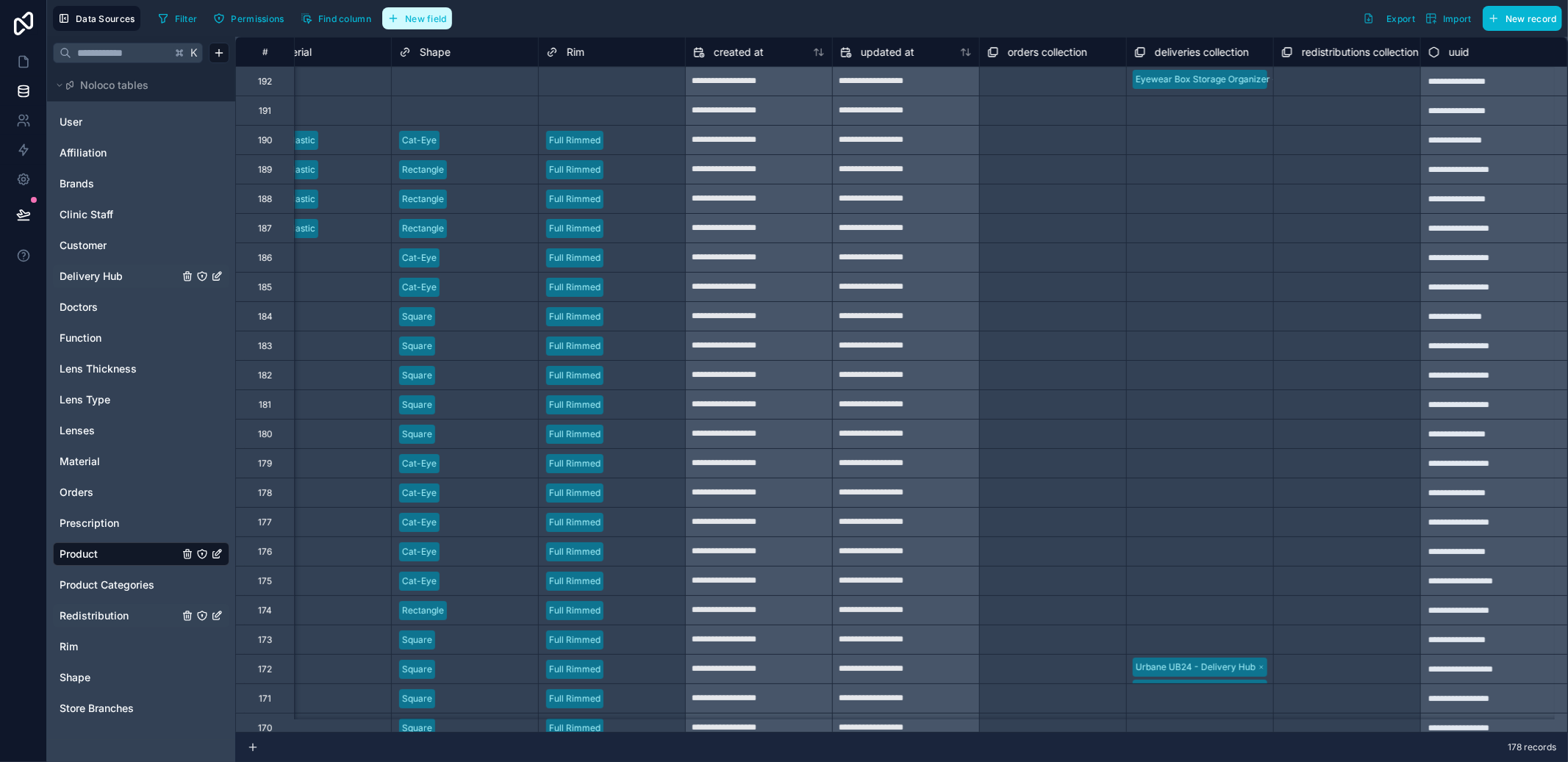
click at [437, 11] on button "New field" at bounding box center [417, 18] width 70 height 22
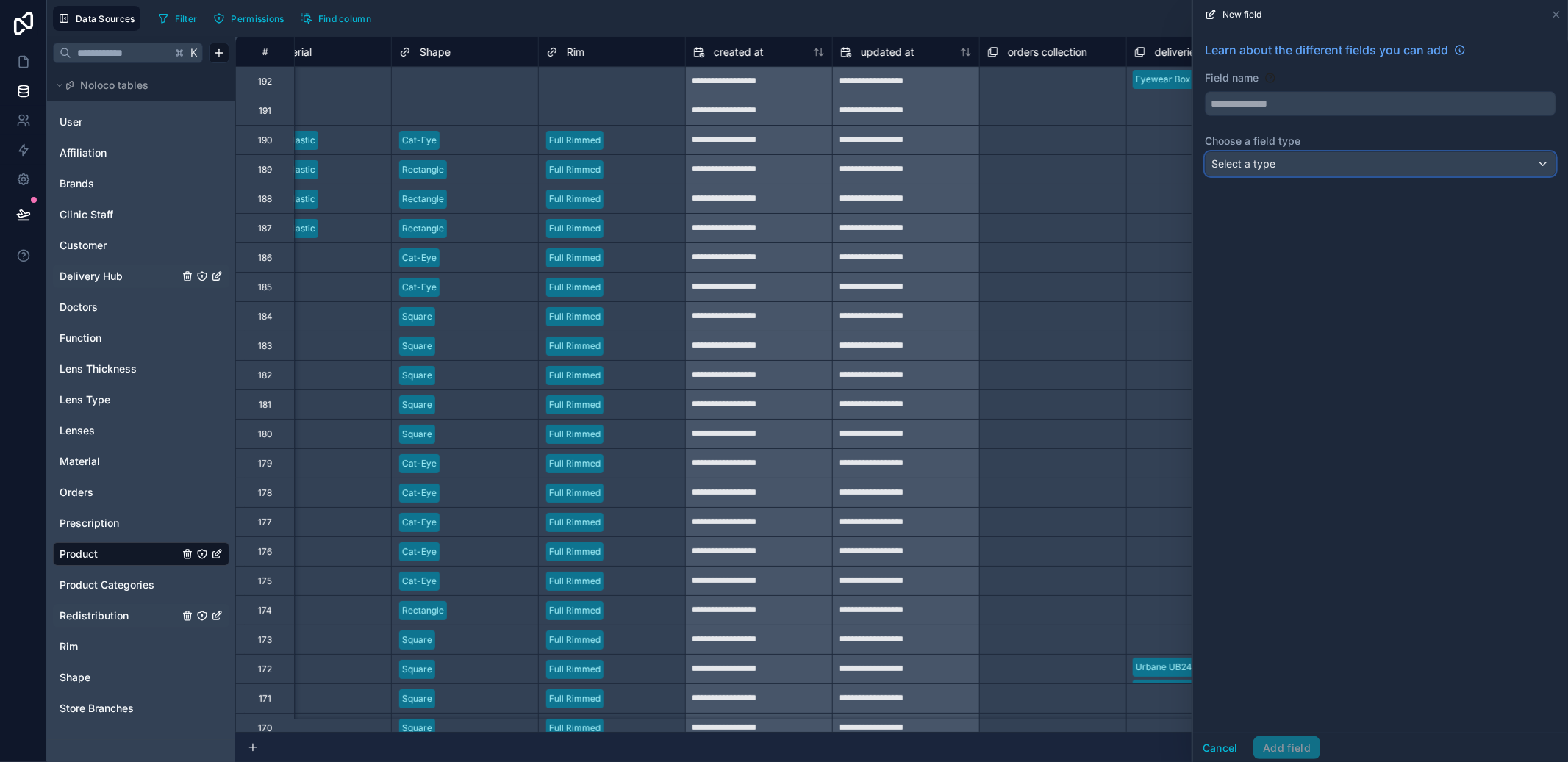
click at [1273, 158] on span "Select a type" at bounding box center [1244, 164] width 64 height 12
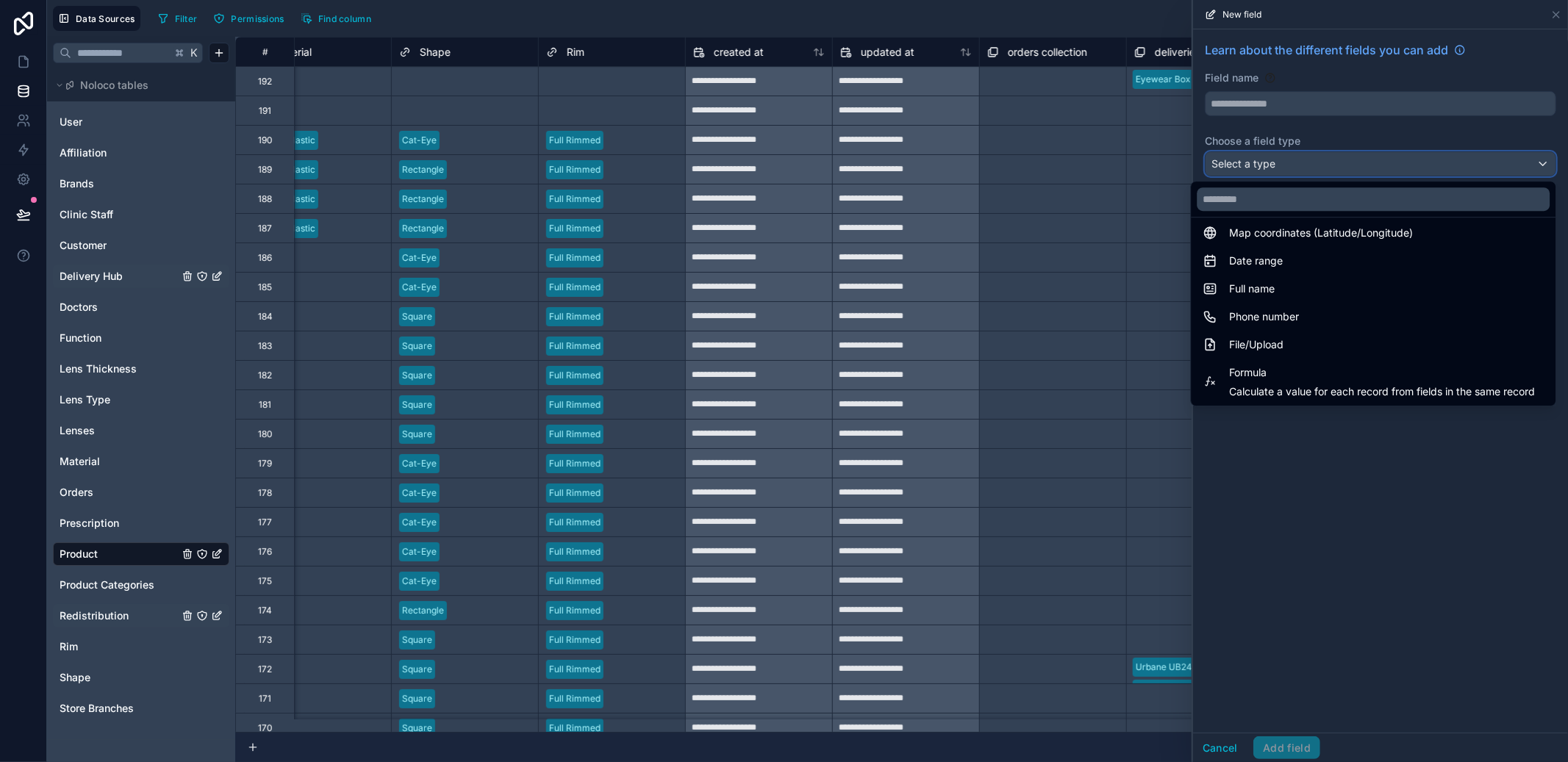
scroll to position [426, 0]
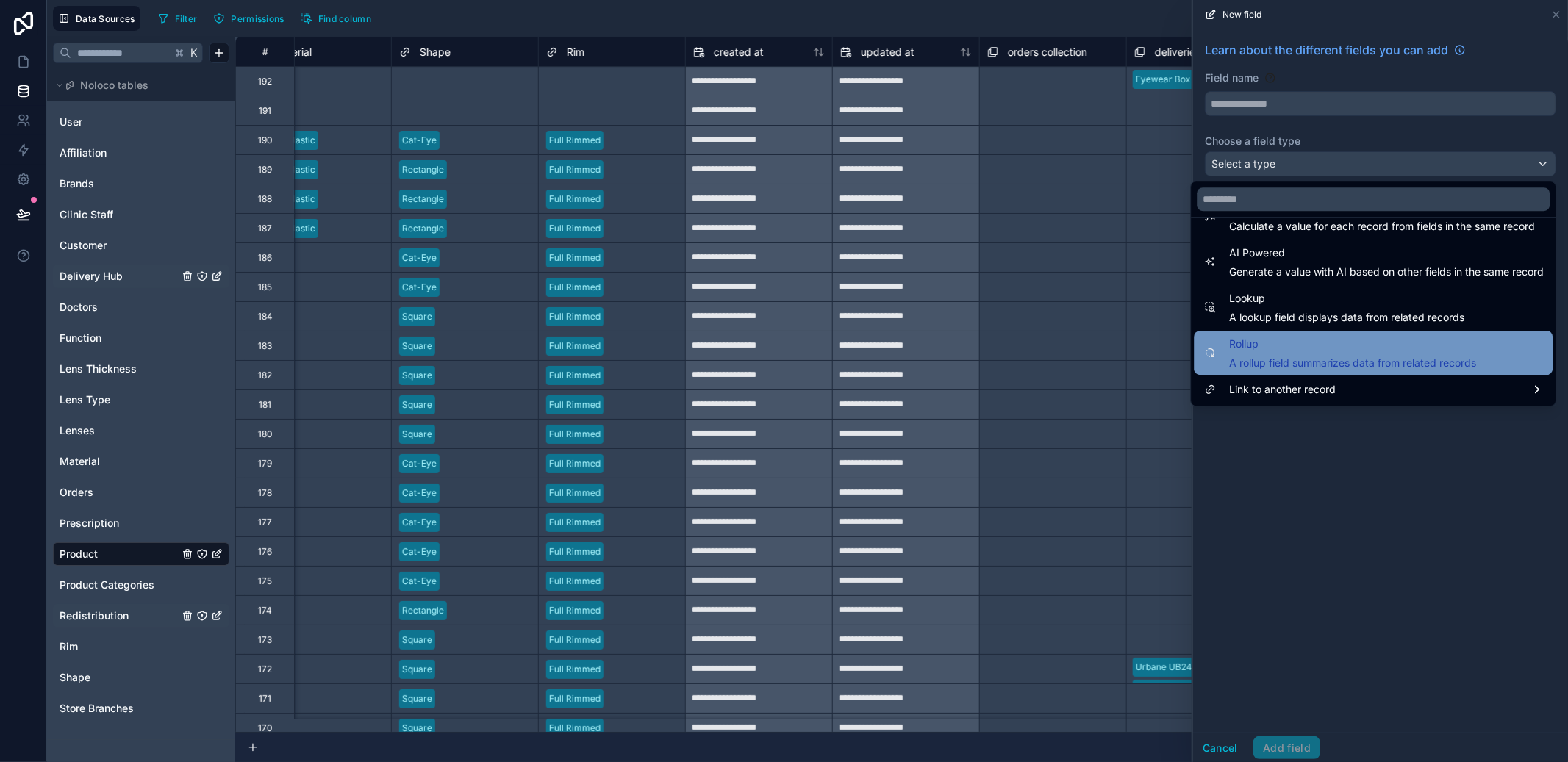
click at [1323, 354] on div "Rollup A rollup field summarizes data from related records" at bounding box center [1353, 353] width 247 height 36
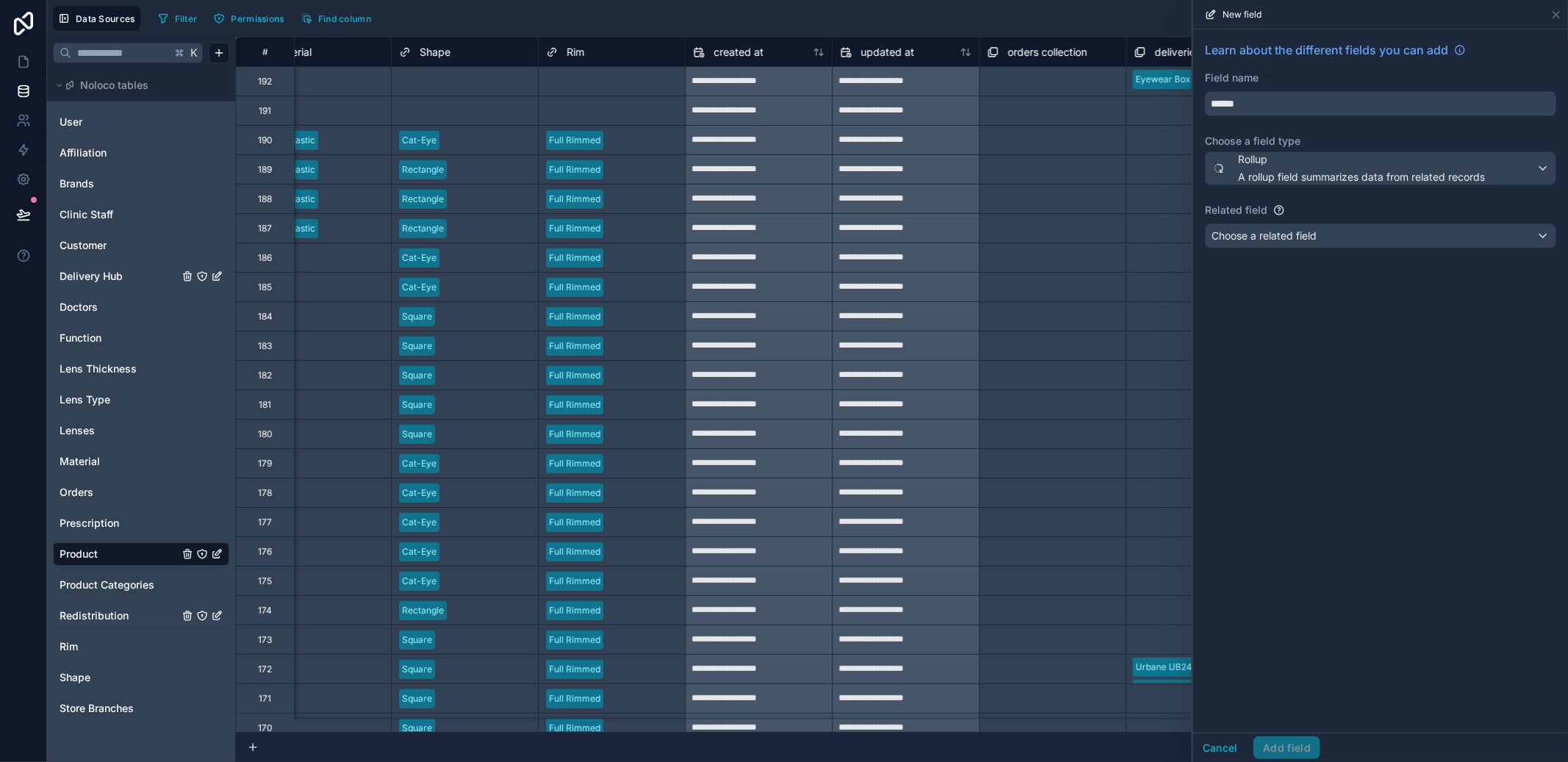
click at [1272, 114] on input "******" at bounding box center [1381, 103] width 350 height 23
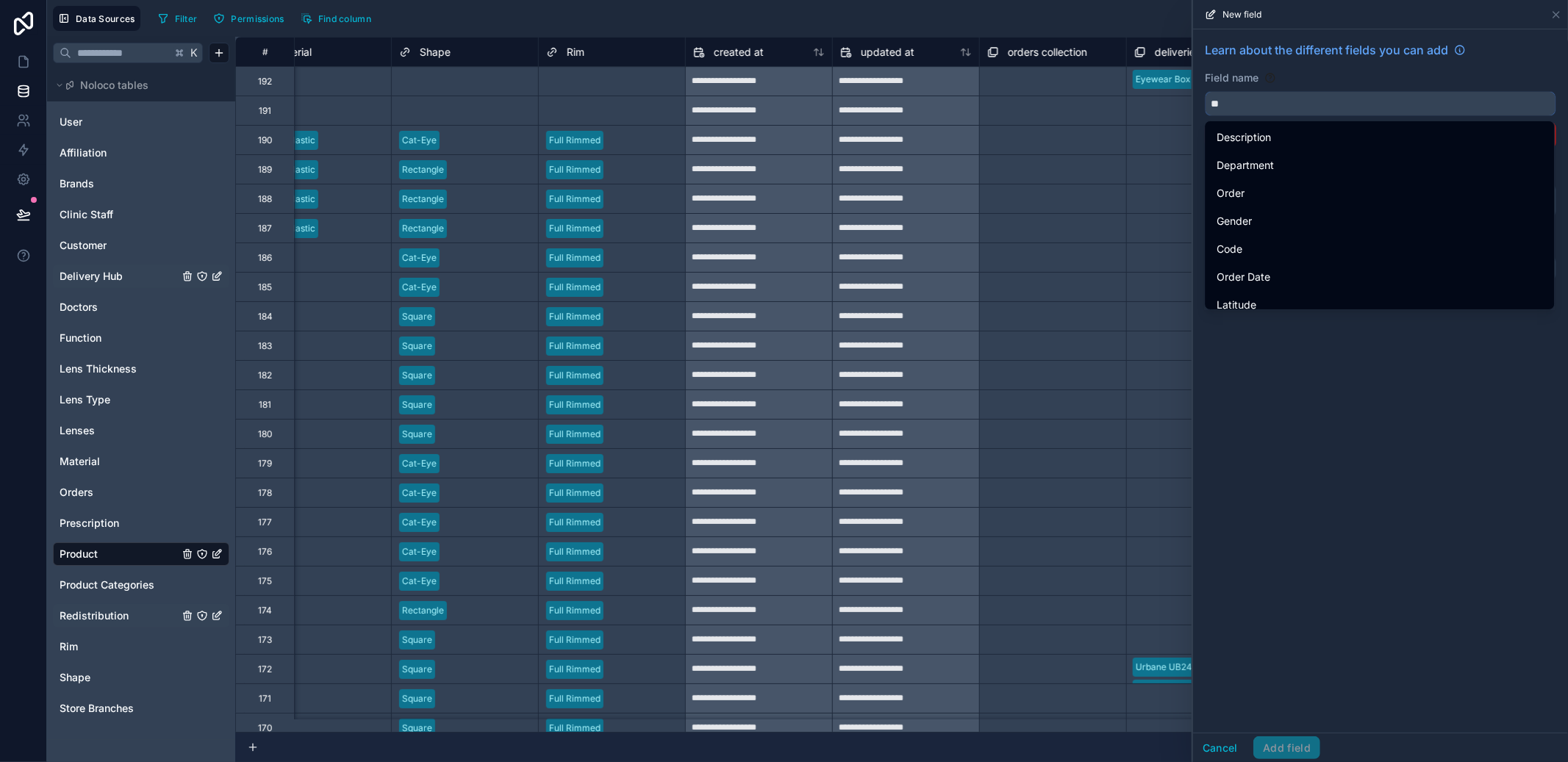
type input "*"
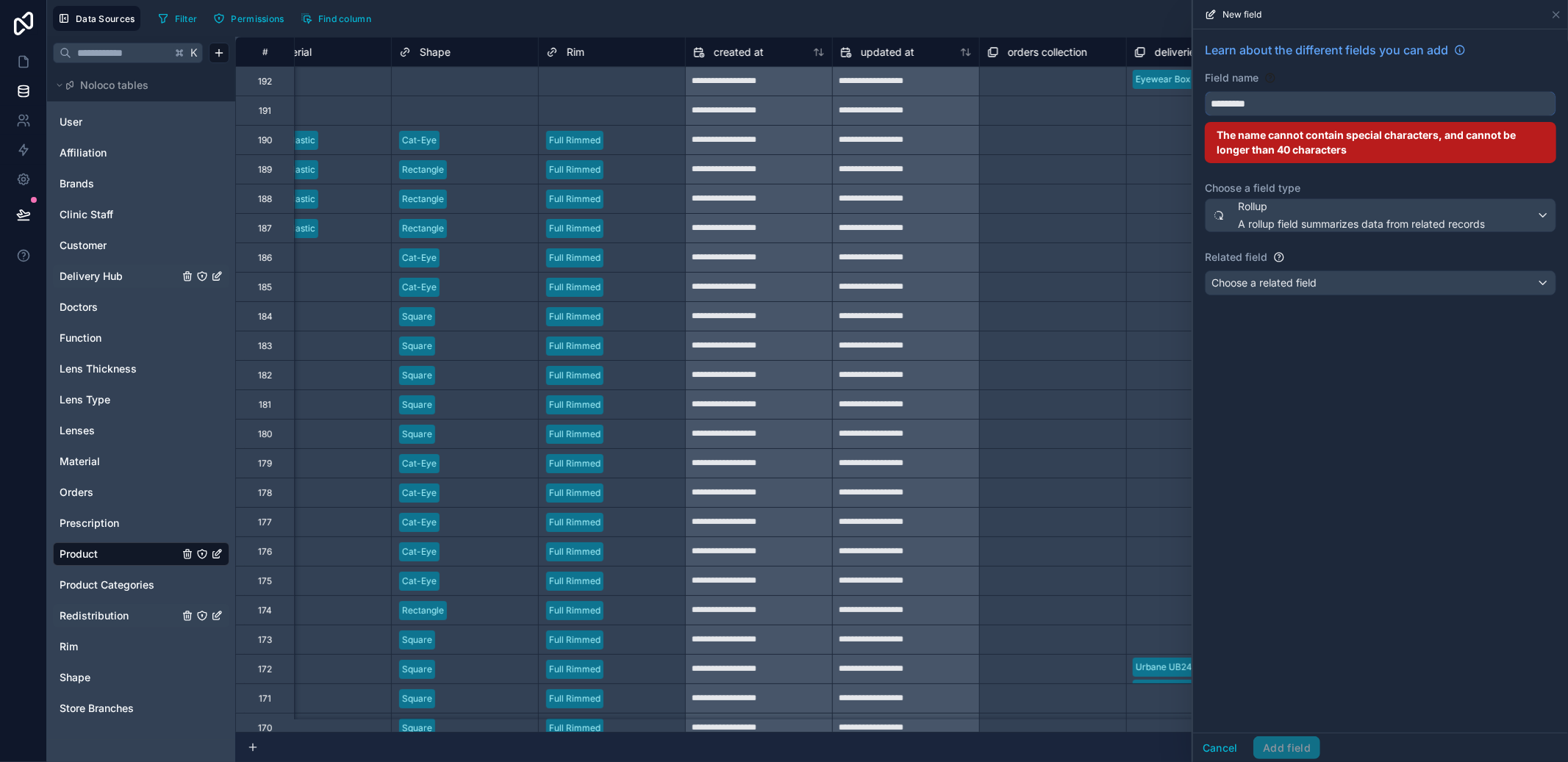
click at [1205, 91] on button "********" at bounding box center [1381, 103] width 351 height 25
click at [1205, 91] on button "**********" at bounding box center [1381, 103] width 351 height 25
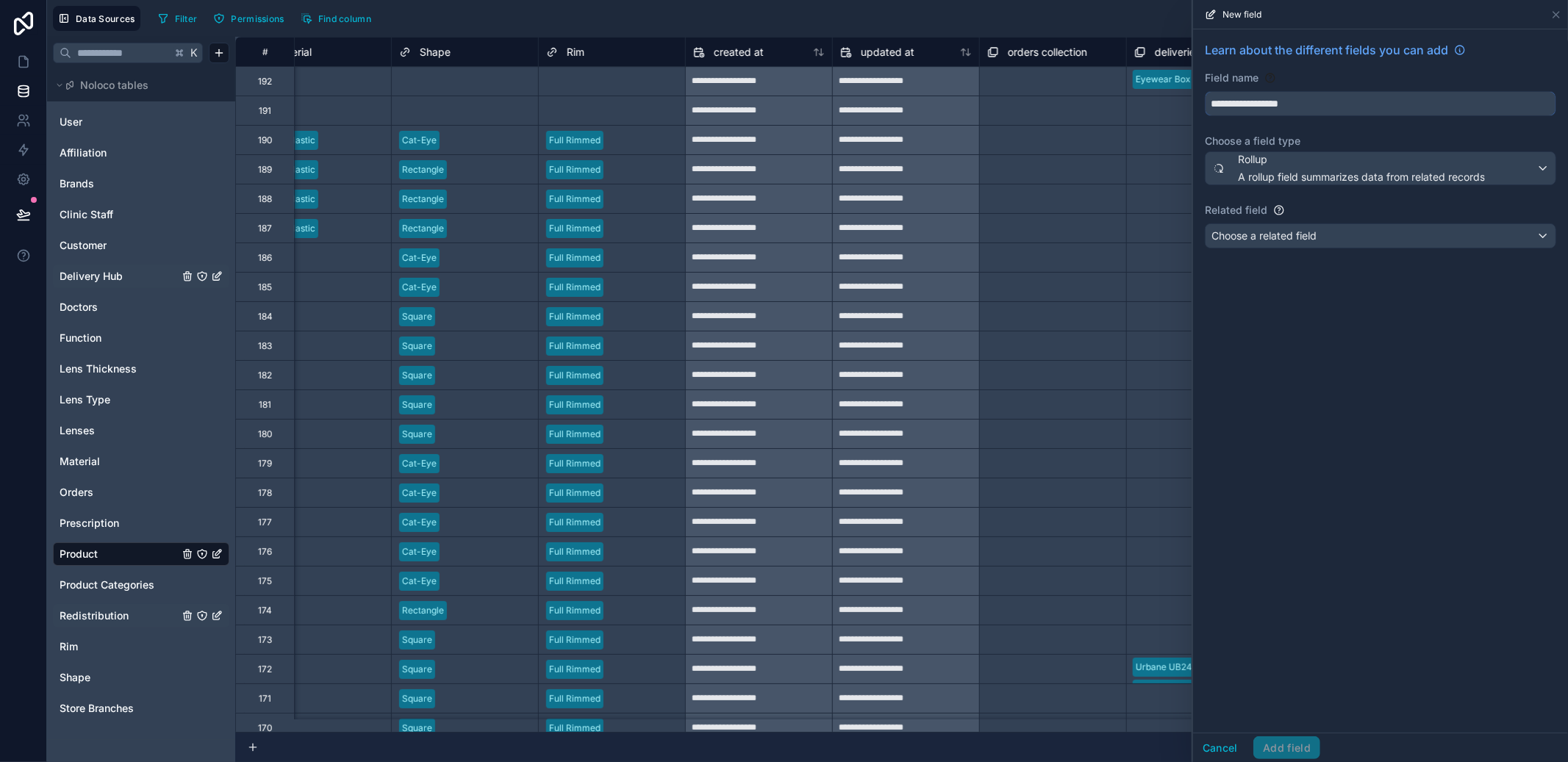
type input "**********"
click at [1295, 255] on div "**********" at bounding box center [1380, 148] width 375 height 237
click at [1305, 247] on div "Choose a related field" at bounding box center [1381, 236] width 350 height 23
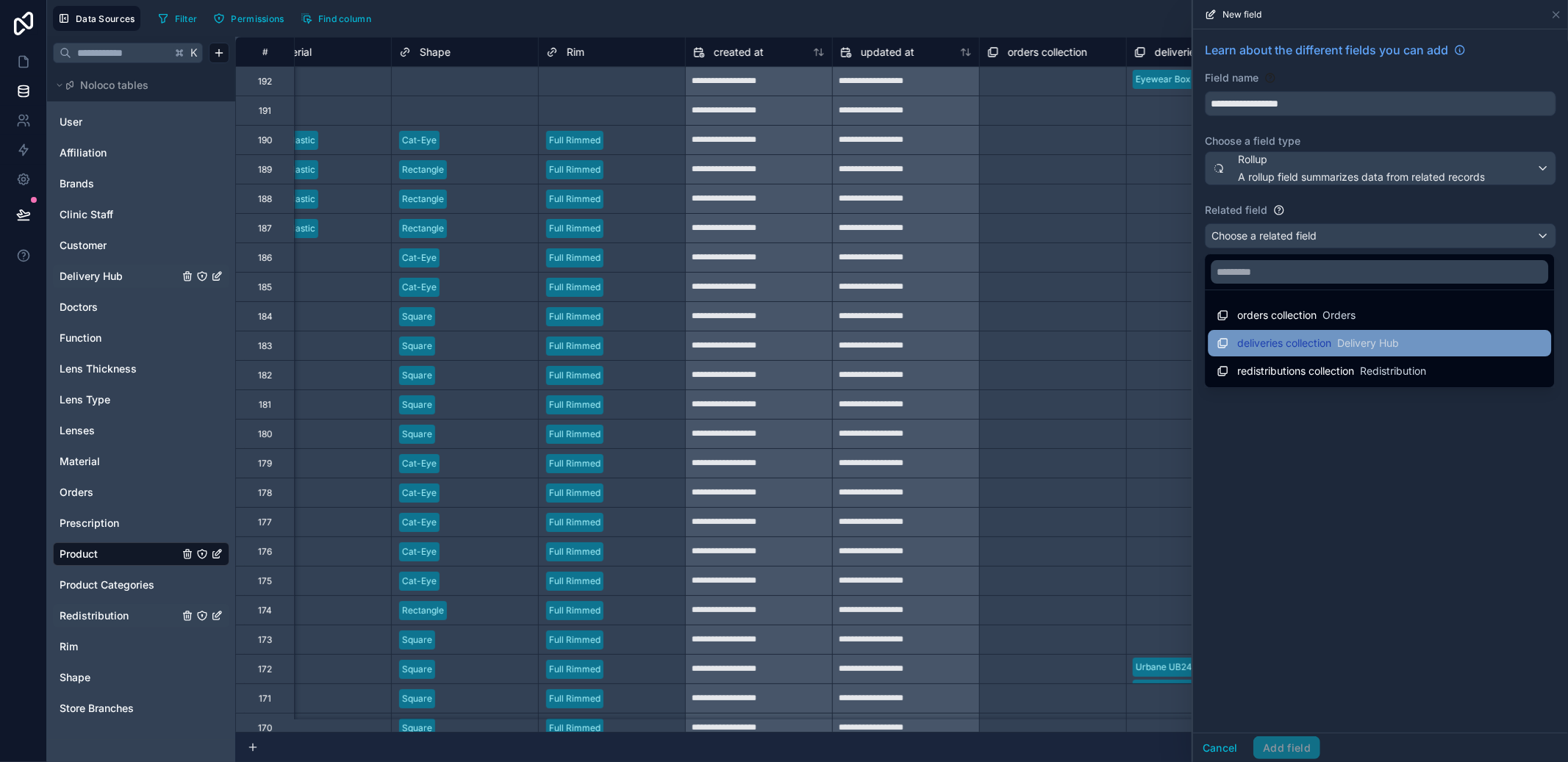
click at [1326, 337] on span "deliveries collection" at bounding box center [1284, 343] width 94 height 14
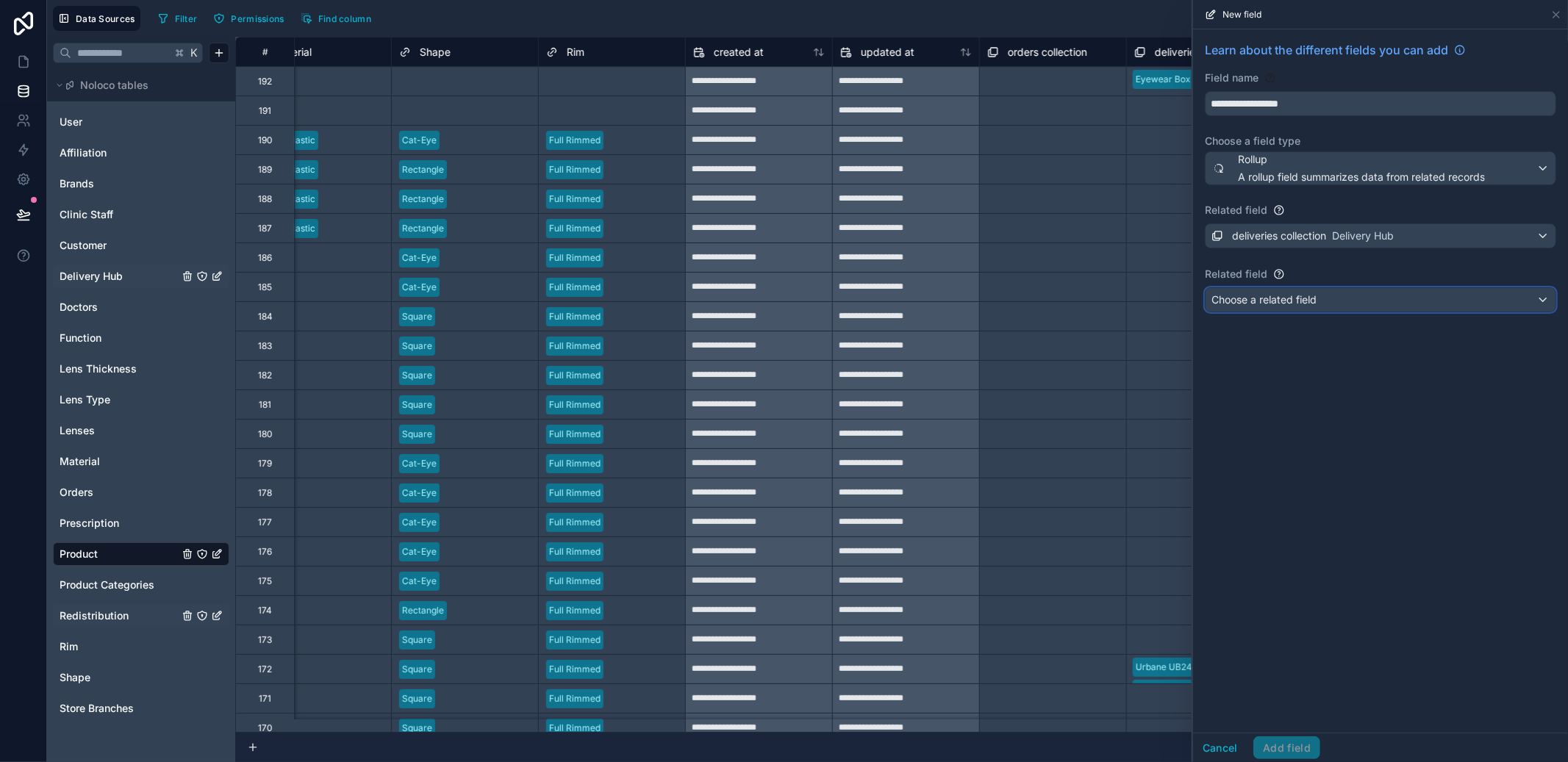
click at [1327, 308] on div "Choose a related field" at bounding box center [1381, 299] width 350 height 23
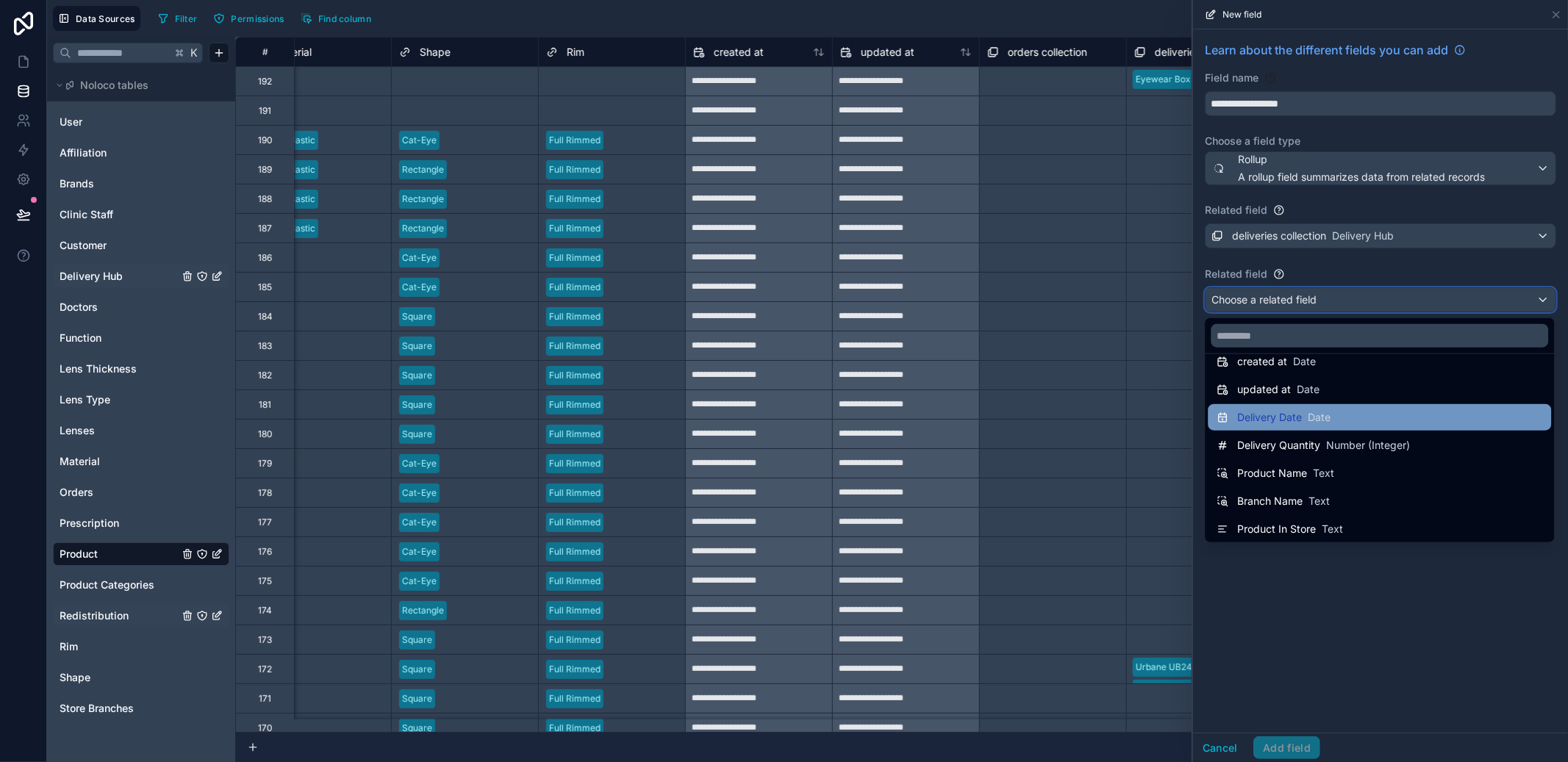
scroll to position [77, 0]
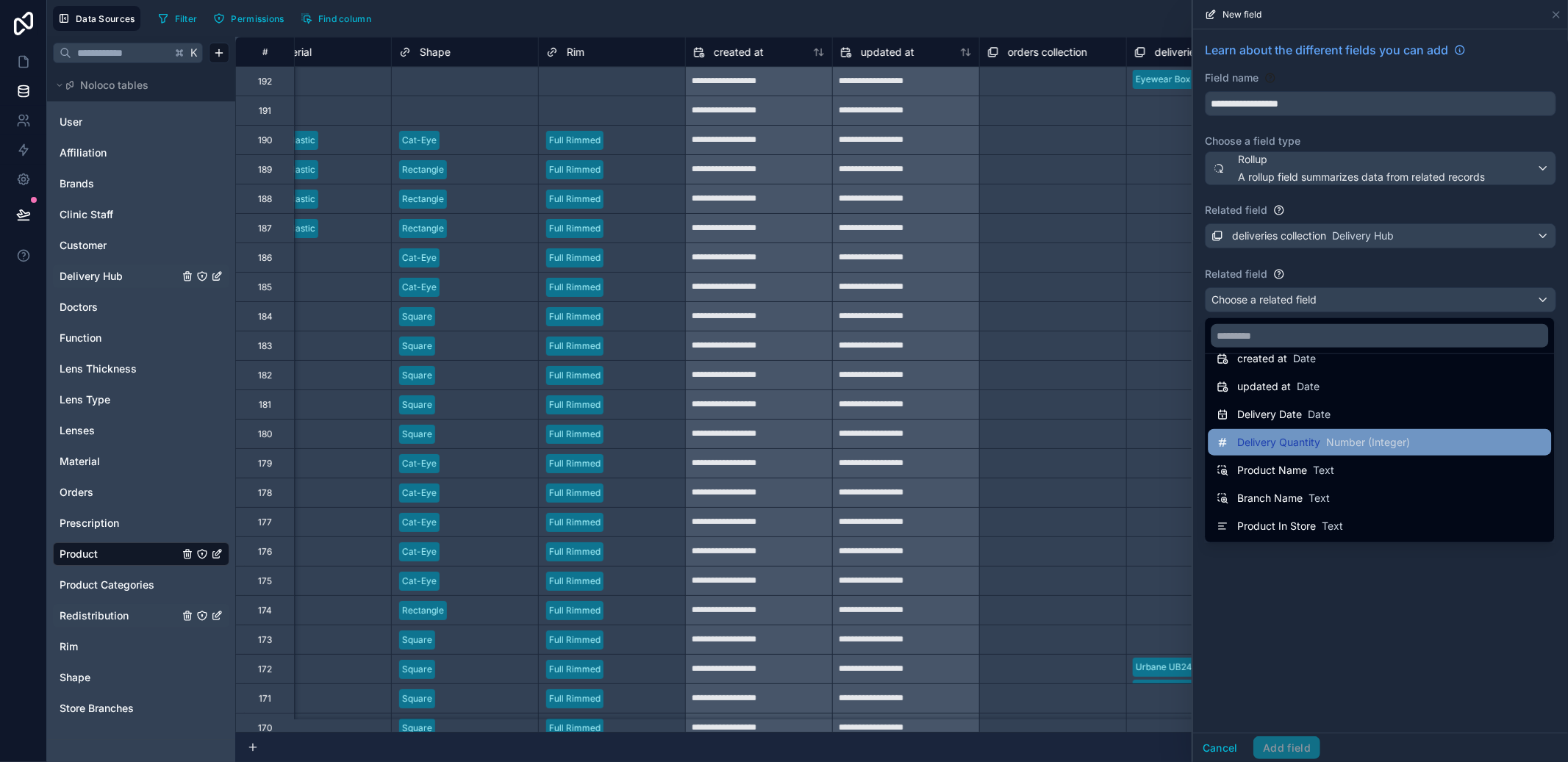
click at [1338, 437] on span "Number (Integer)" at bounding box center [1368, 442] width 84 height 14
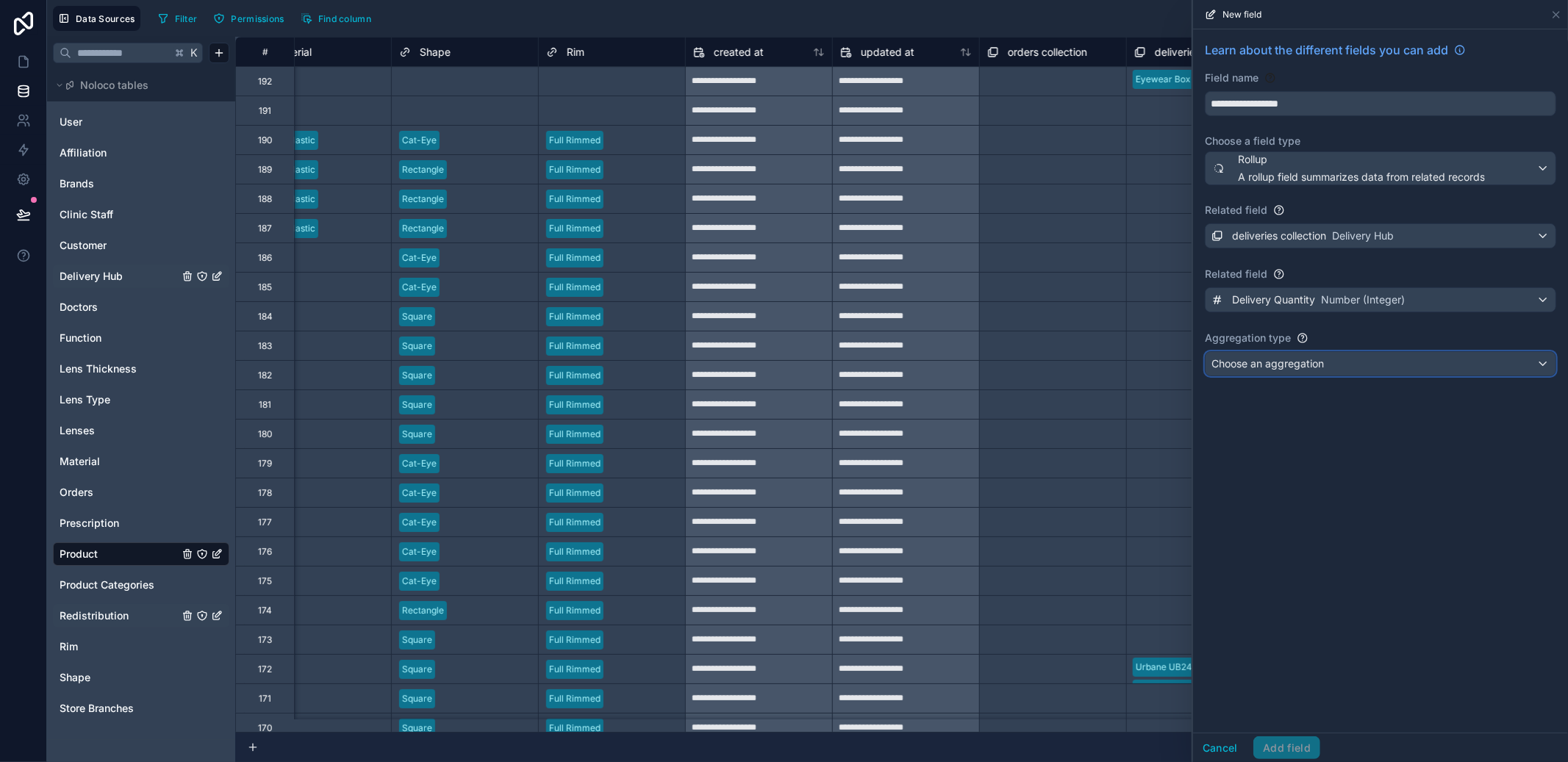
click at [1320, 353] on div "Choose an aggregation" at bounding box center [1381, 364] width 350 height 23
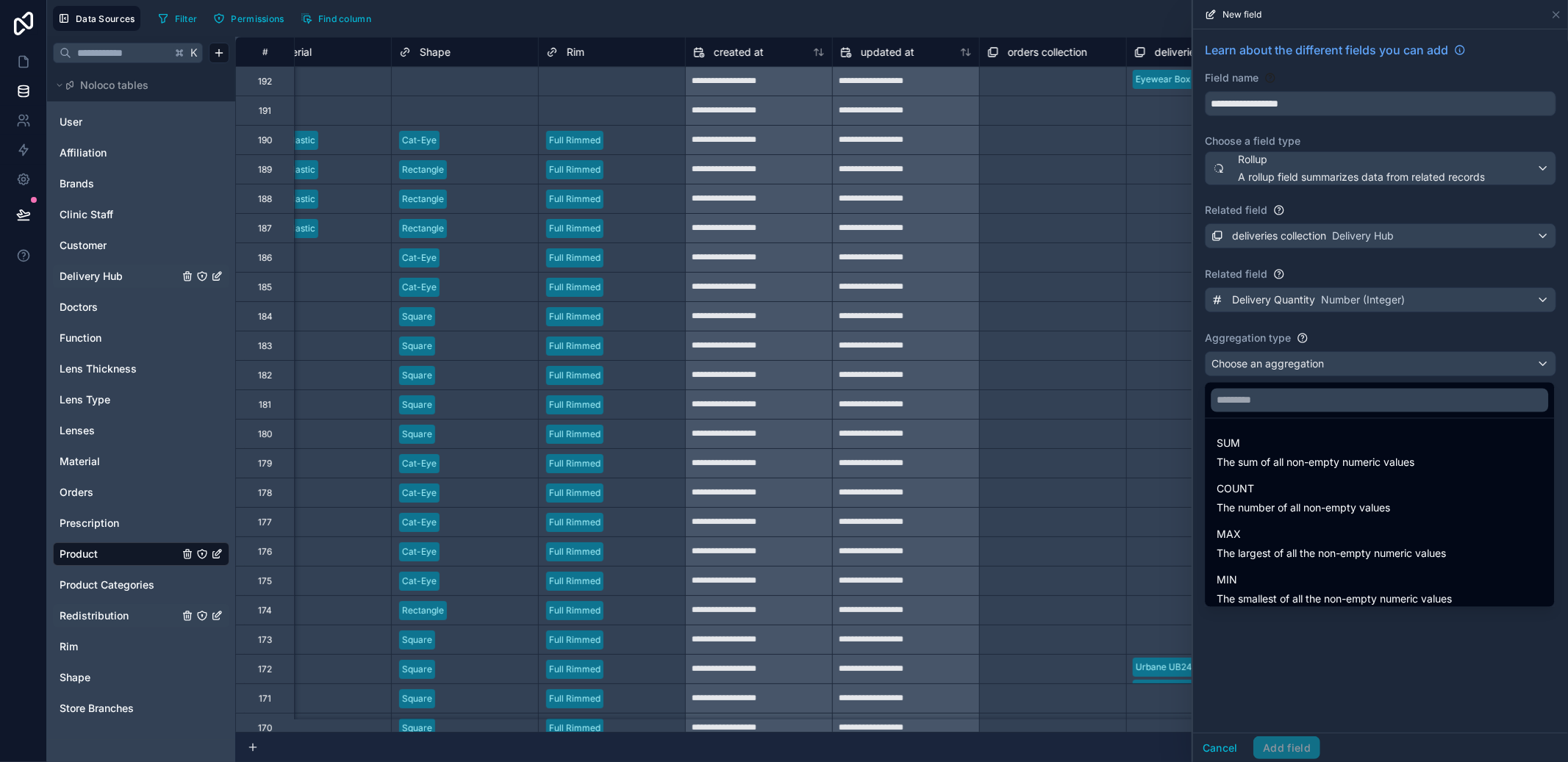
click at [1310, 423] on ul "SUM The sum of all non-empty numeric values COUNT The number of all non-empty v…" at bounding box center [1379, 513] width 349 height 188
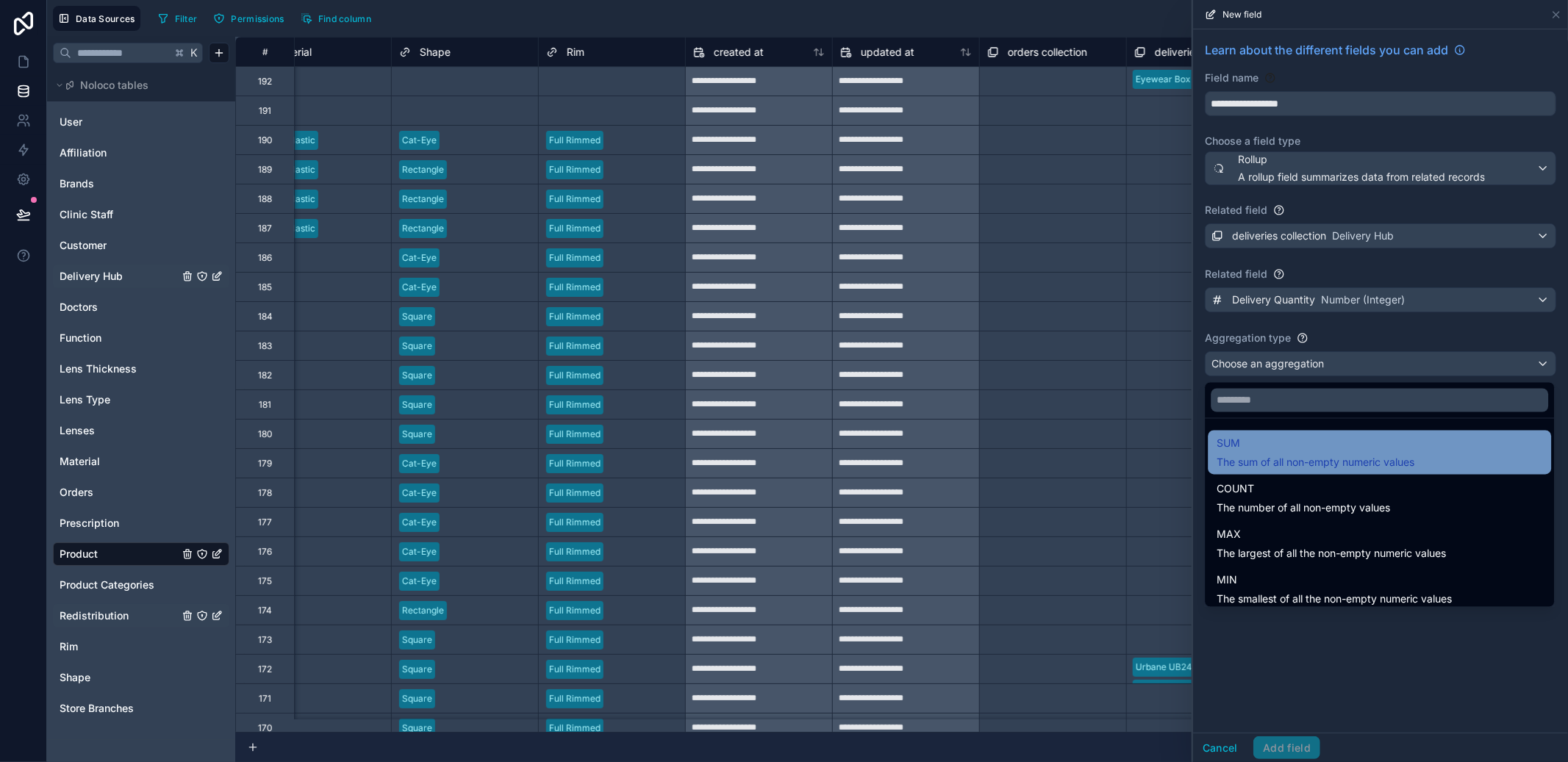
click at [1314, 433] on div "SUM The sum of all non-empty numeric values" at bounding box center [1379, 453] width 343 height 44
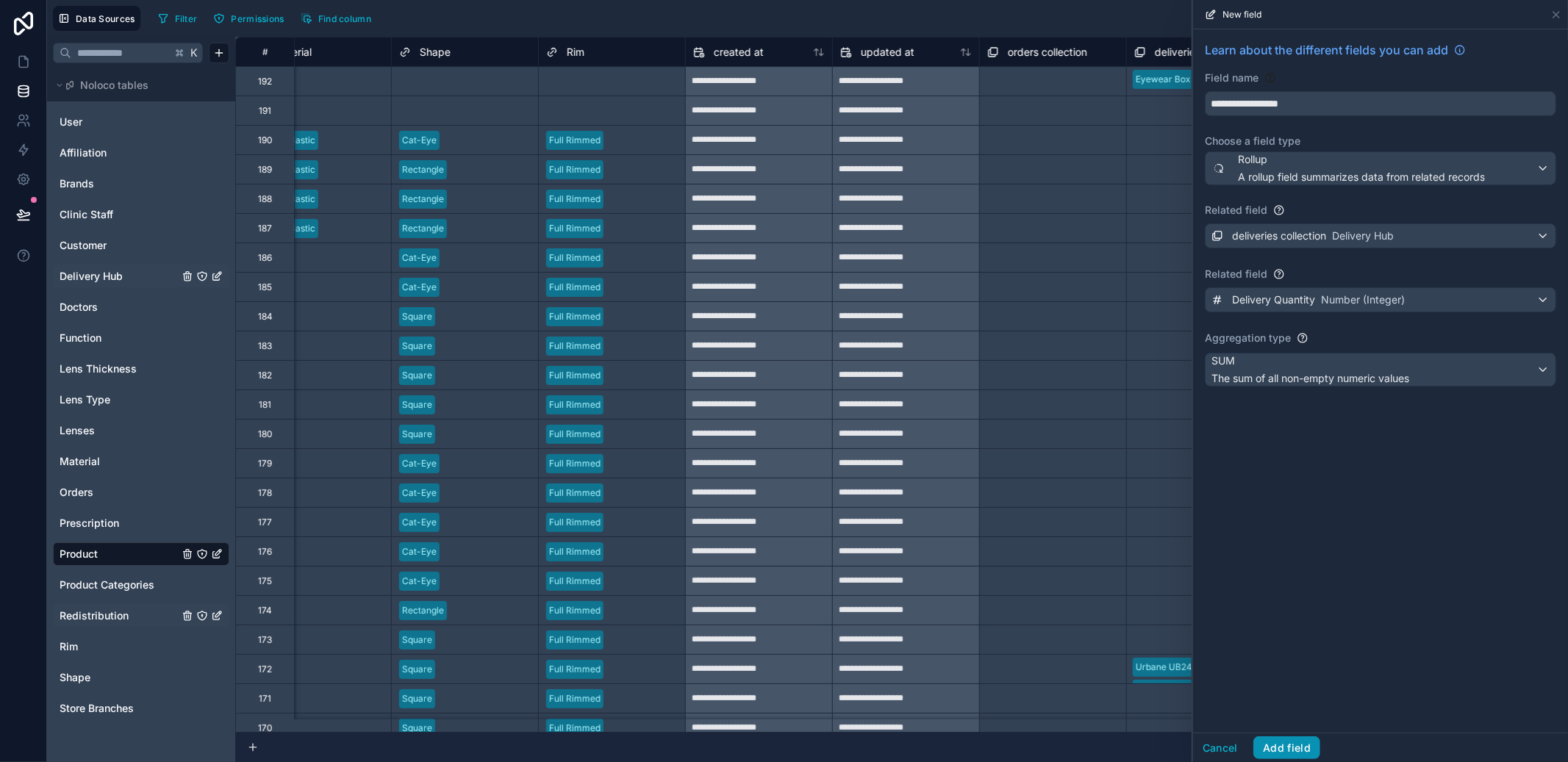
click at [1310, 754] on button "Add field" at bounding box center [1287, 748] width 67 height 23
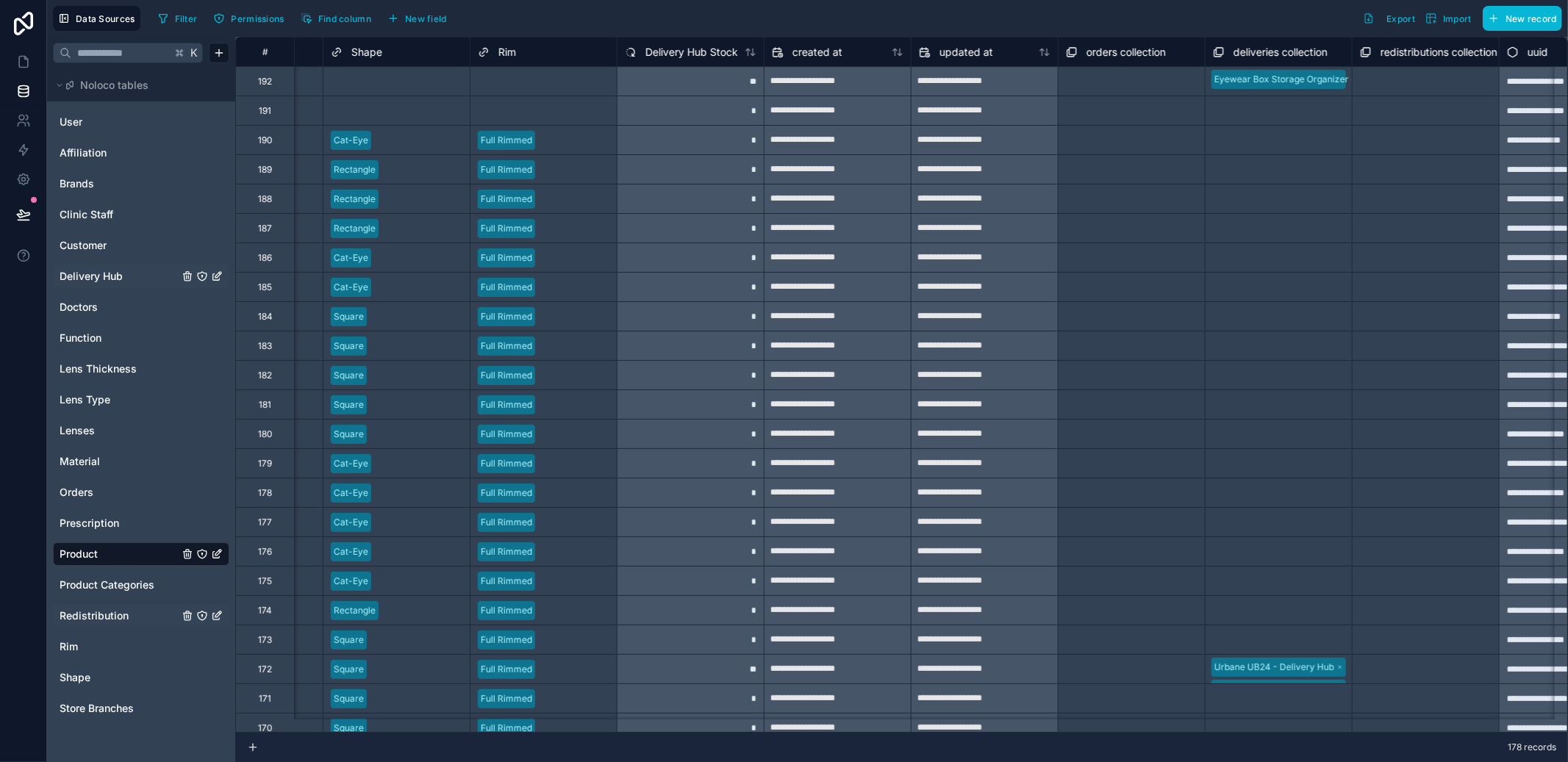
scroll to position [0, 1024]
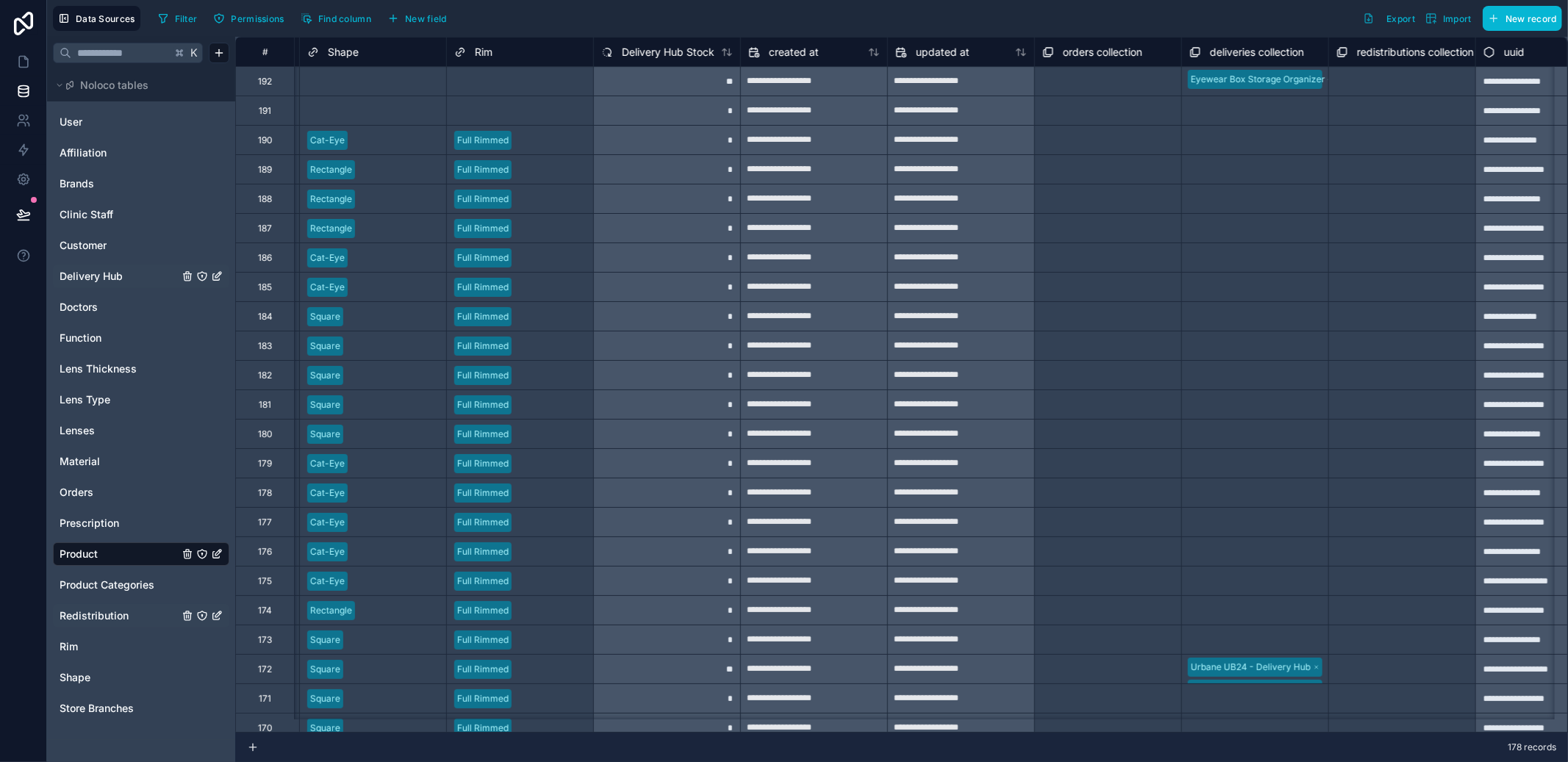
click at [81, 612] on span "Redistribution" at bounding box center [94, 616] width 69 height 14
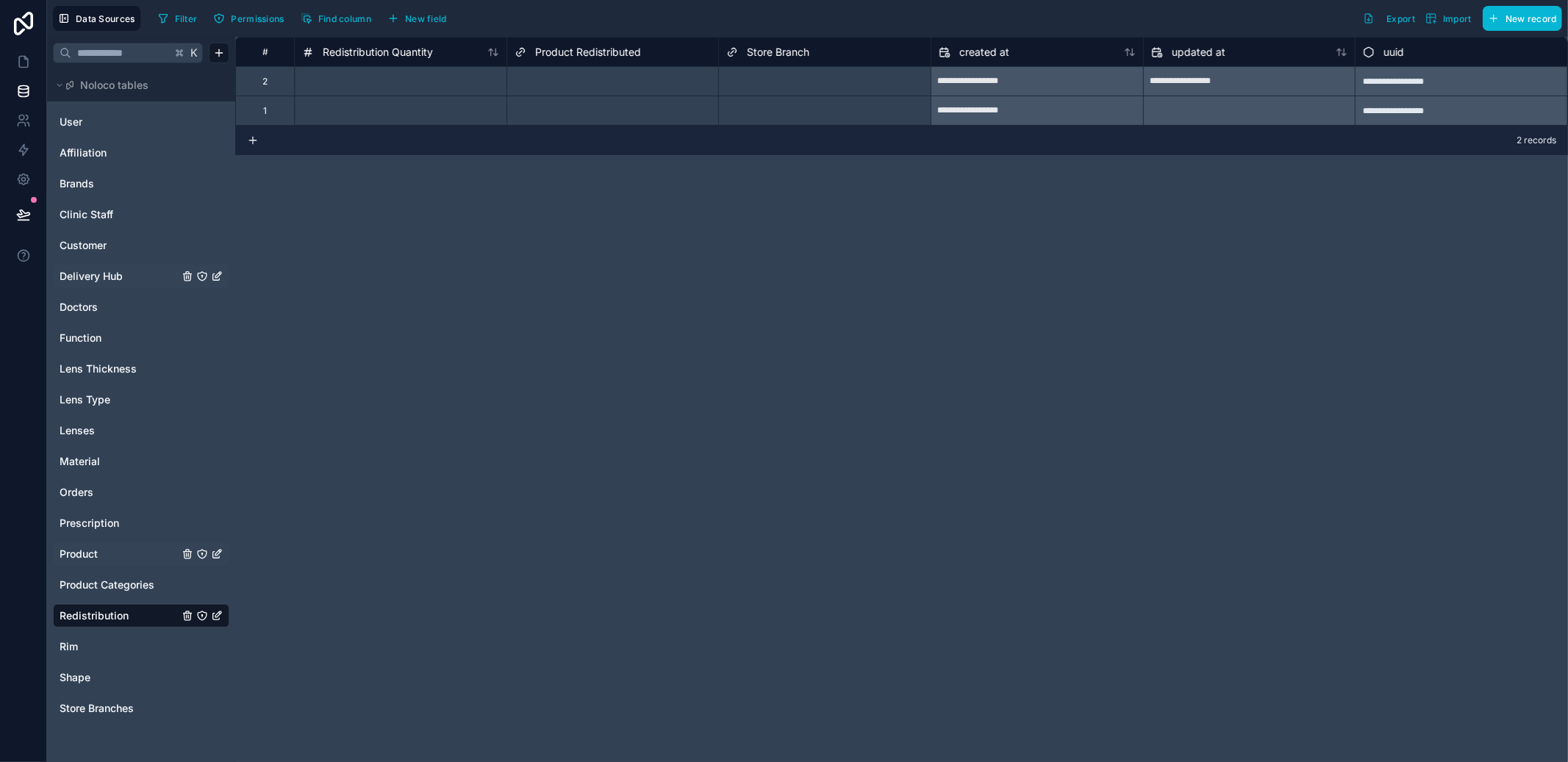
click at [402, 89] on div at bounding box center [400, 80] width 212 height 30
click at [578, 81] on div "Select a Product Redistributed" at bounding box center [577, 82] width 127 height 12
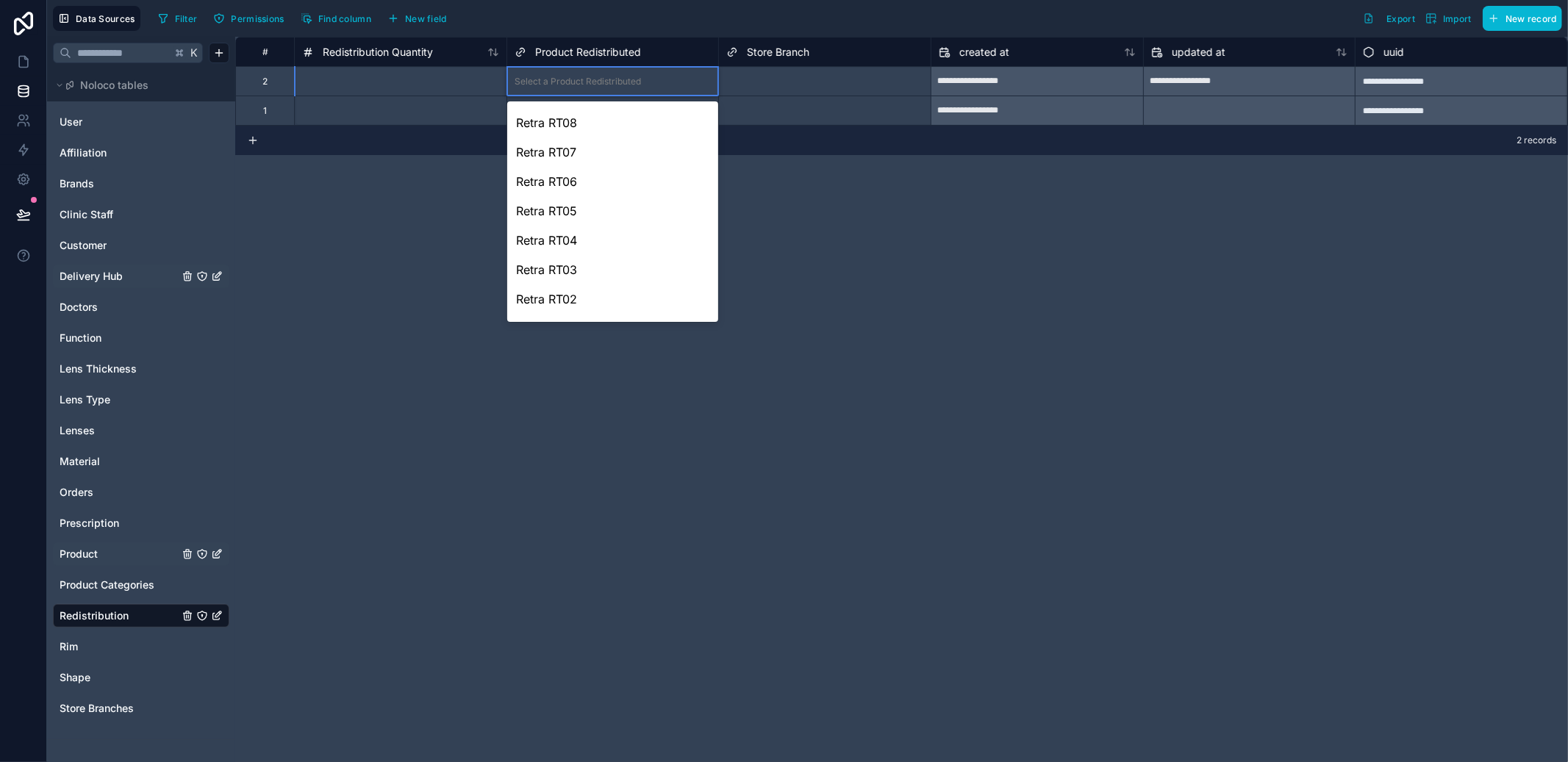
scroll to position [1254, 0]
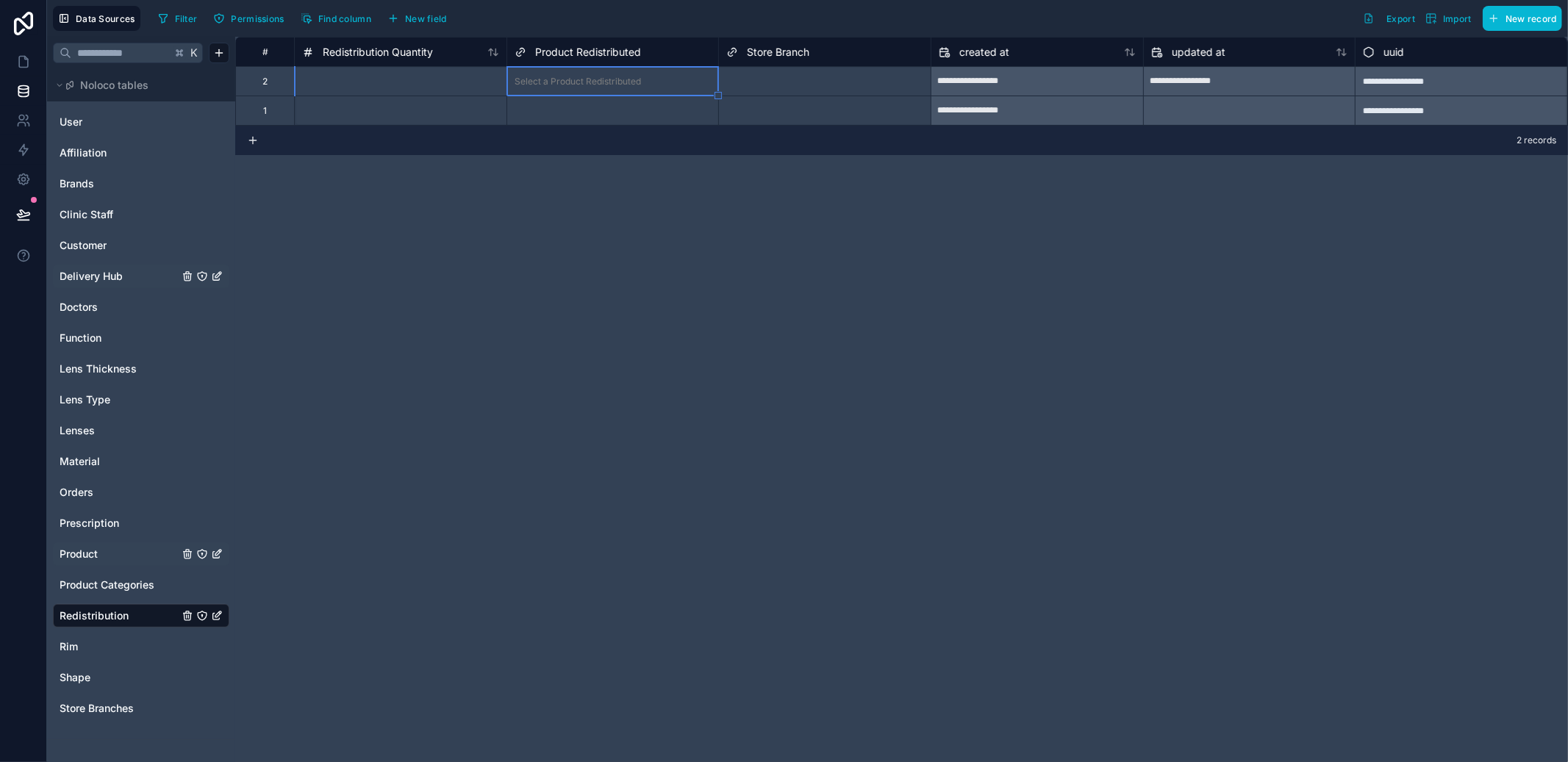
click at [851, 168] on div "**********" at bounding box center [902, 400] width 1333 height 726
click at [80, 557] on span "Product" at bounding box center [79, 554] width 38 height 14
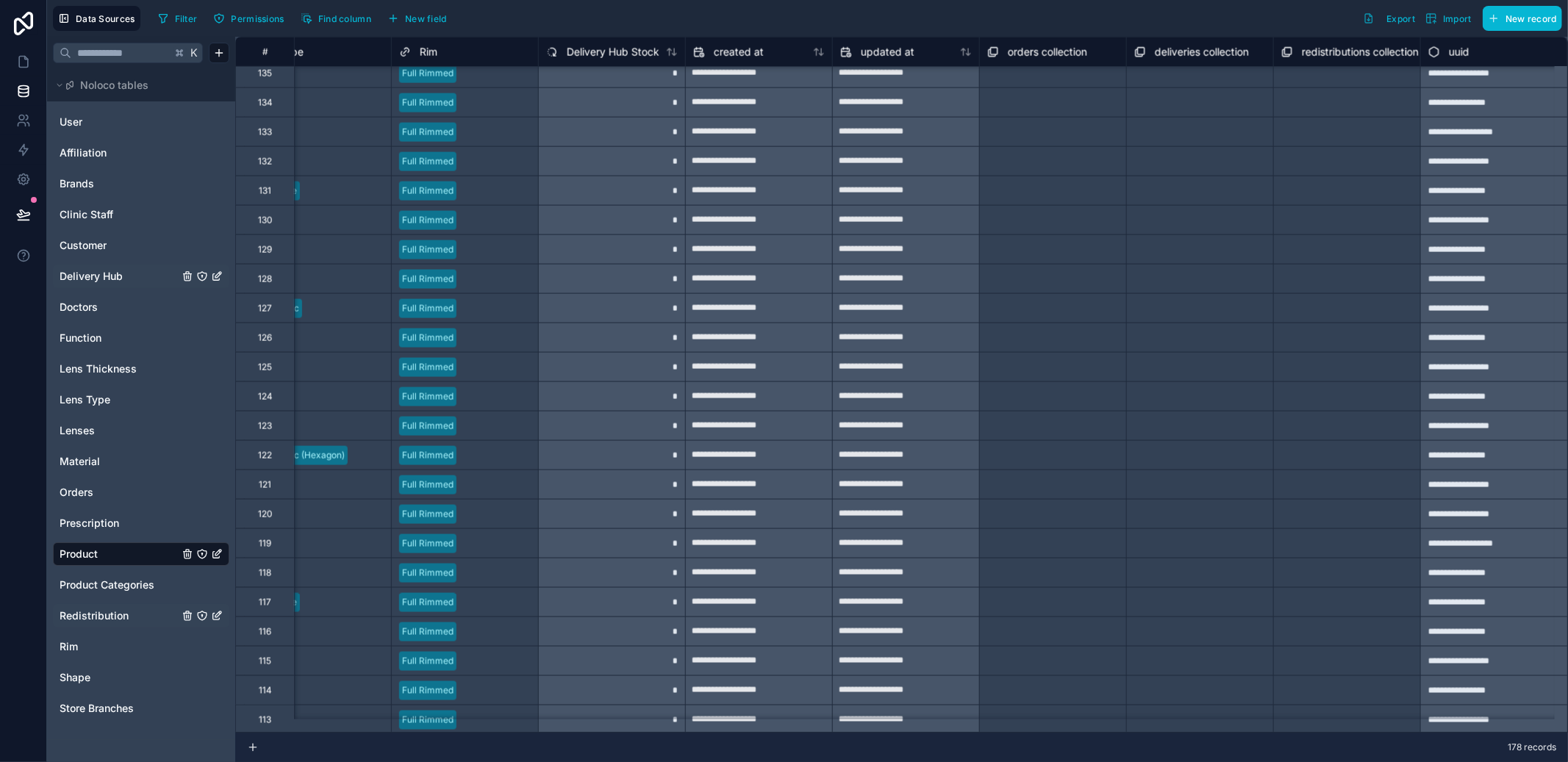
scroll to position [1845, 1091]
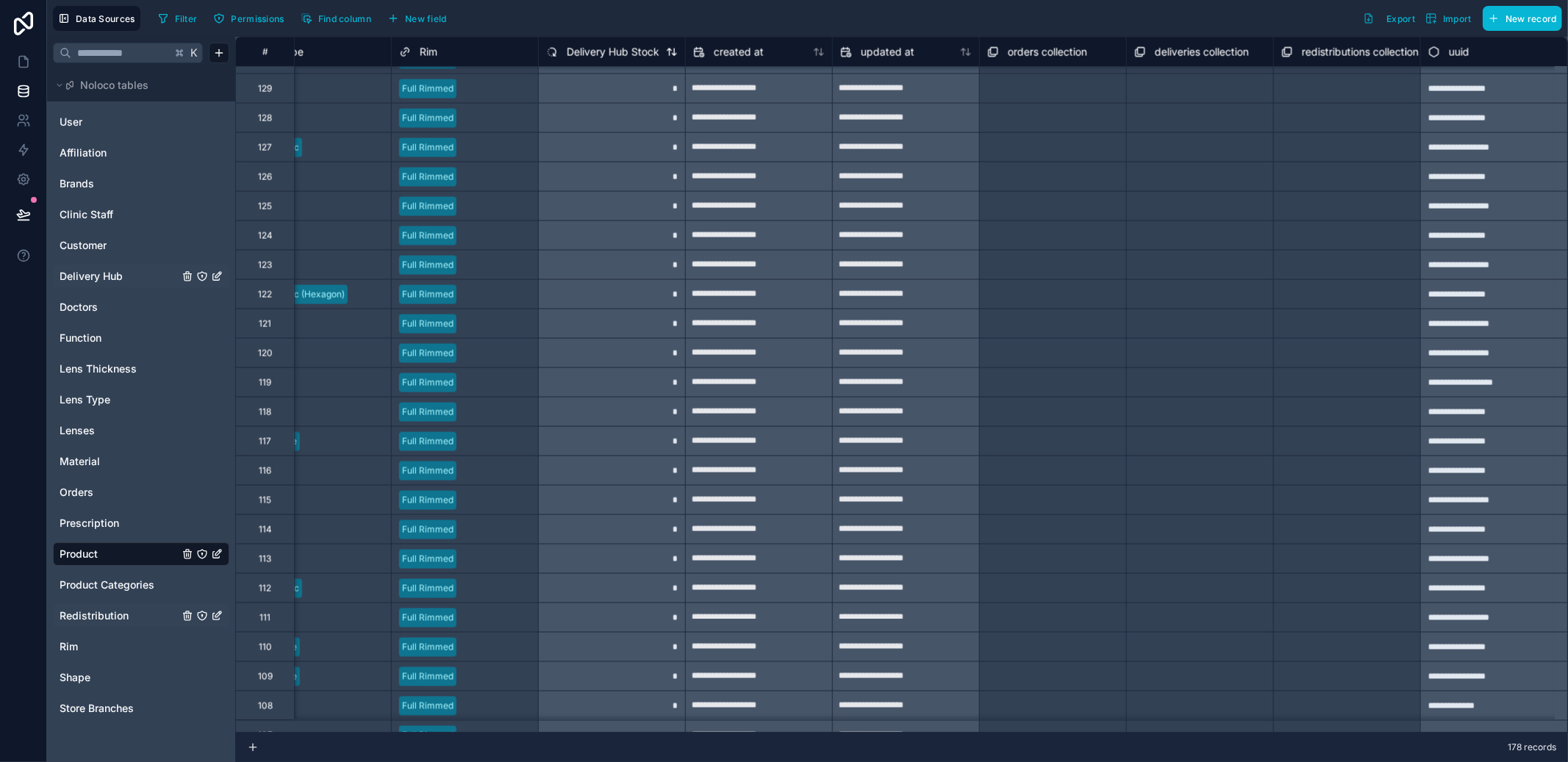
click at [606, 61] on div "Delivery Hub Stock" at bounding box center [602, 52] width 113 height 17
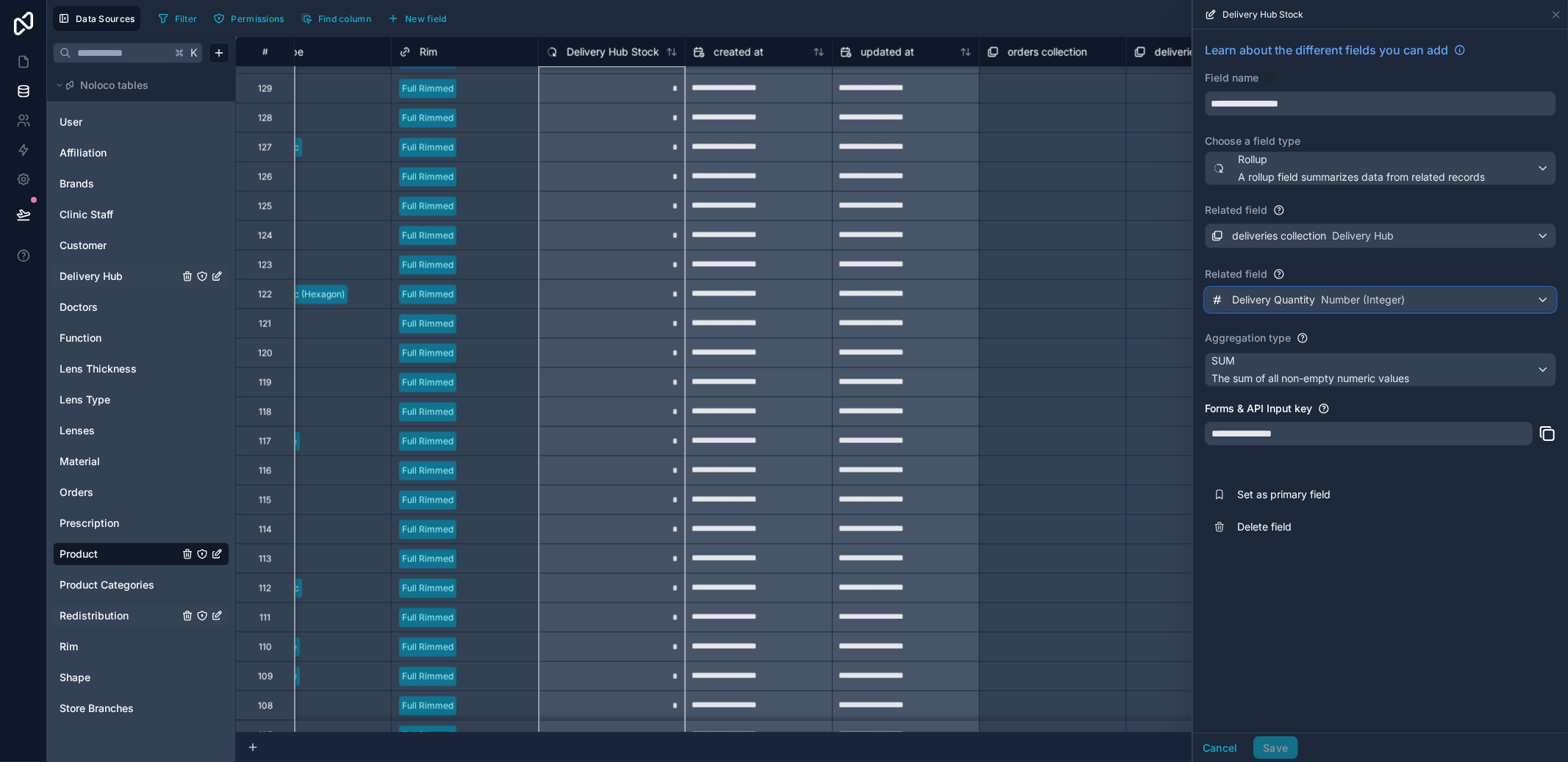
click at [1353, 293] on span "Number (Integer)" at bounding box center [1363, 299] width 84 height 14
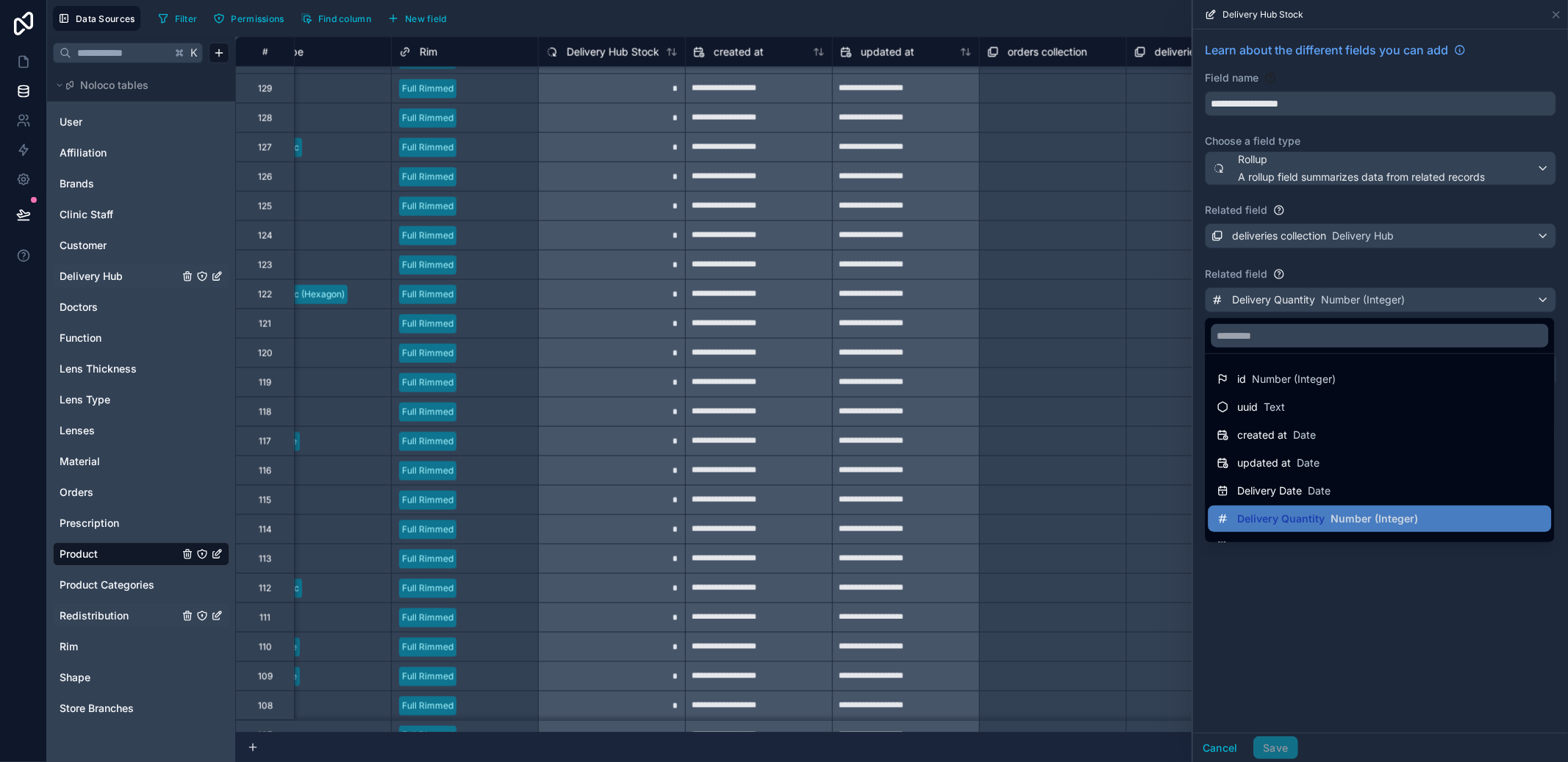
click at [1353, 293] on div at bounding box center [1380, 381] width 375 height 762
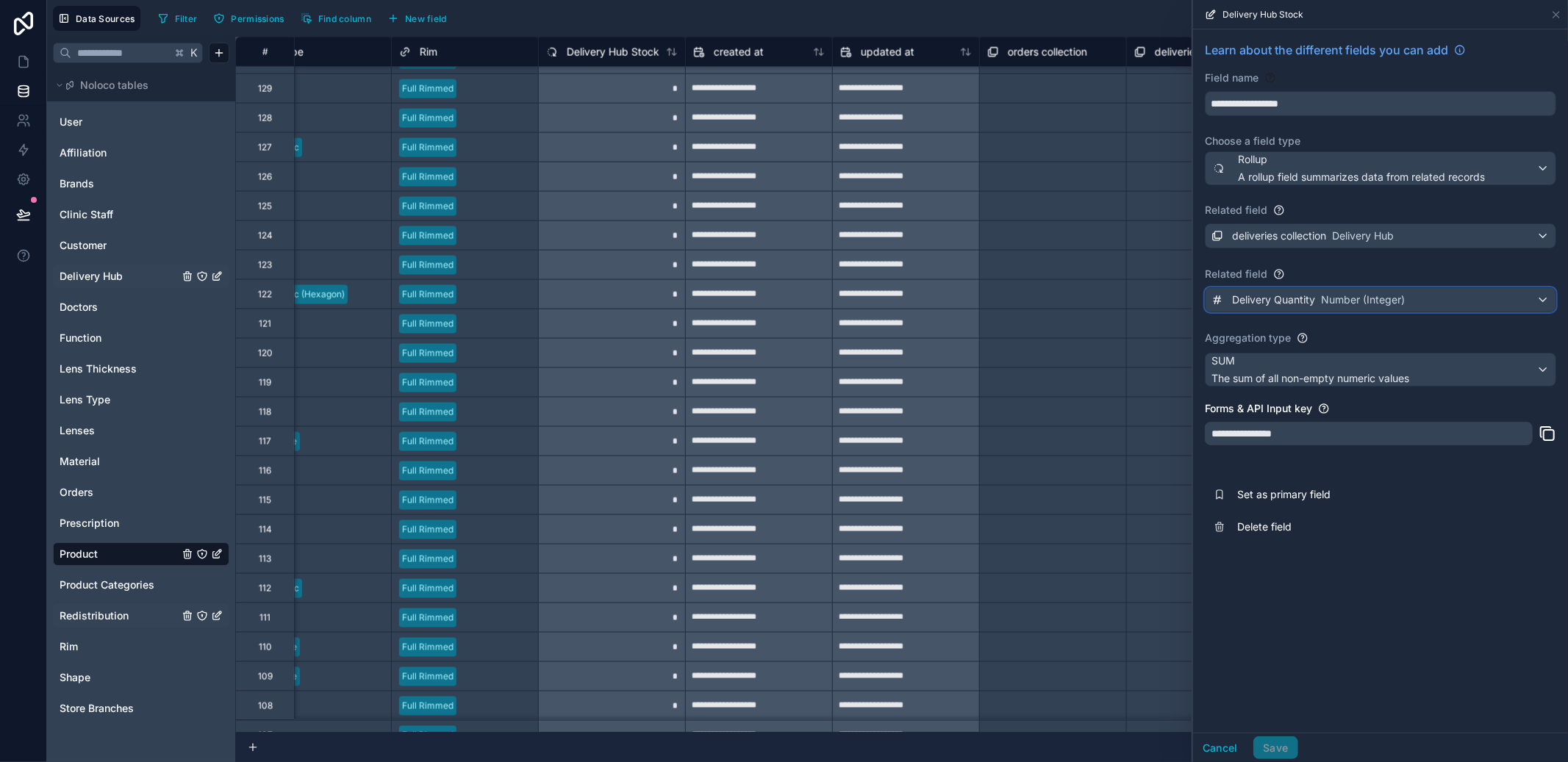
click at [1353, 293] on span "Number (Integer)" at bounding box center [1363, 299] width 84 height 14
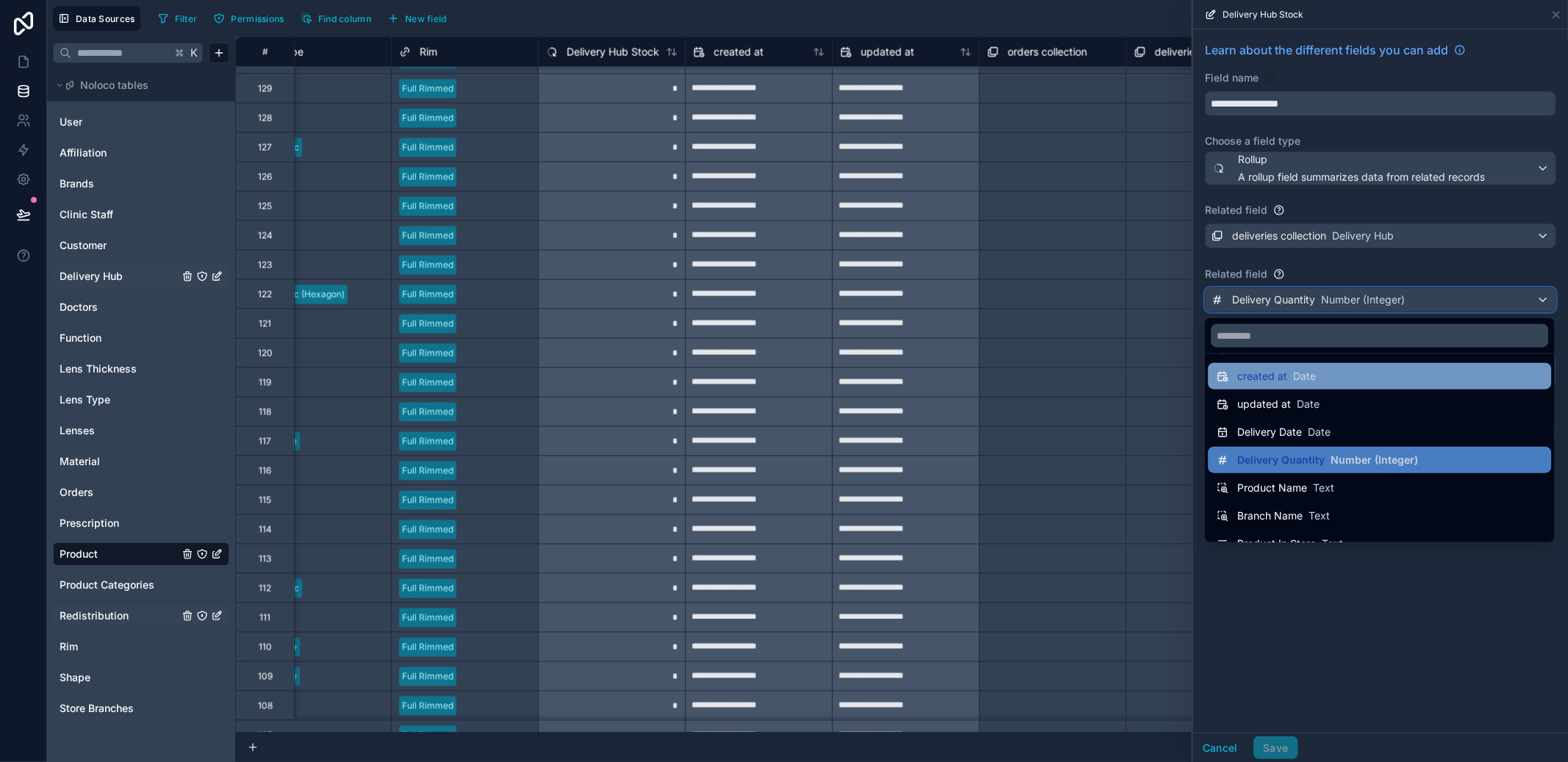
scroll to position [77, 0]
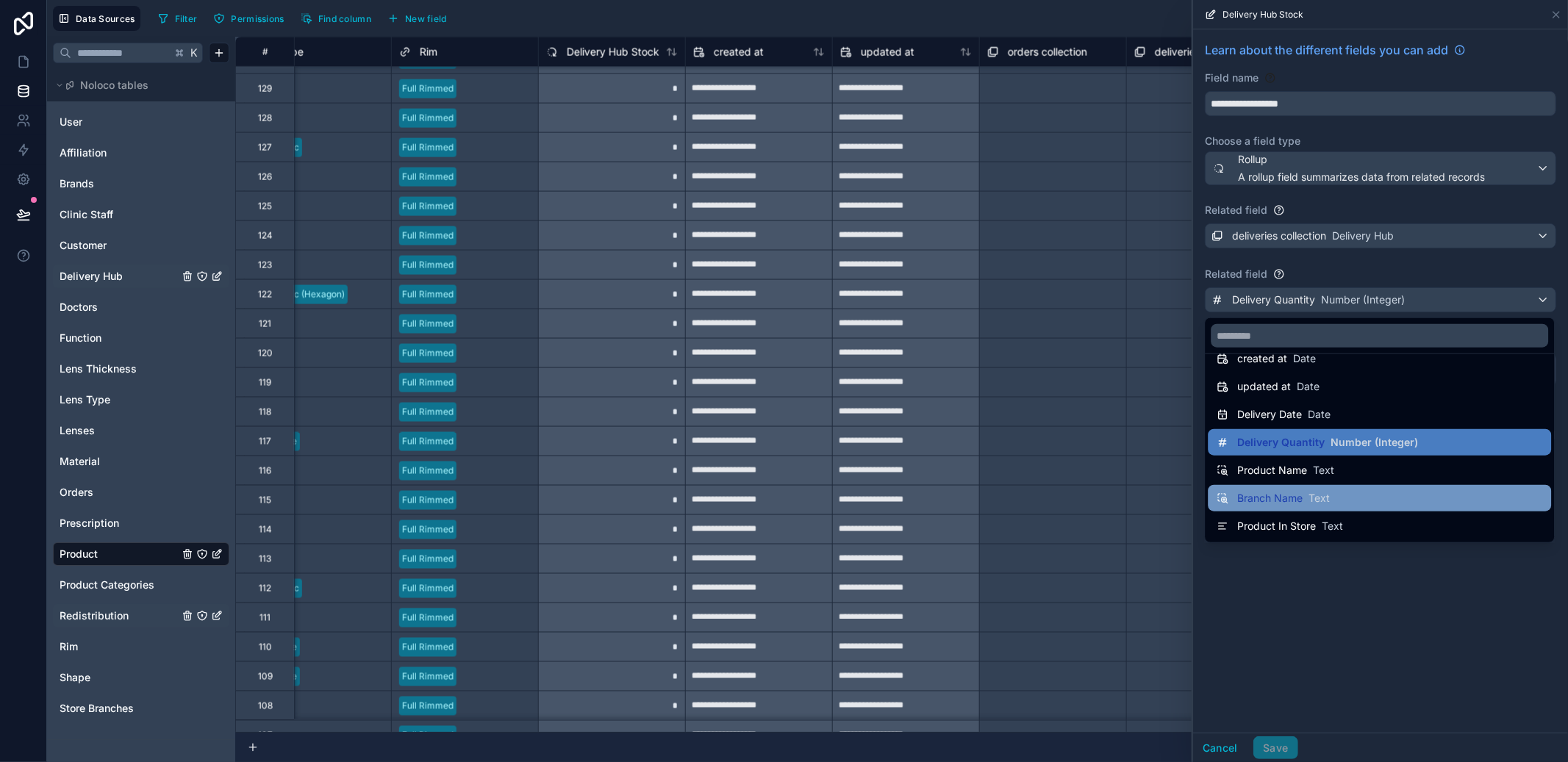
click at [1313, 491] on span "Text" at bounding box center [1320, 498] width 21 height 14
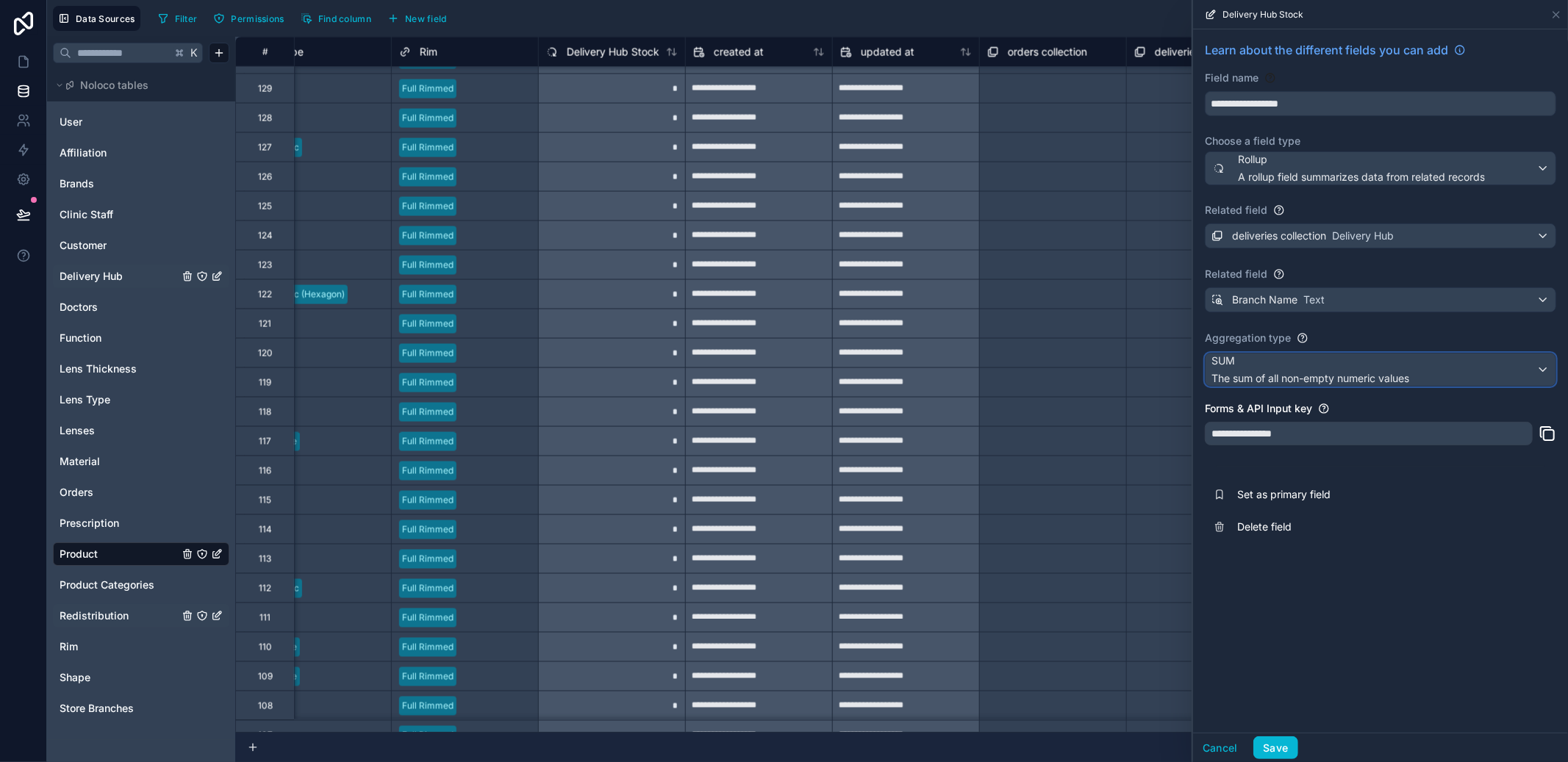
click at [1345, 367] on span "SUM" at bounding box center [1310, 361] width 198 height 14
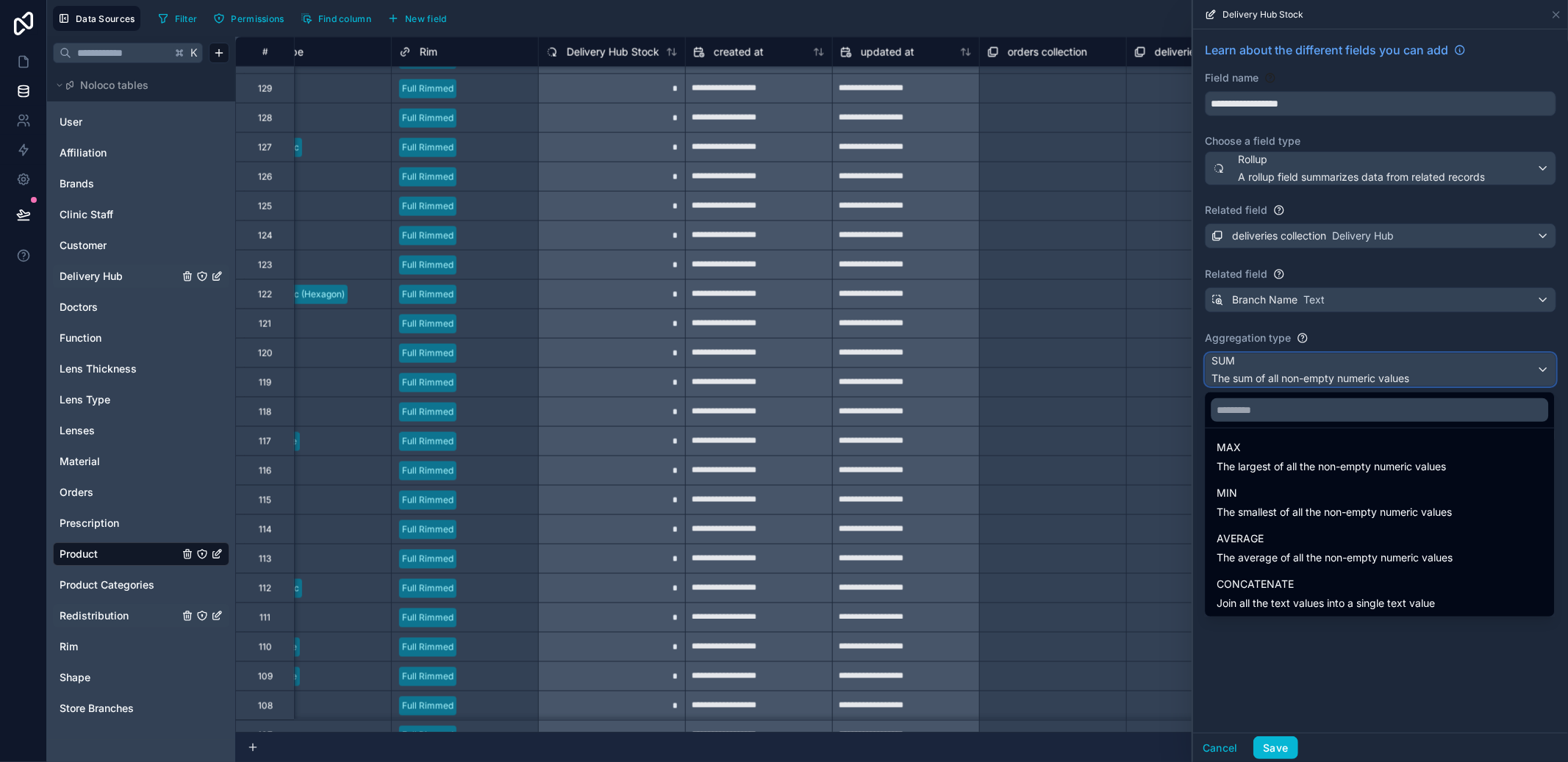
scroll to position [98, 0]
click at [1287, 383] on div at bounding box center [1380, 381] width 375 height 762
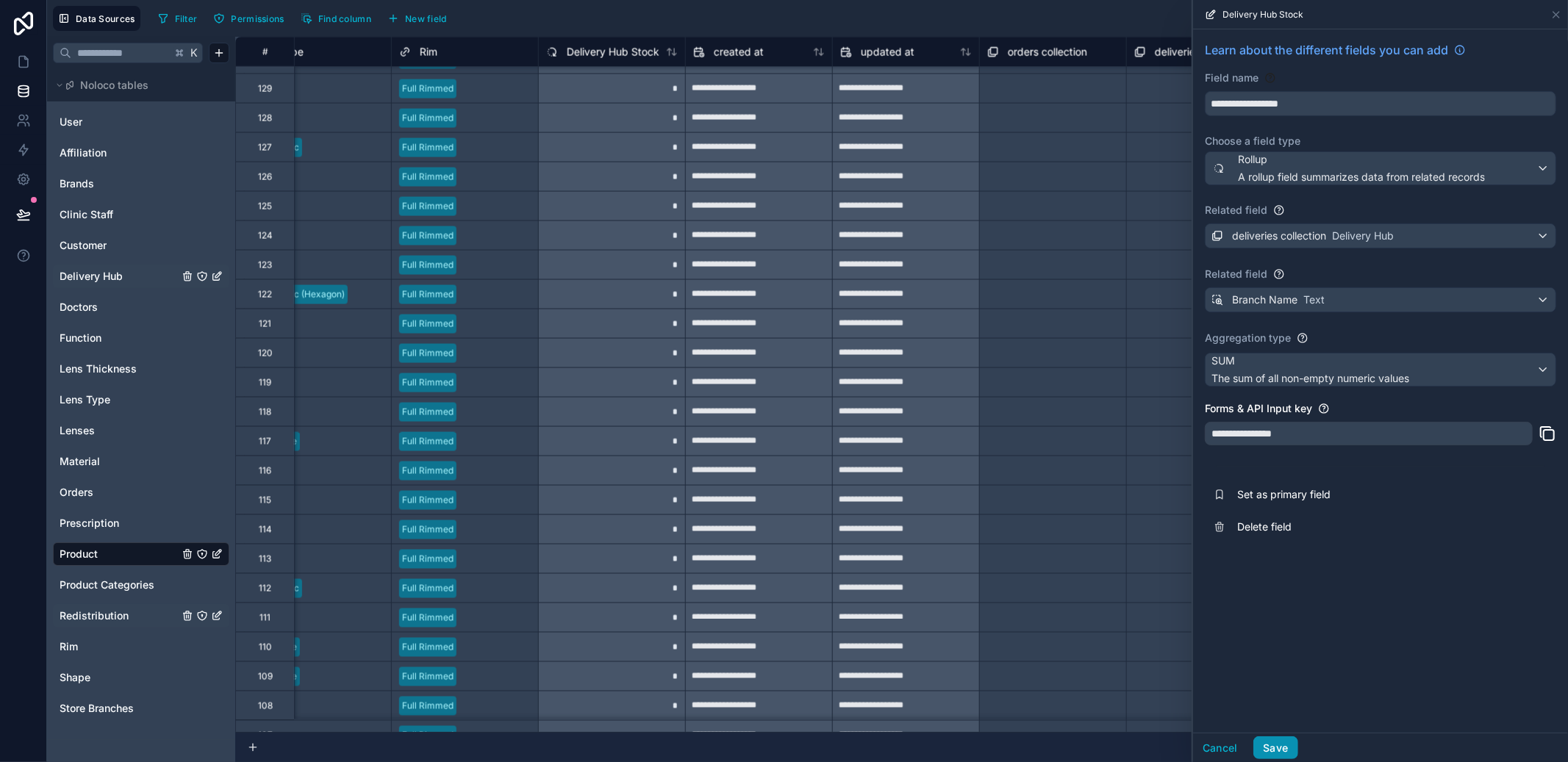
click at [1265, 744] on button "Save" at bounding box center [1276, 748] width 44 height 23
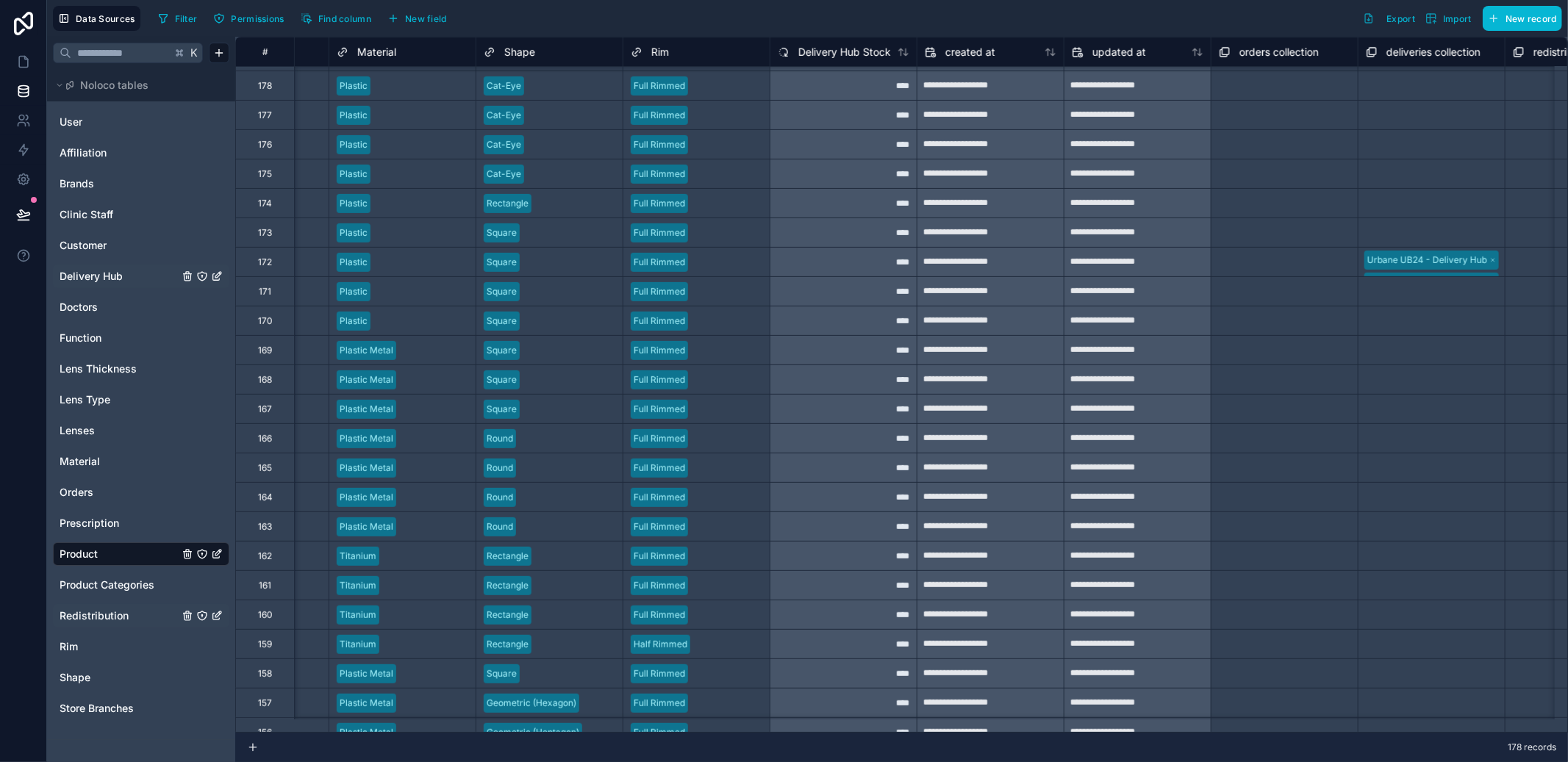
scroll to position [0, 848]
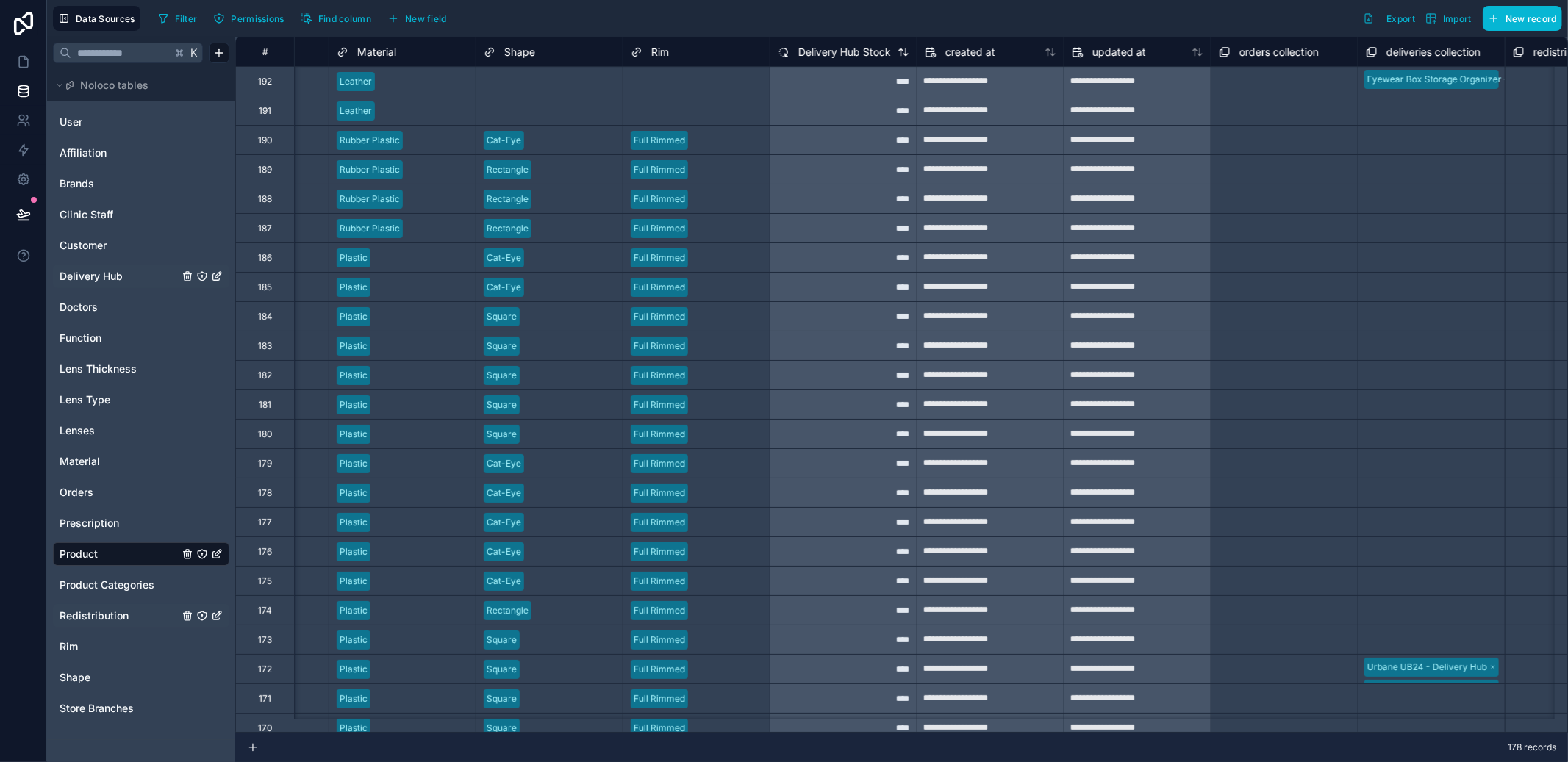
click at [860, 57] on span "Delivery Hub Stock" at bounding box center [845, 52] width 92 height 14
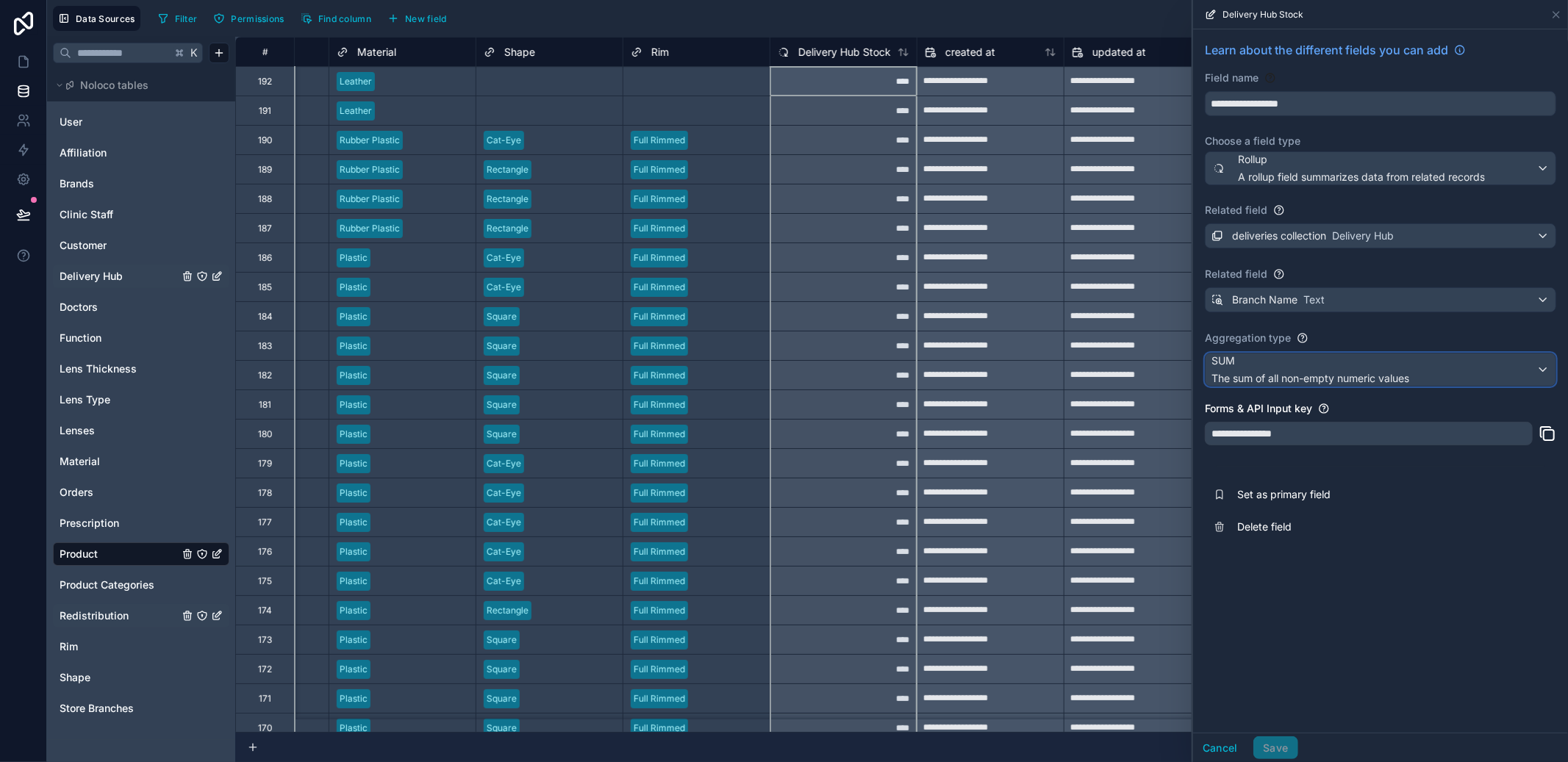
click at [1417, 378] on div "SUM The sum of all non-empty numeric values" at bounding box center [1381, 370] width 350 height 33
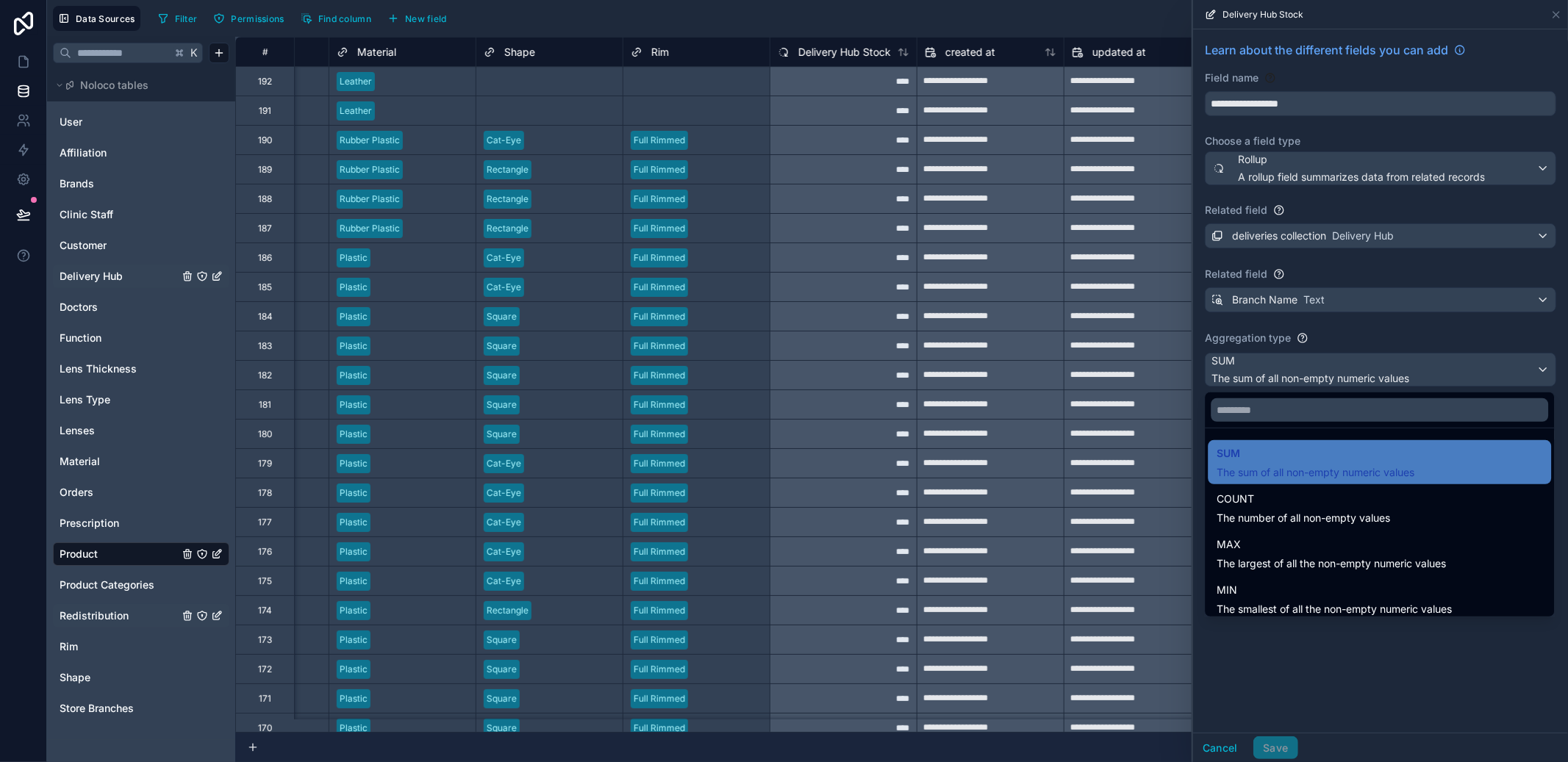
click at [1364, 300] on div at bounding box center [1380, 381] width 375 height 762
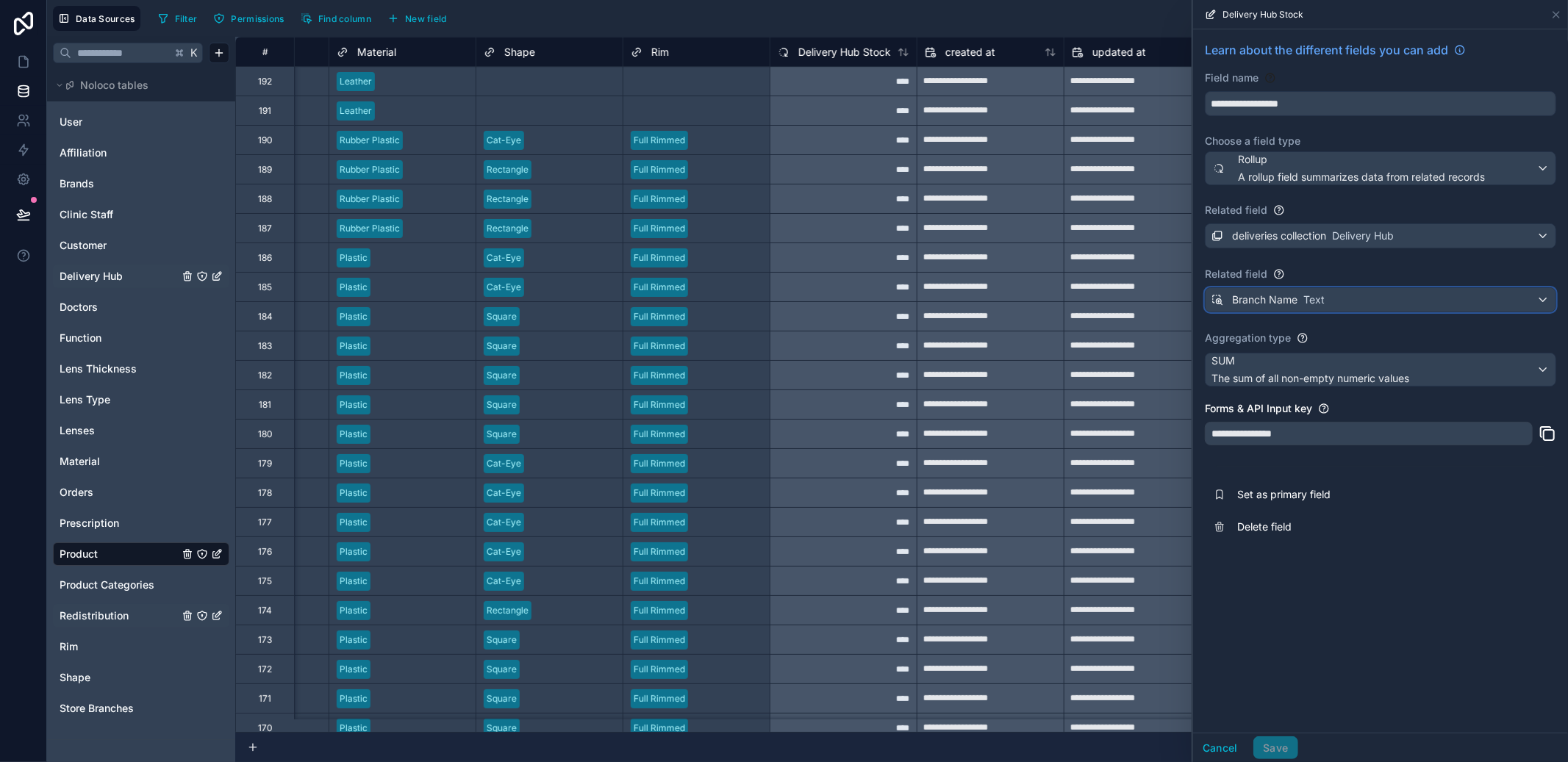
click at [1376, 292] on div "Branch Name Text" at bounding box center [1381, 299] width 350 height 23
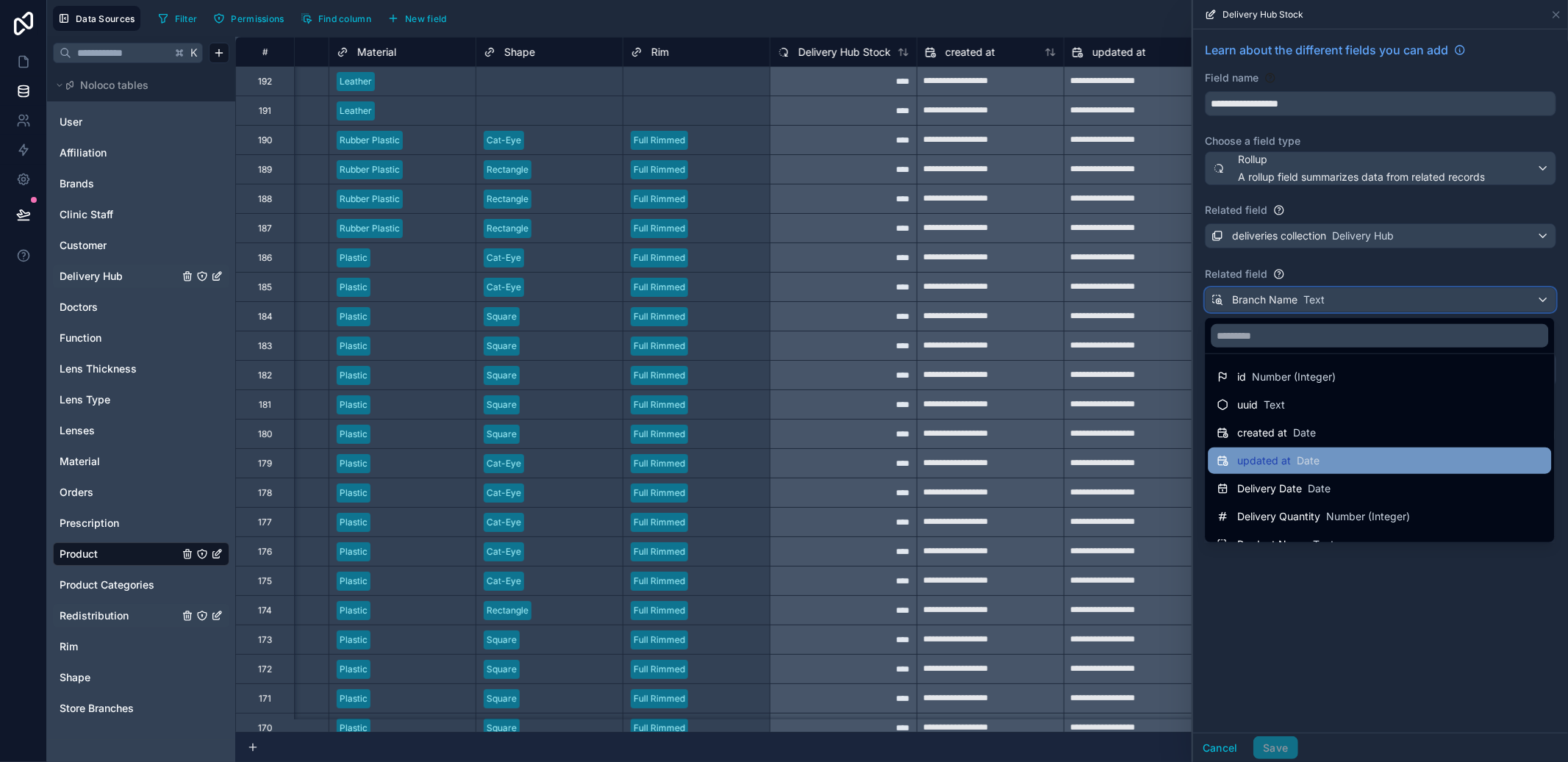
scroll to position [3, 0]
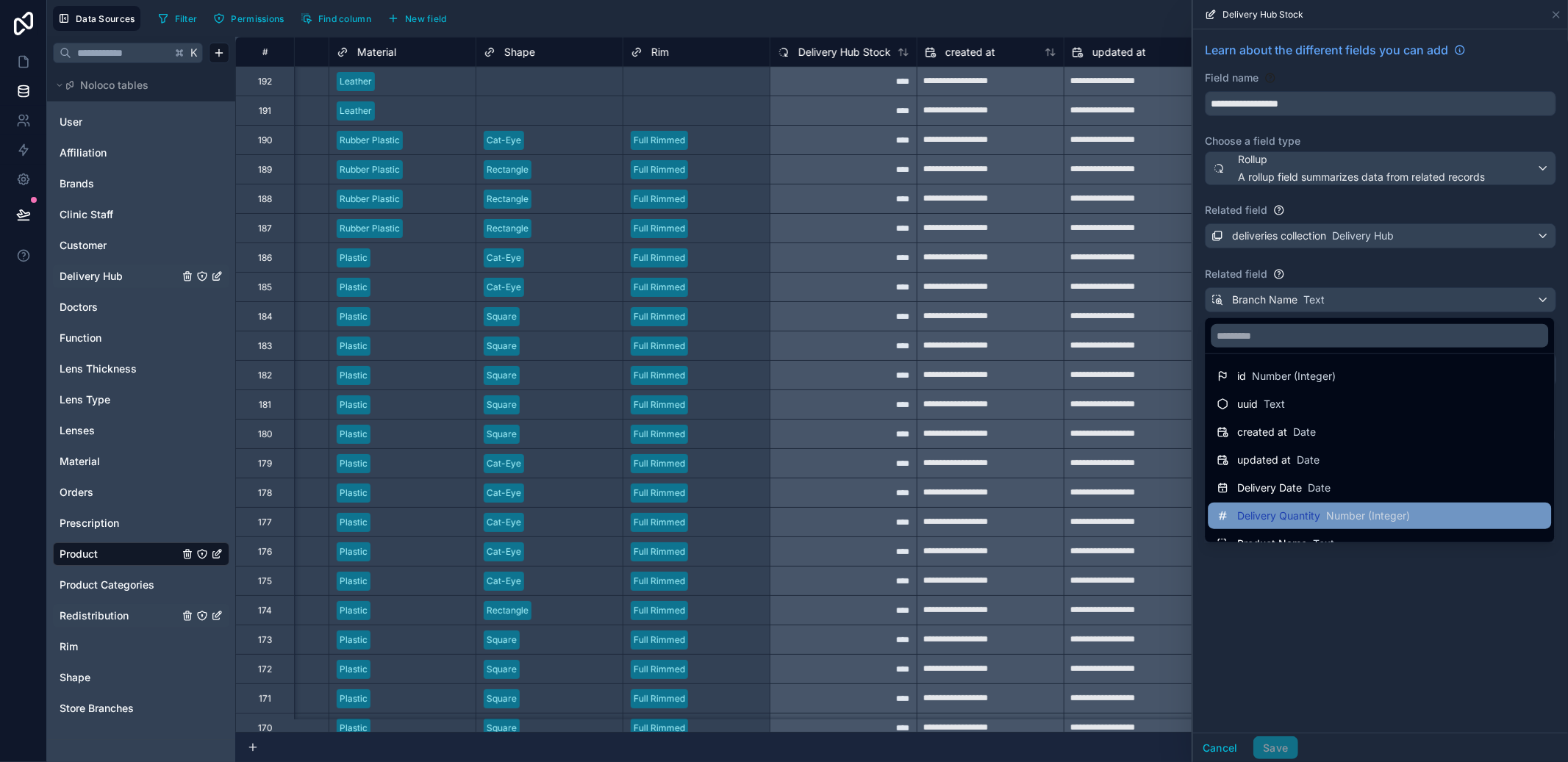
click at [1362, 513] on span "Number (Integer)" at bounding box center [1368, 516] width 84 height 14
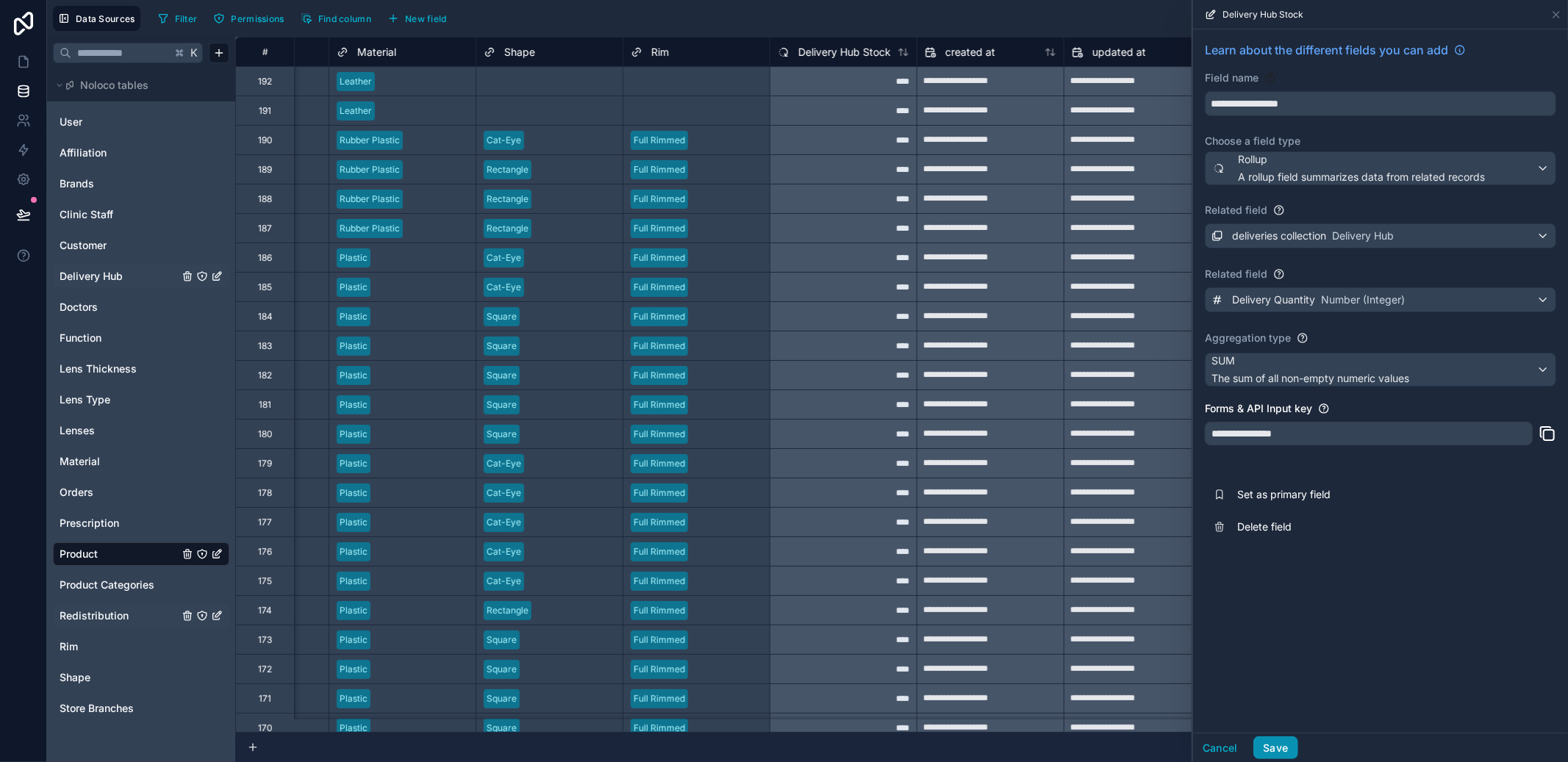
click at [1287, 753] on button "Save" at bounding box center [1276, 748] width 44 height 23
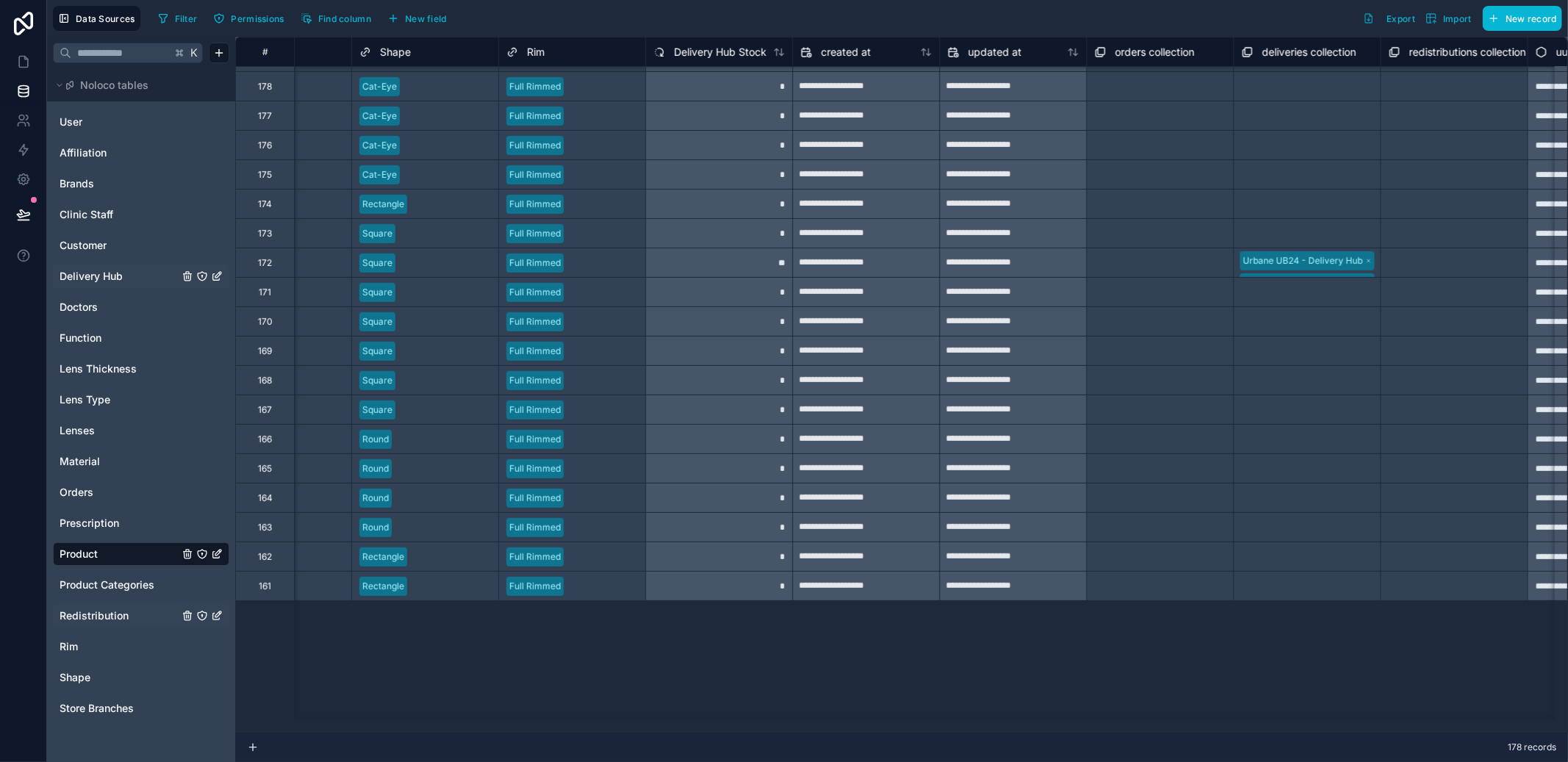
scroll to position [413, 972]
